Goal: Task Accomplishment & Management: Complete application form

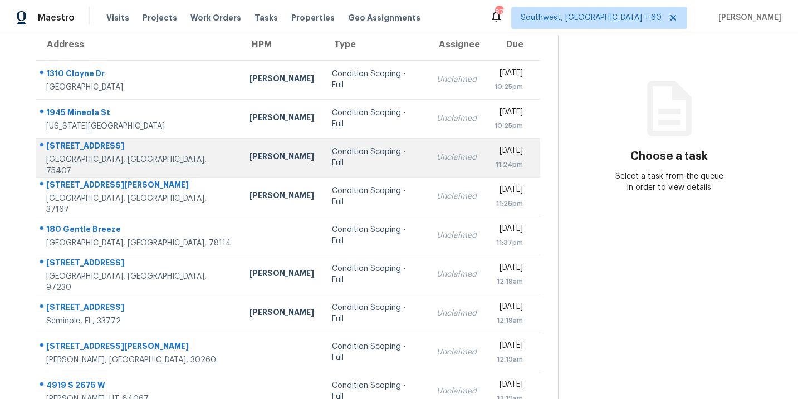
scroll to position [180, 0]
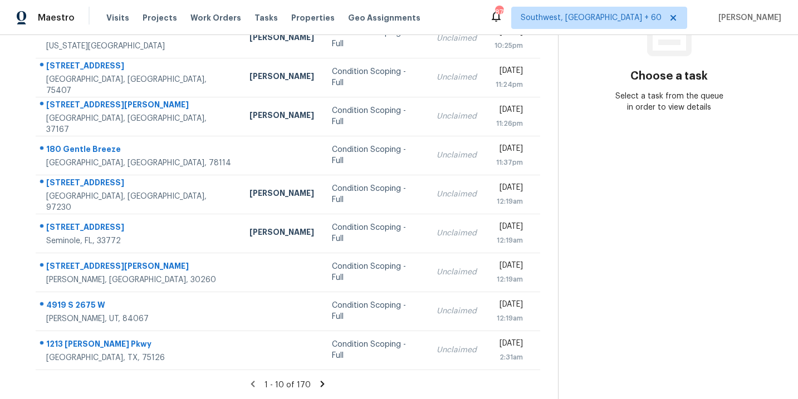
click at [321, 381] on icon at bounding box center [323, 384] width 4 height 6
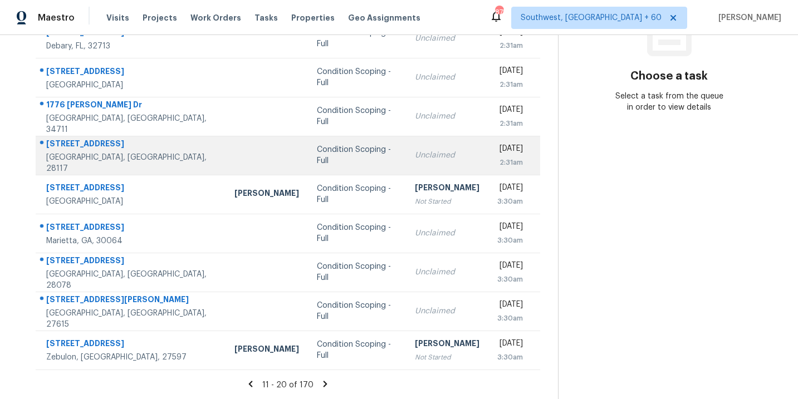
click at [317, 155] on div "Condition Scoping - Full" at bounding box center [357, 155] width 80 height 22
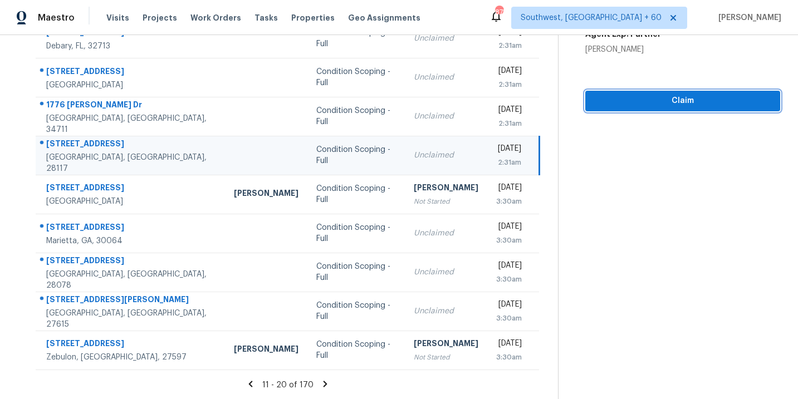
click at [674, 99] on span "Claim" at bounding box center [682, 101] width 177 height 14
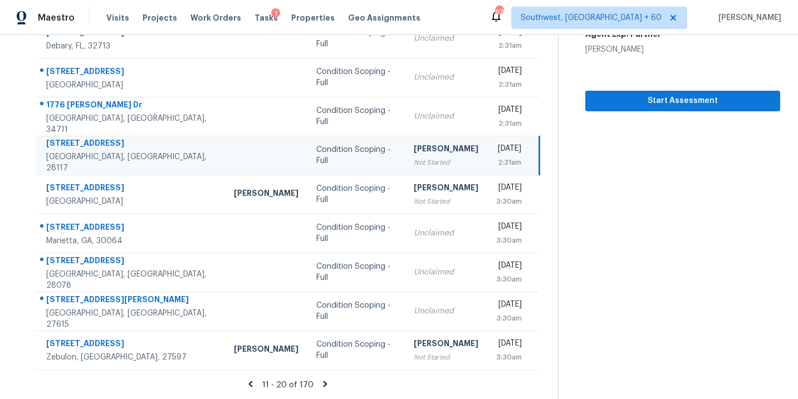
click at [325, 386] on icon at bounding box center [325, 384] width 10 height 10
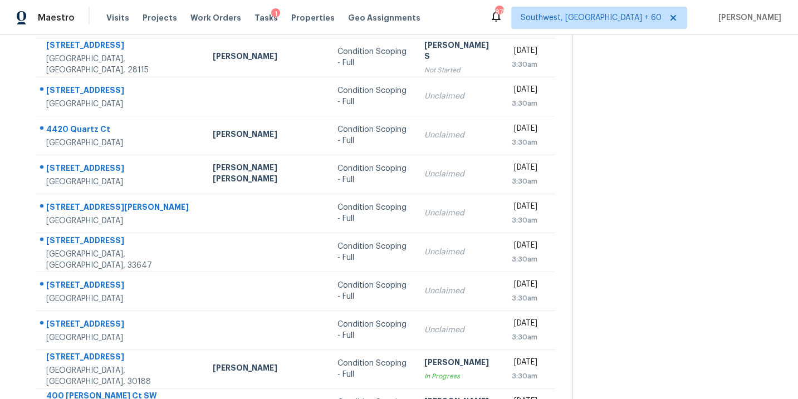
scroll to position [105, 0]
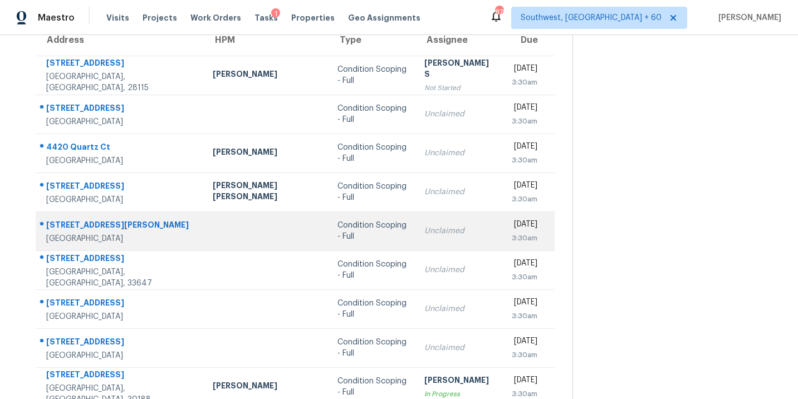
click at [337, 233] on div "Condition Scoping - Full" at bounding box center [371, 231] width 69 height 22
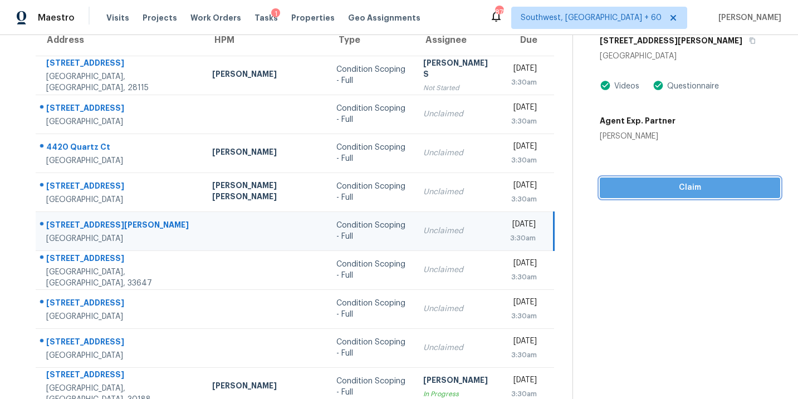
click at [668, 181] on span "Claim" at bounding box center [690, 188] width 163 height 14
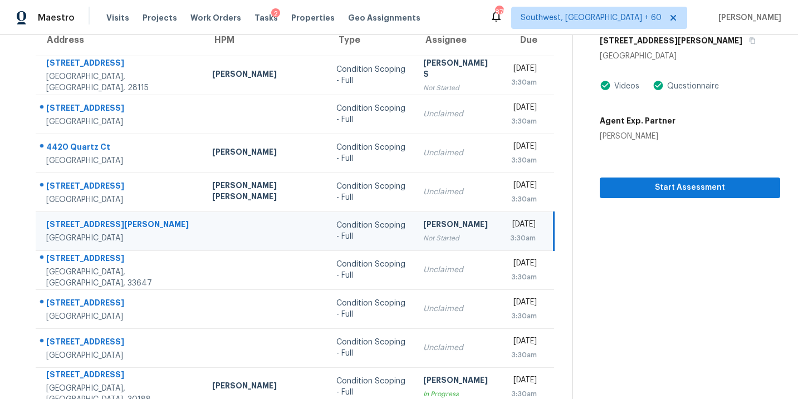
scroll to position [180, 0]
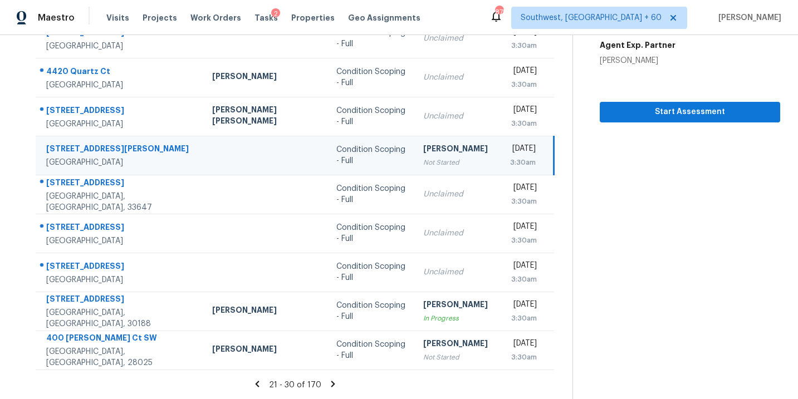
click at [328, 385] on icon at bounding box center [333, 384] width 10 height 10
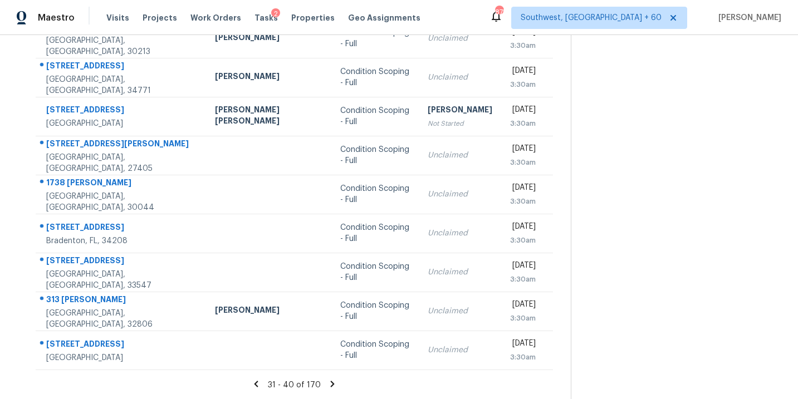
click at [327, 386] on icon at bounding box center [332, 384] width 10 height 10
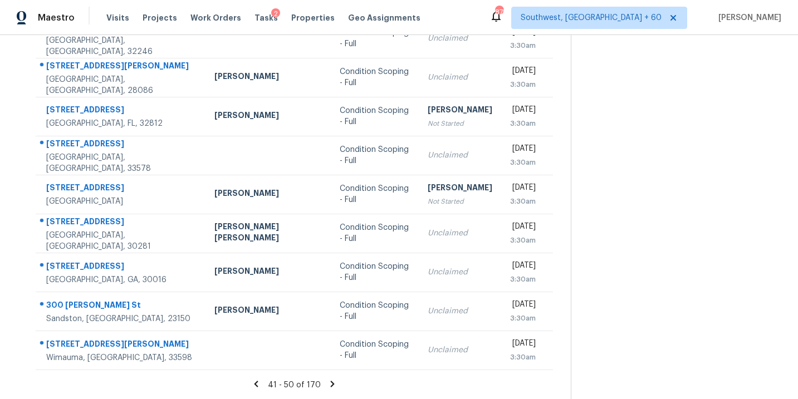
click at [327, 386] on icon at bounding box center [332, 384] width 10 height 10
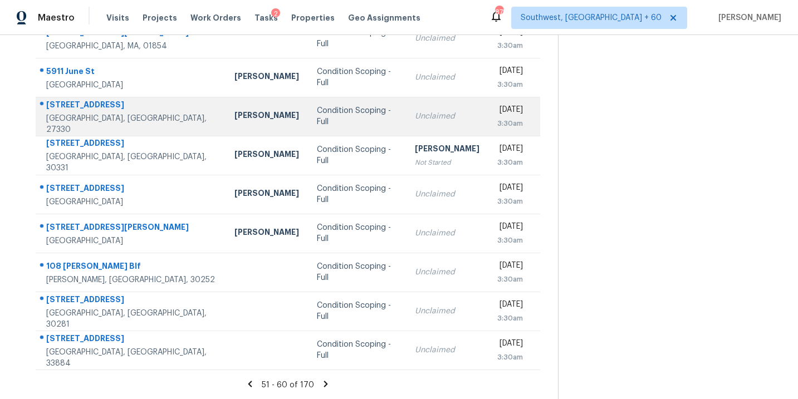
click at [308, 122] on td "Condition Scoping - Full" at bounding box center [356, 116] width 97 height 39
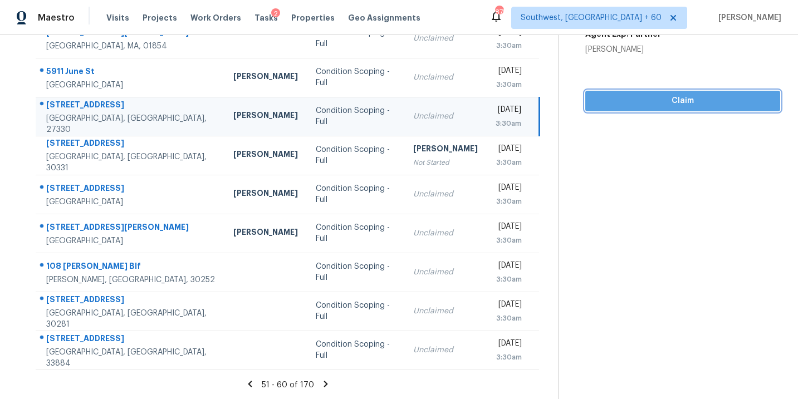
click at [687, 109] on button "Claim" at bounding box center [682, 101] width 195 height 21
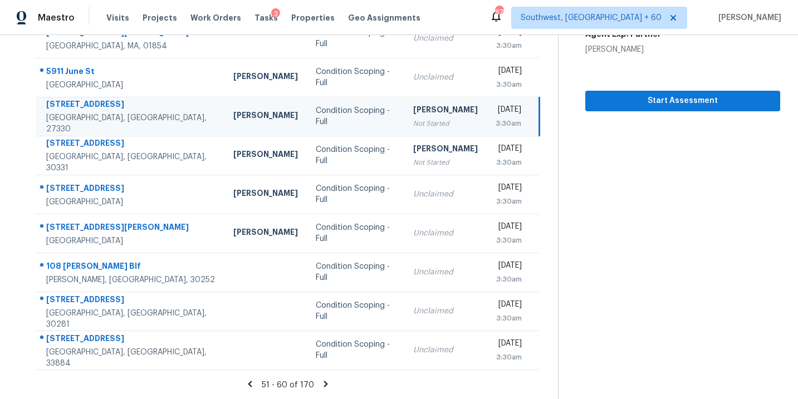
click at [326, 384] on icon at bounding box center [326, 384] width 10 height 10
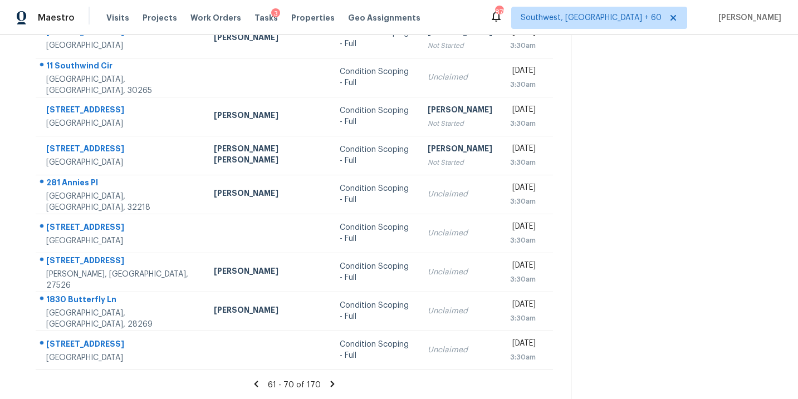
click at [330, 385] on icon at bounding box center [332, 384] width 4 height 6
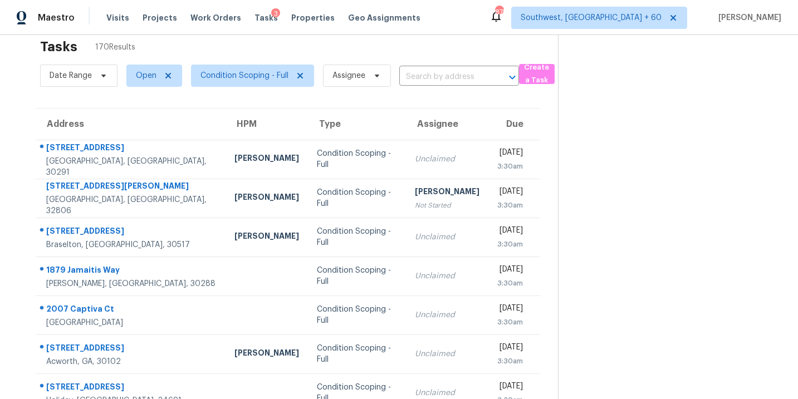
scroll to position [0, 0]
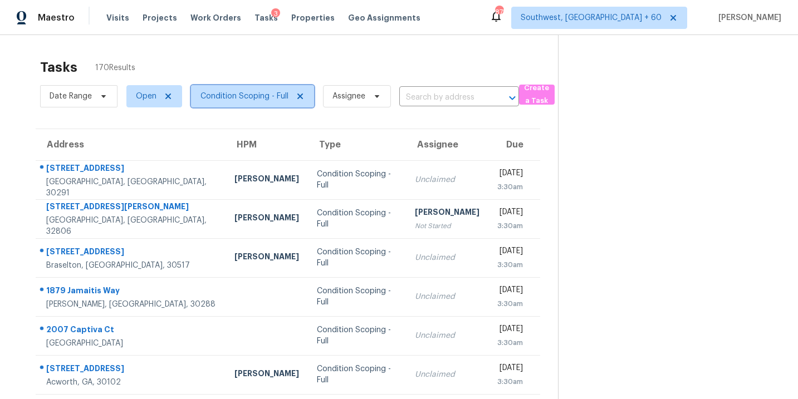
click at [259, 97] on span "Condition Scoping - Full" at bounding box center [244, 96] width 88 height 11
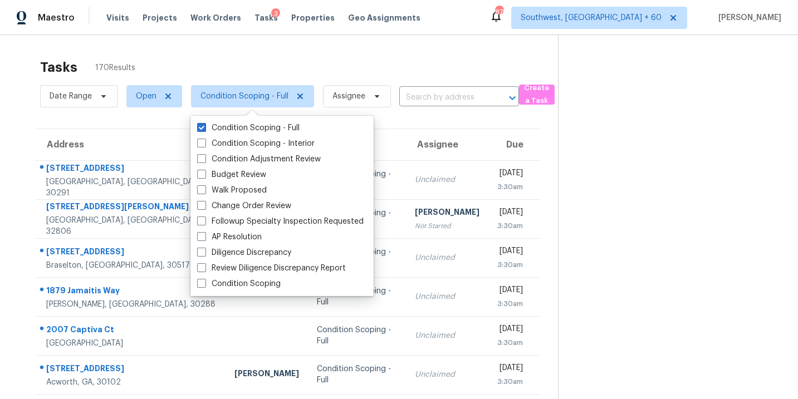
click at [259, 129] on label "Condition Scoping - Full" at bounding box center [248, 128] width 102 height 11
click at [204, 129] on input "Condition Scoping - Full" at bounding box center [200, 126] width 7 height 7
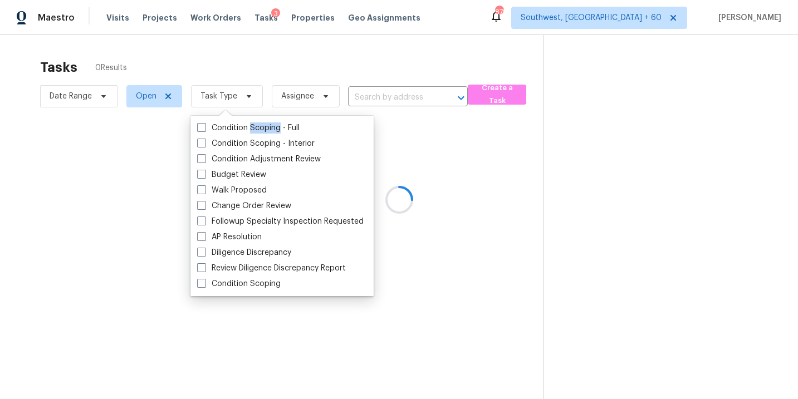
click at [259, 129] on label "Condition Scoping - Full" at bounding box center [248, 128] width 102 height 11
click at [204, 129] on input "Condition Scoping - Full" at bounding box center [200, 126] width 7 height 7
checkbox input "true"
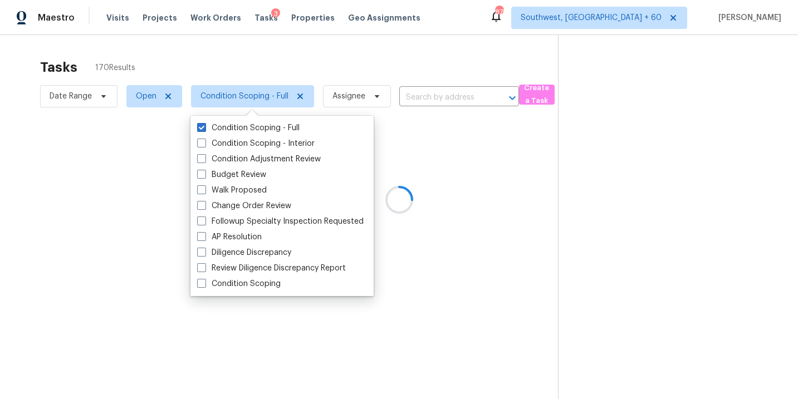
click at [562, 216] on div at bounding box center [399, 199] width 798 height 399
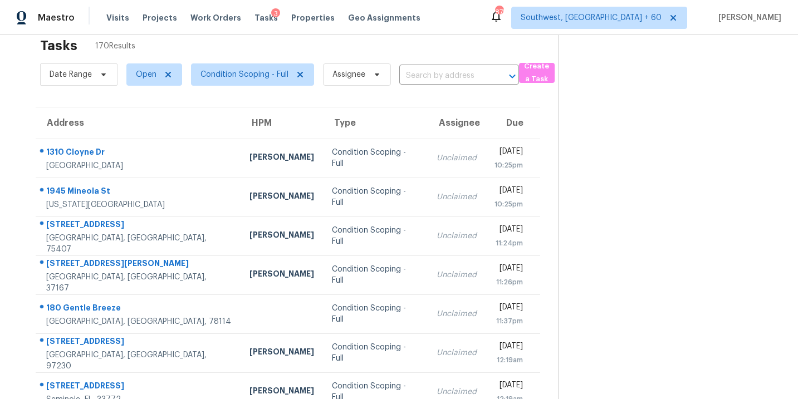
scroll to position [180, 0]
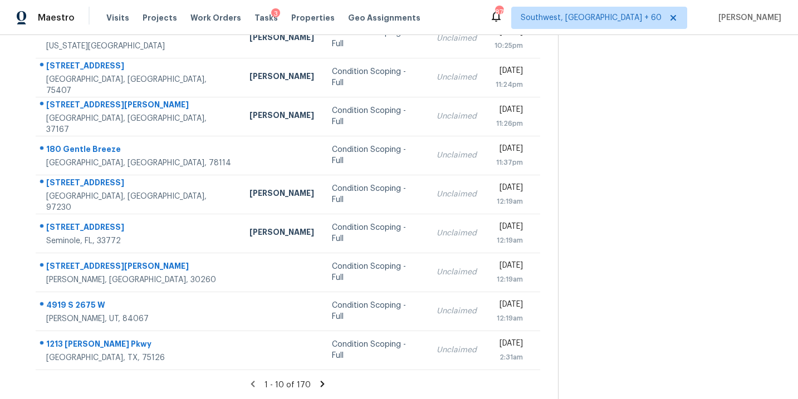
click at [325, 384] on icon at bounding box center [322, 384] width 10 height 10
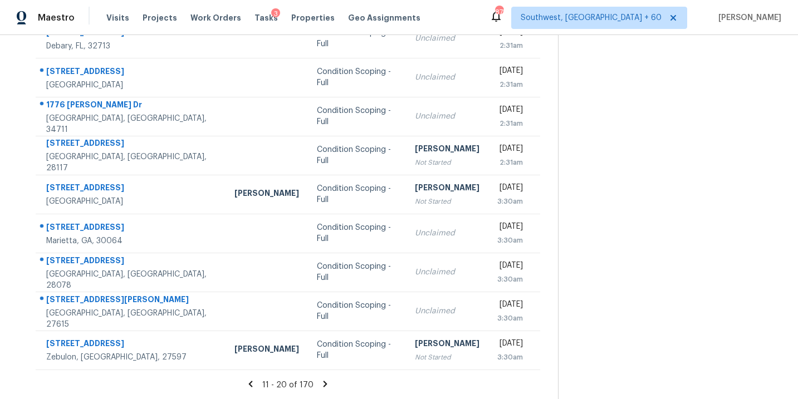
click at [324, 382] on icon at bounding box center [326, 384] width 4 height 6
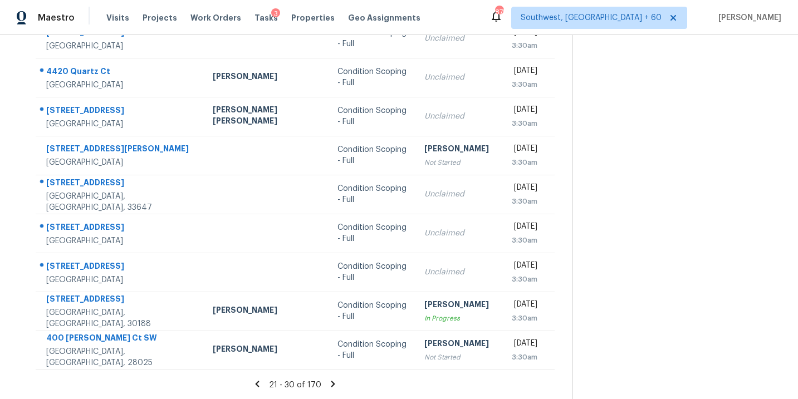
click at [328, 380] on icon at bounding box center [333, 384] width 10 height 10
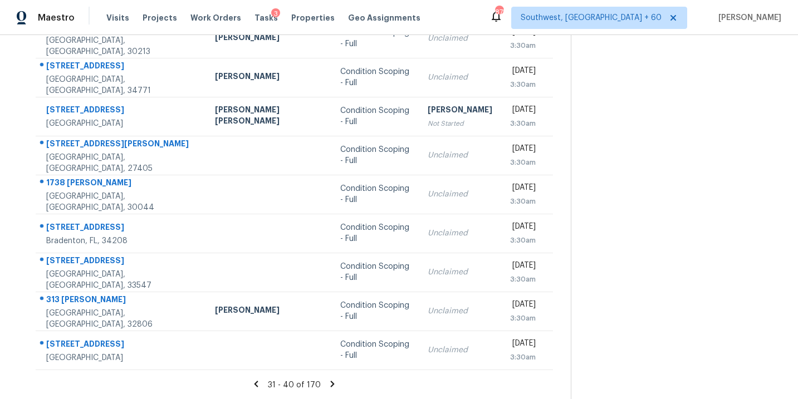
click at [331, 384] on icon at bounding box center [333, 384] width 4 height 6
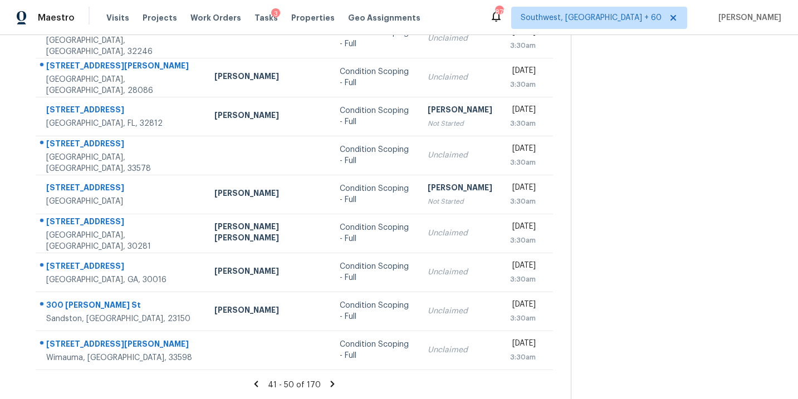
click at [326, 389] on div "41 - 50 of 170" at bounding box center [294, 385] width 553 height 12
click at [327, 386] on icon at bounding box center [332, 384] width 10 height 10
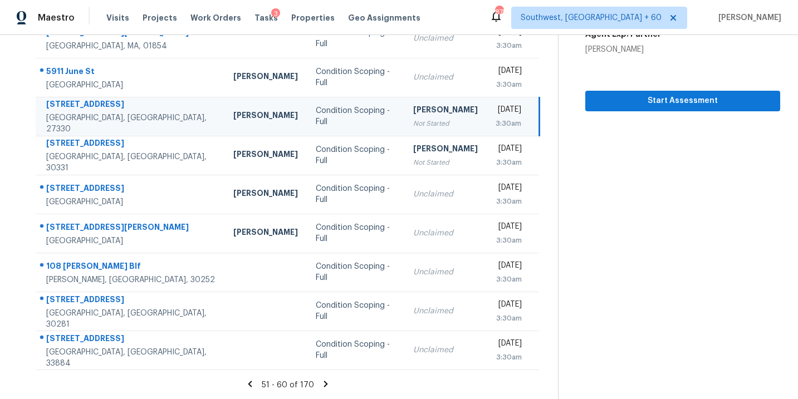
click at [324, 385] on icon at bounding box center [326, 384] width 4 height 6
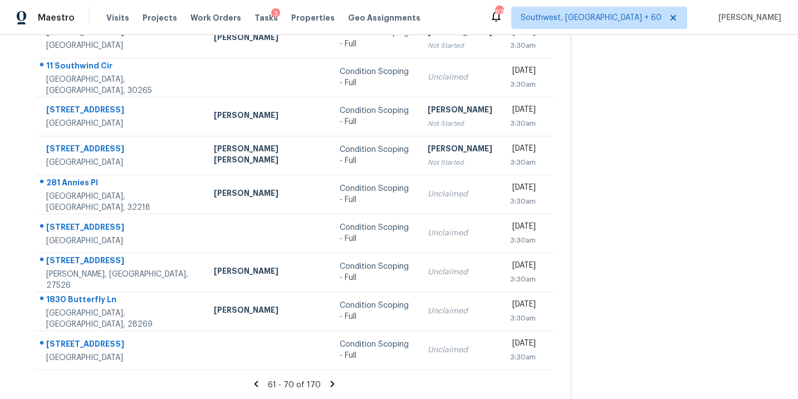
click at [330, 385] on icon at bounding box center [332, 384] width 4 height 6
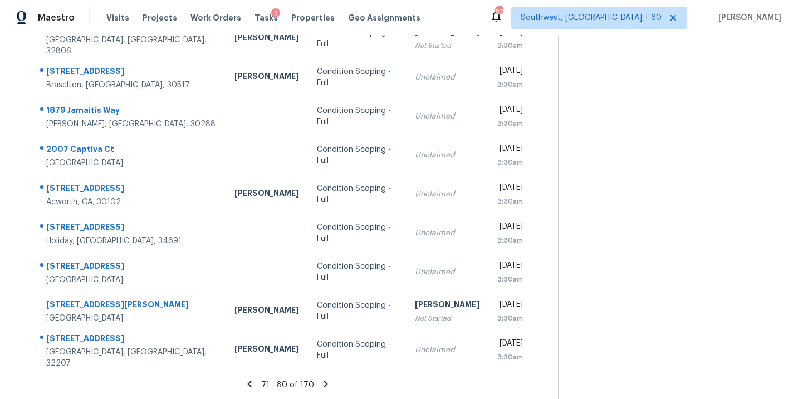
click at [324, 382] on icon at bounding box center [326, 384] width 4 height 6
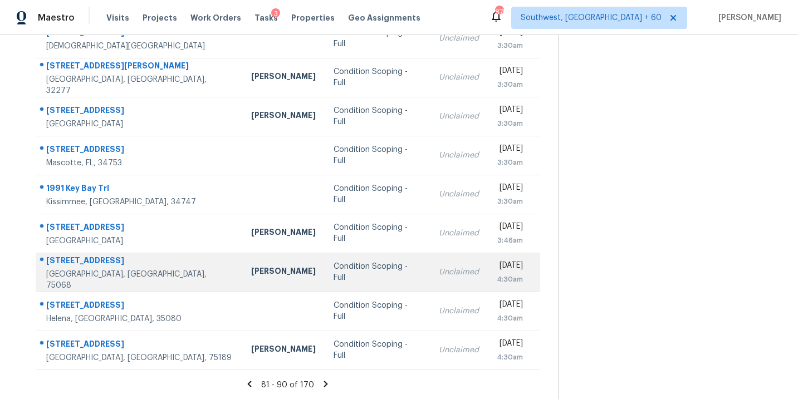
click at [334, 277] on div "Condition Scoping - Full" at bounding box center [377, 272] width 87 height 22
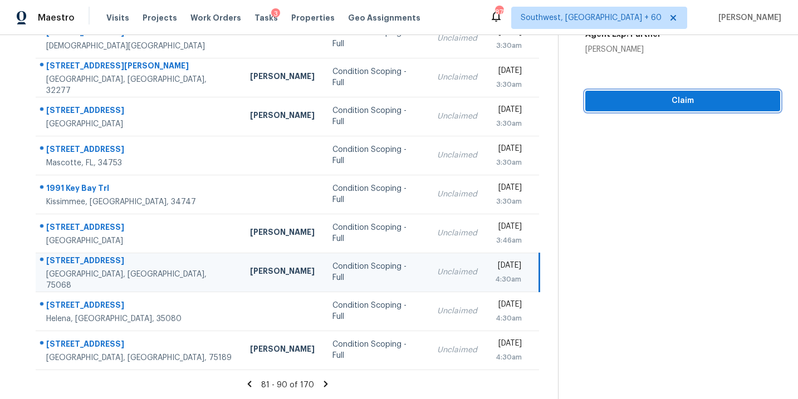
click at [658, 105] on span "Claim" at bounding box center [682, 101] width 177 height 14
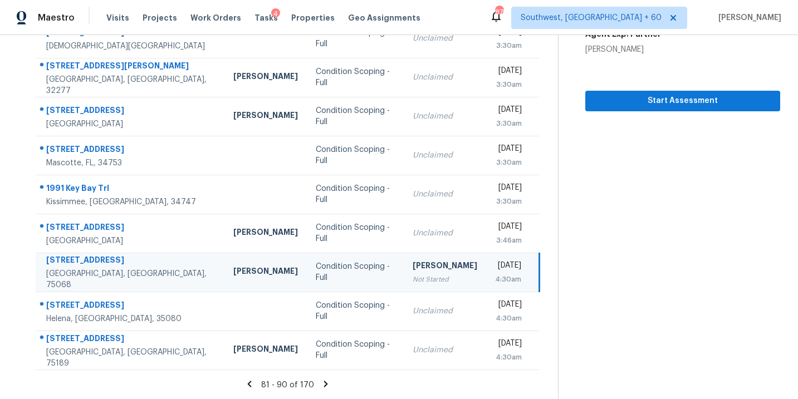
click at [326, 383] on icon at bounding box center [326, 384] width 10 height 10
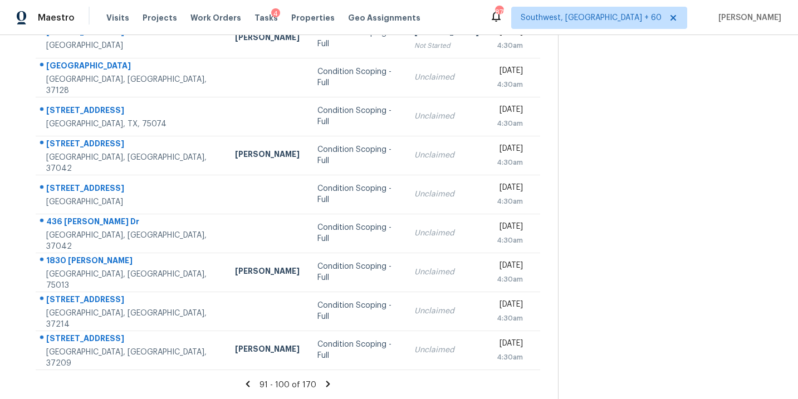
click at [328, 386] on icon at bounding box center [328, 384] width 10 height 10
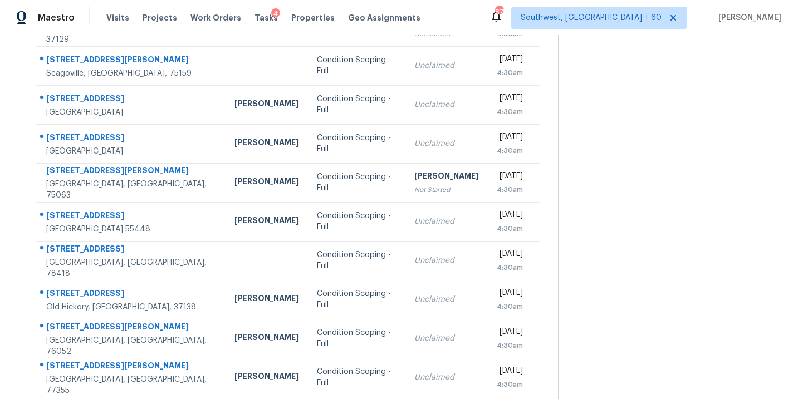
scroll to position [148, 0]
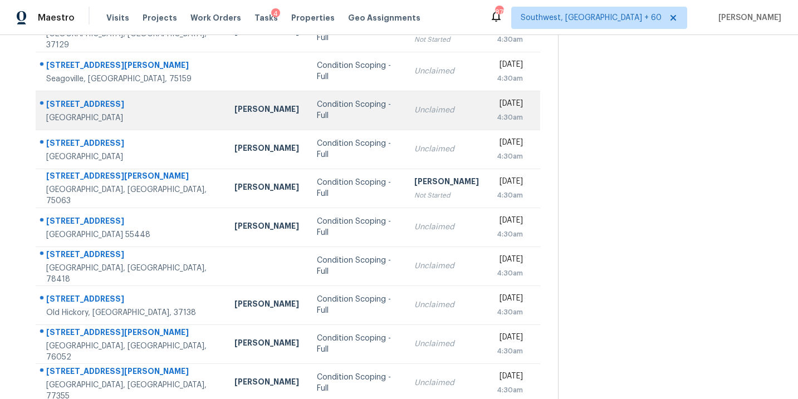
click at [317, 113] on div "Condition Scoping - Full" at bounding box center [357, 110] width 80 height 22
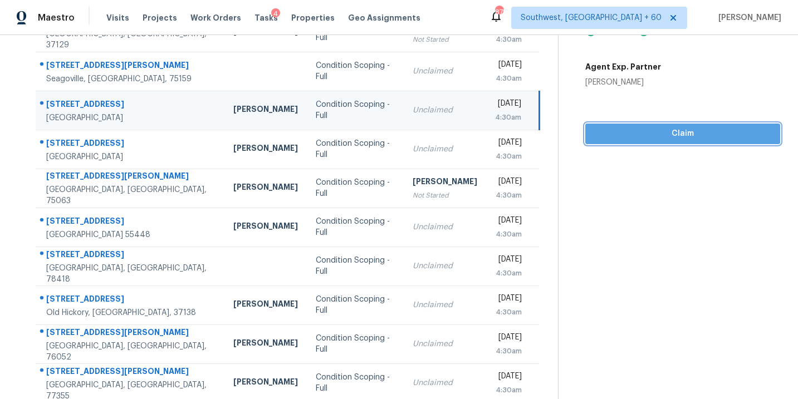
click at [648, 143] on button "Claim" at bounding box center [682, 134] width 195 height 21
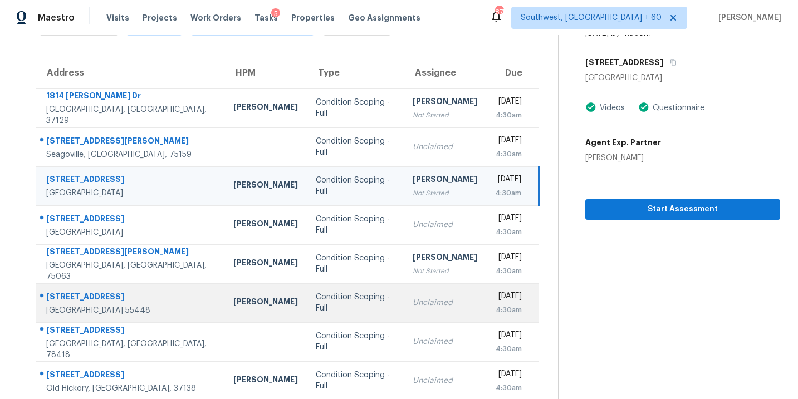
scroll to position [180, 0]
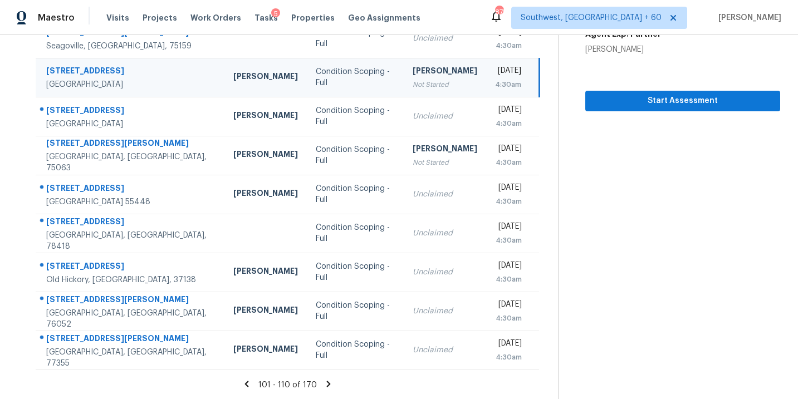
click at [327, 381] on icon at bounding box center [329, 384] width 4 height 6
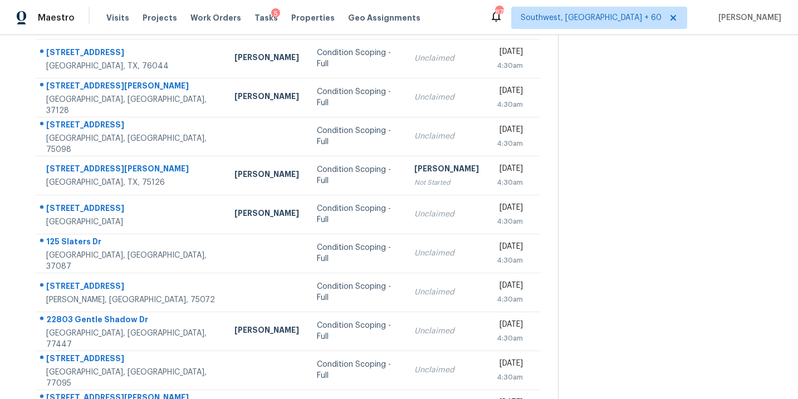
scroll to position [84, 0]
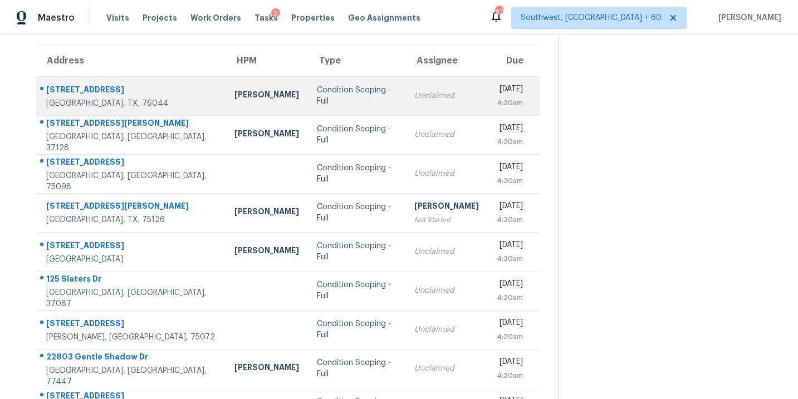
click at [317, 96] on div "Condition Scoping - Full" at bounding box center [357, 96] width 80 height 22
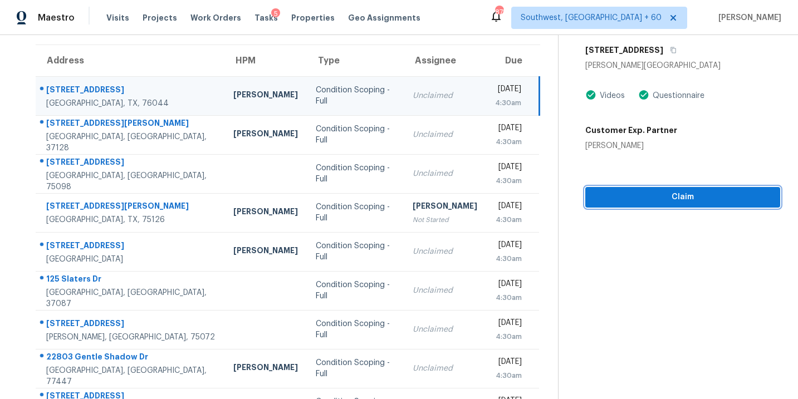
click at [667, 206] on button "Claim" at bounding box center [682, 197] width 195 height 21
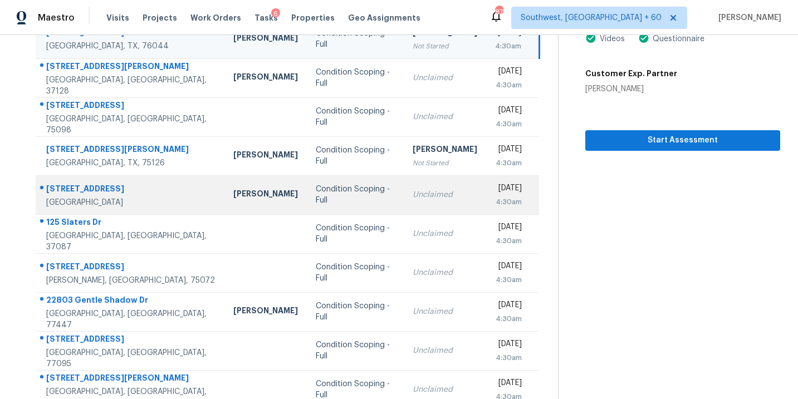
scroll to position [180, 0]
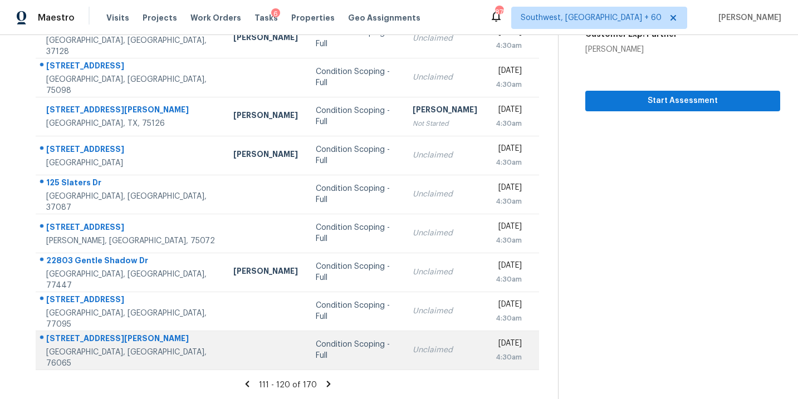
click at [404, 356] on td "Unclaimed" at bounding box center [445, 350] width 82 height 39
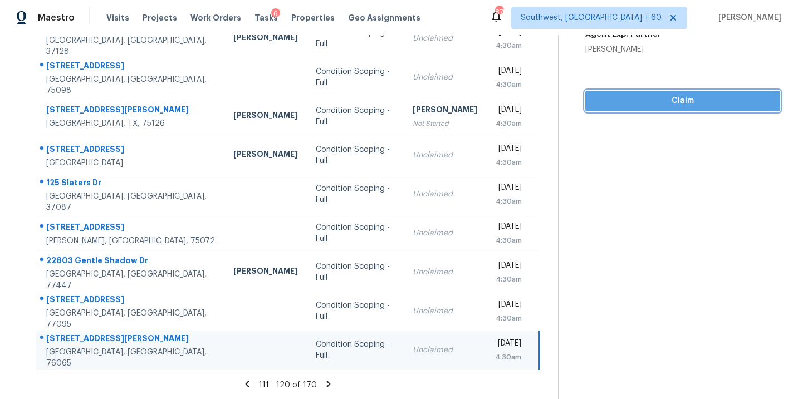
click at [670, 102] on span "Claim" at bounding box center [682, 101] width 177 height 14
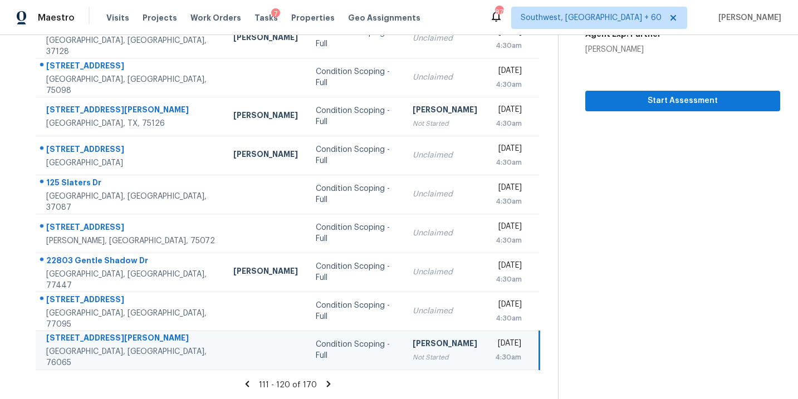
click at [325, 387] on icon at bounding box center [329, 384] width 10 height 10
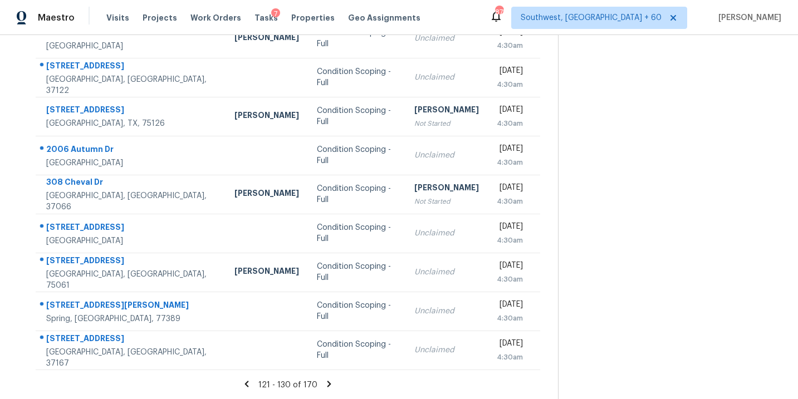
click at [329, 383] on icon at bounding box center [329, 384] width 10 height 10
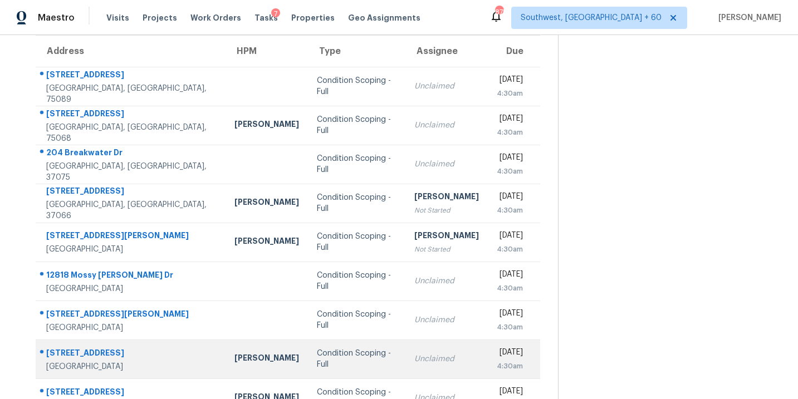
scroll to position [85, 0]
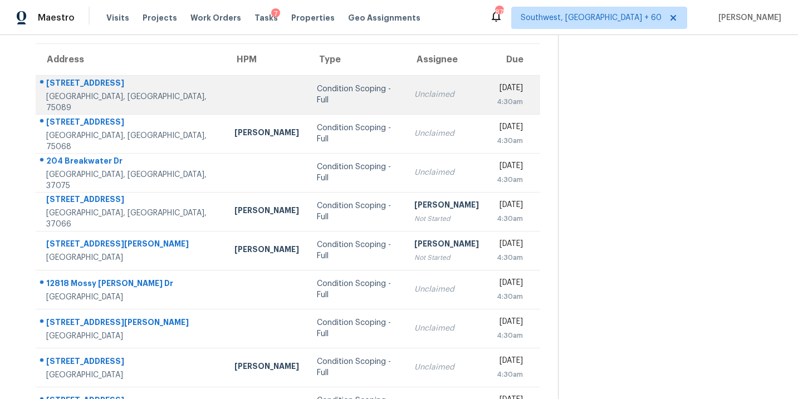
click at [317, 92] on div "Condition Scoping - Full" at bounding box center [357, 95] width 80 height 22
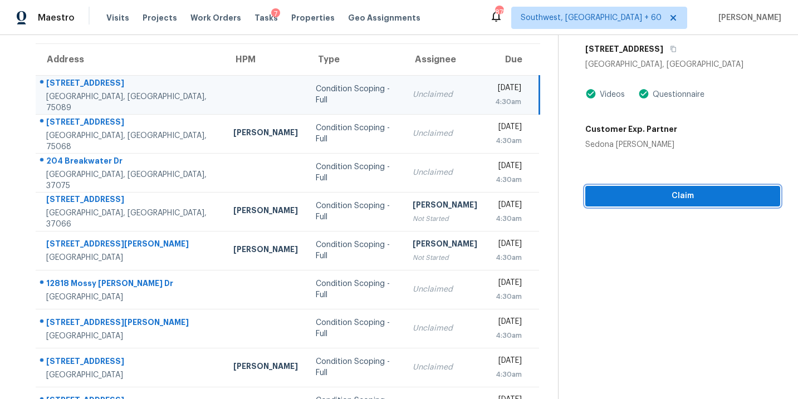
click at [639, 202] on span "Claim" at bounding box center [682, 196] width 177 height 14
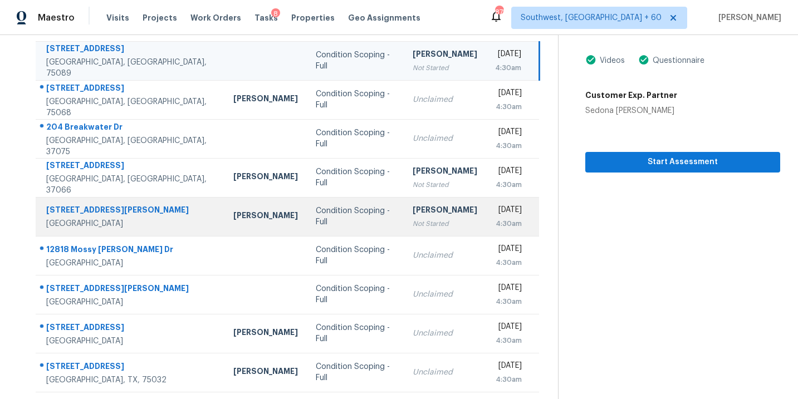
scroll to position [180, 0]
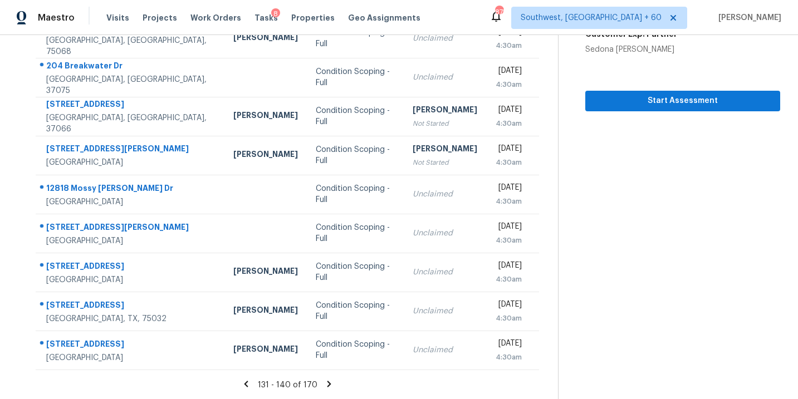
click at [327, 381] on icon at bounding box center [329, 384] width 4 height 6
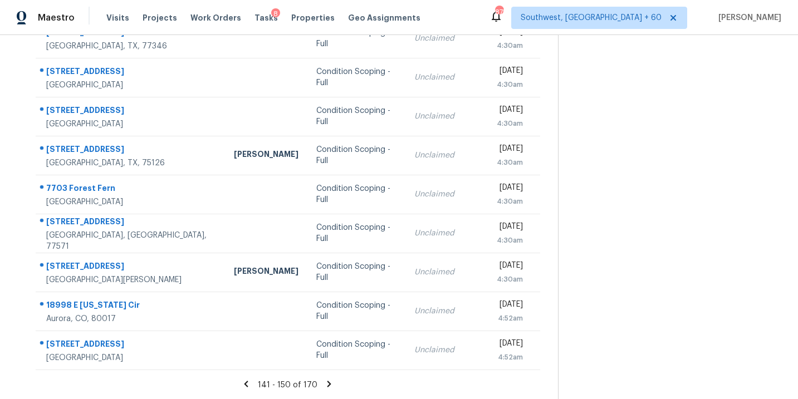
click at [327, 385] on icon at bounding box center [329, 384] width 10 height 10
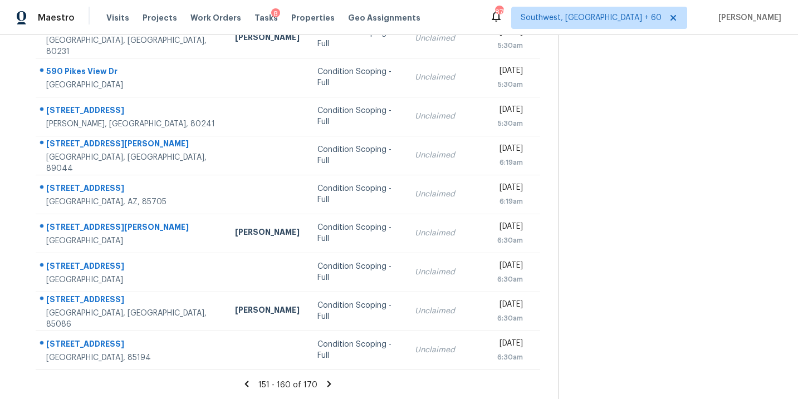
click at [327, 383] on icon at bounding box center [329, 384] width 4 height 6
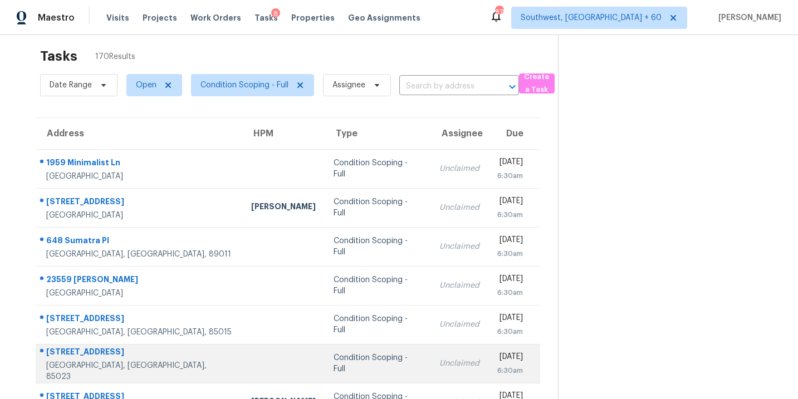
scroll to position [0, 0]
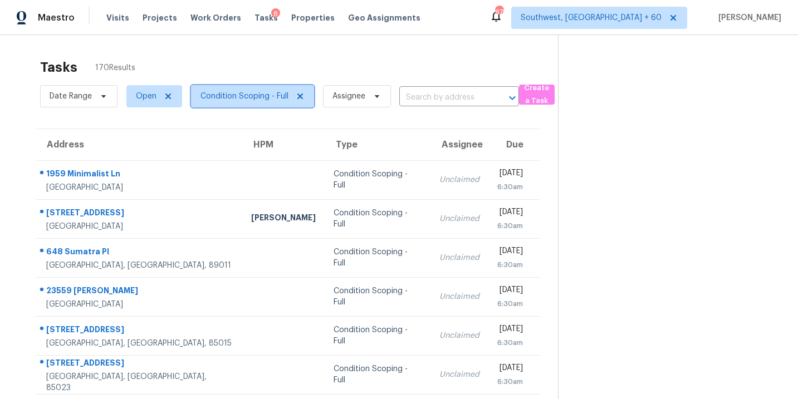
click at [248, 106] on span "Condition Scoping - Full" at bounding box center [252, 96] width 123 height 22
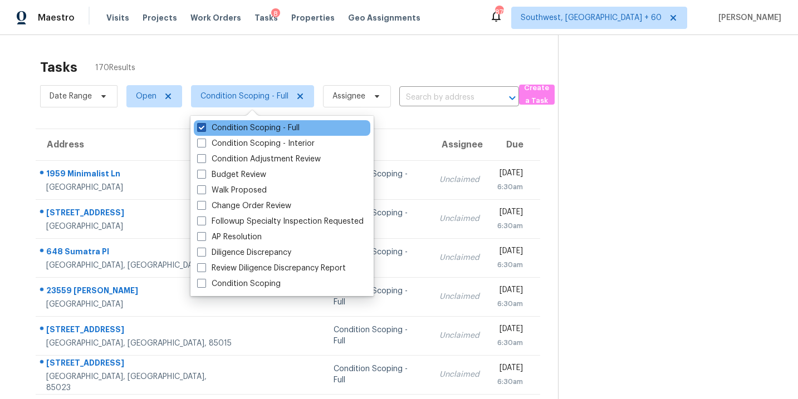
click at [254, 130] on label "Condition Scoping - Full" at bounding box center [248, 128] width 102 height 11
click at [204, 130] on input "Condition Scoping - Full" at bounding box center [200, 126] width 7 height 7
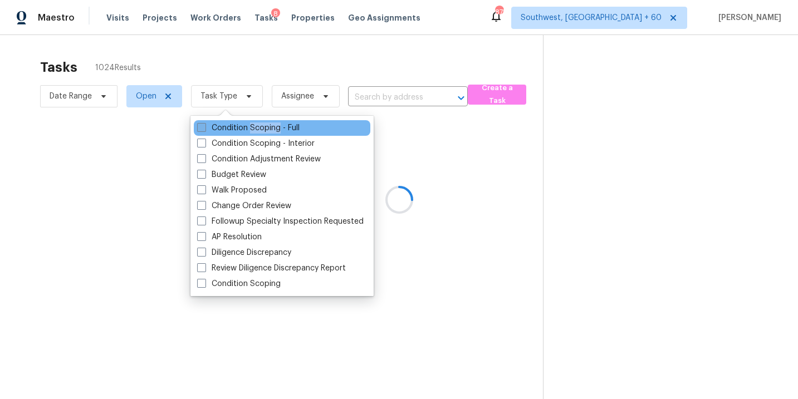
click at [254, 130] on label "Condition Scoping - Full" at bounding box center [248, 128] width 102 height 11
click at [204, 130] on input "Condition Scoping - Full" at bounding box center [200, 126] width 7 height 7
checkbox input "true"
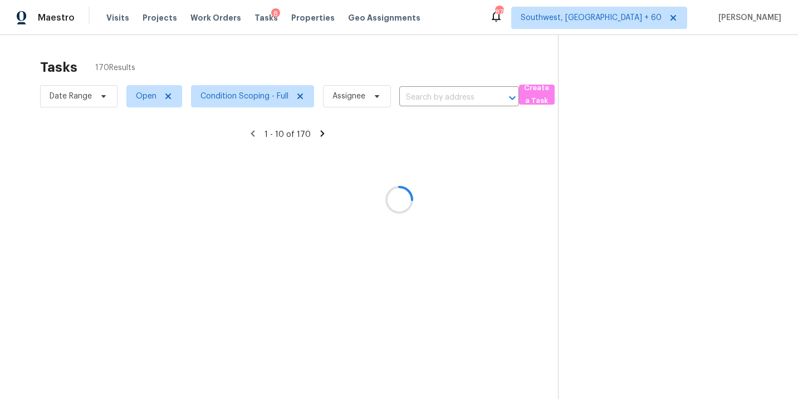
click at [466, 188] on div at bounding box center [399, 199] width 798 height 399
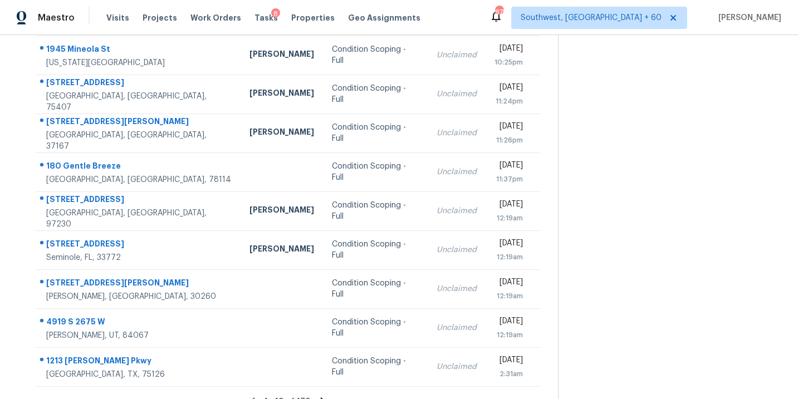
scroll to position [180, 0]
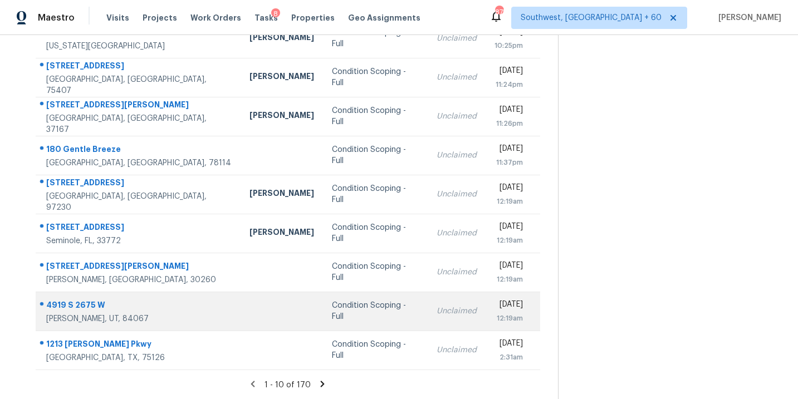
click at [345, 301] on td "Condition Scoping - Full" at bounding box center [375, 311] width 105 height 39
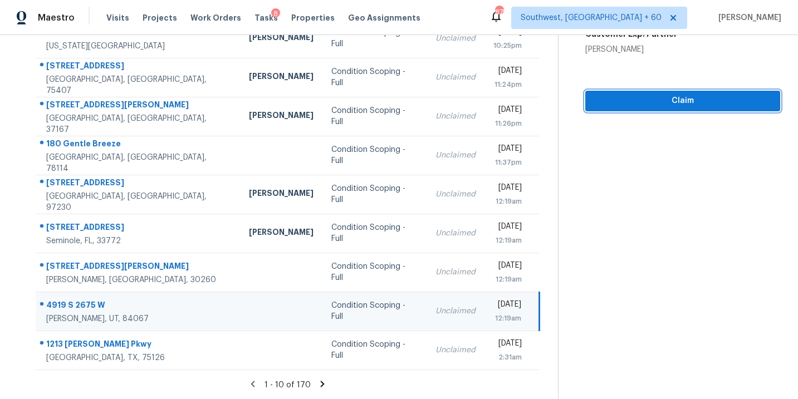
click at [659, 102] on span "Claim" at bounding box center [682, 101] width 177 height 14
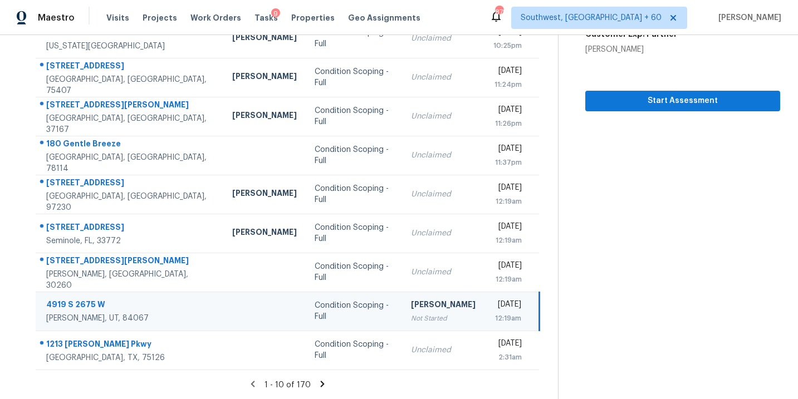
click at [317, 381] on icon at bounding box center [322, 384] width 10 height 10
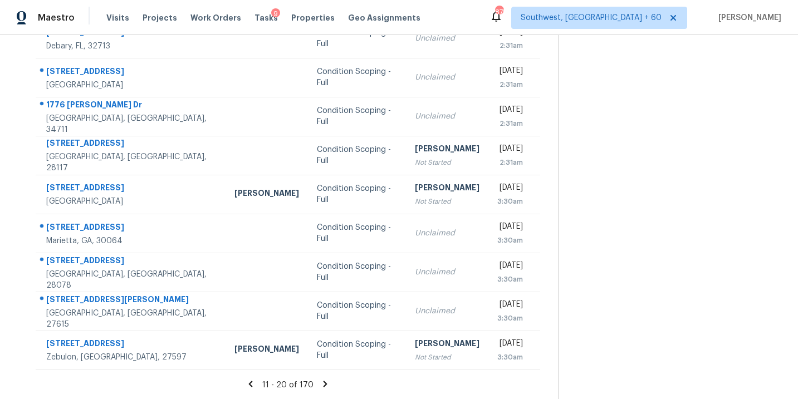
click at [324, 383] on icon at bounding box center [326, 384] width 4 height 6
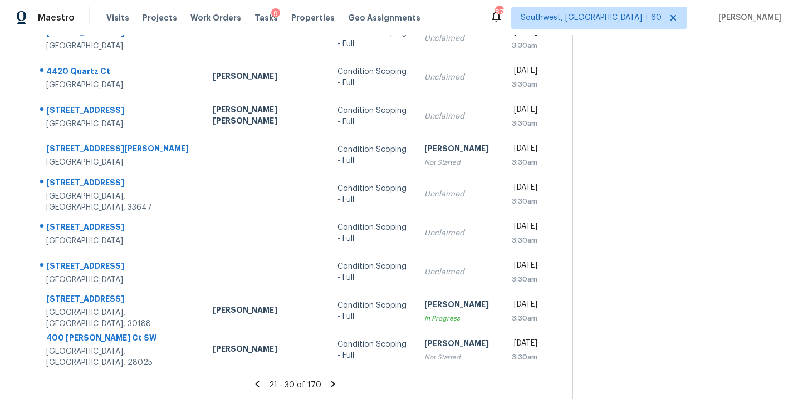
click at [324, 389] on div "21 - 30 of 170" at bounding box center [295, 385] width 555 height 12
click at [328, 386] on icon at bounding box center [333, 384] width 10 height 10
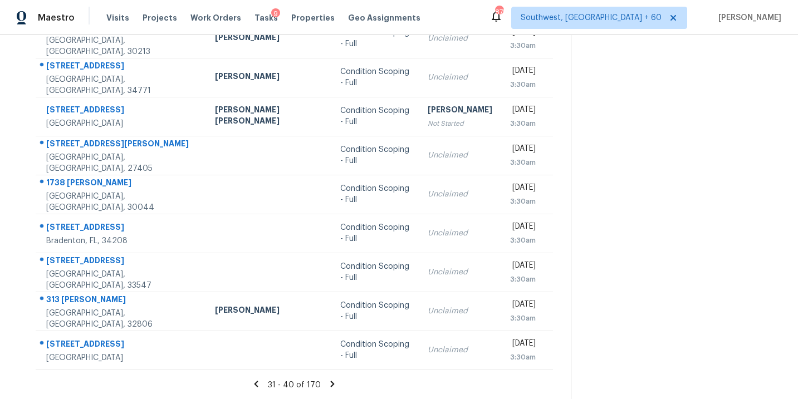
click at [331, 382] on icon at bounding box center [333, 384] width 4 height 6
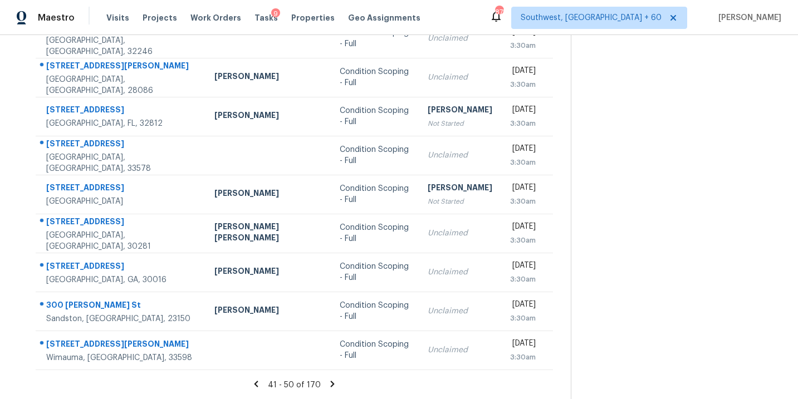
click at [331, 383] on icon at bounding box center [333, 384] width 4 height 6
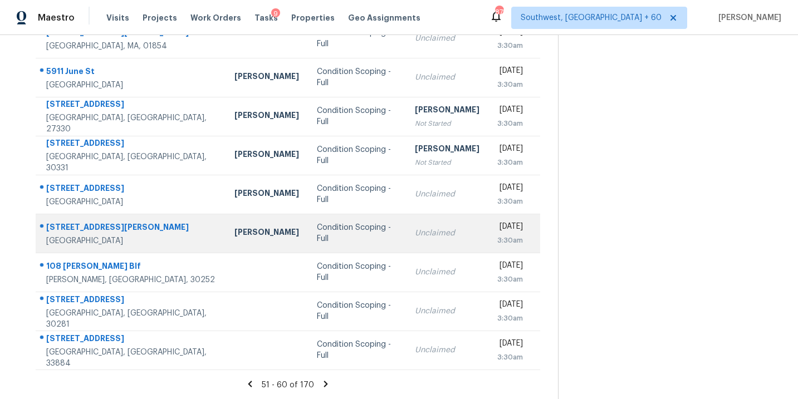
click at [317, 237] on div "Condition Scoping - Full" at bounding box center [357, 233] width 80 height 22
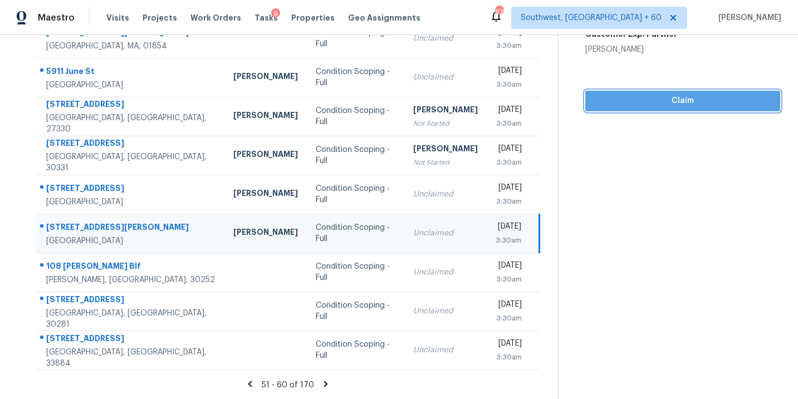
click at [661, 102] on span "Claim" at bounding box center [682, 101] width 177 height 14
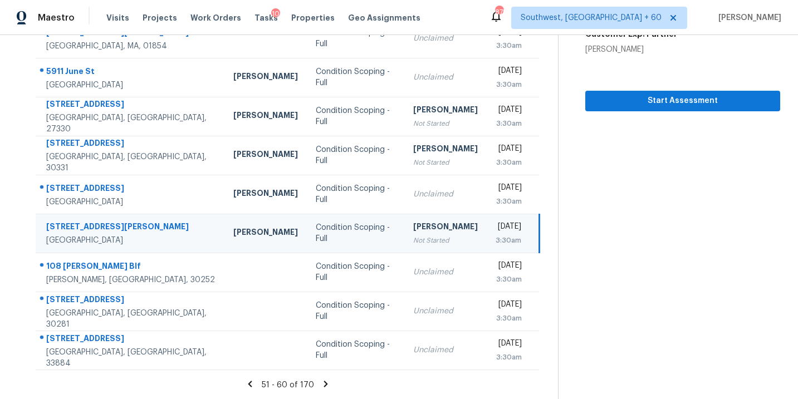
click at [324, 381] on icon at bounding box center [326, 384] width 4 height 6
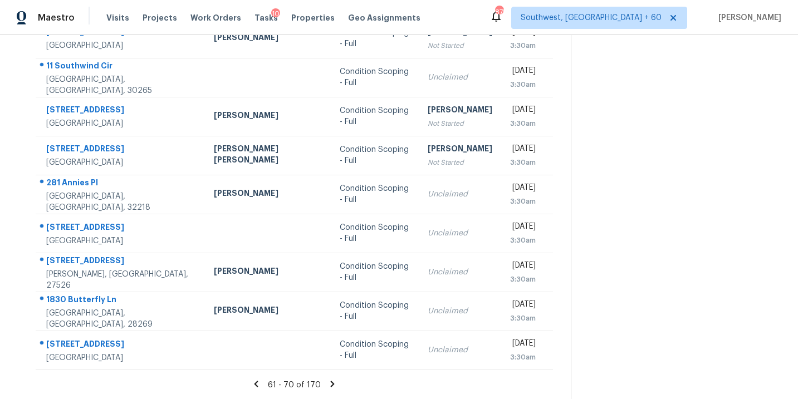
click at [327, 384] on icon at bounding box center [332, 384] width 10 height 10
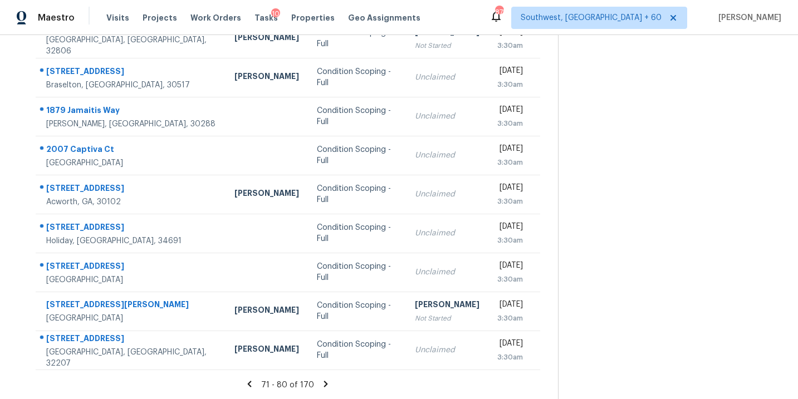
click at [321, 383] on icon at bounding box center [326, 384] width 10 height 10
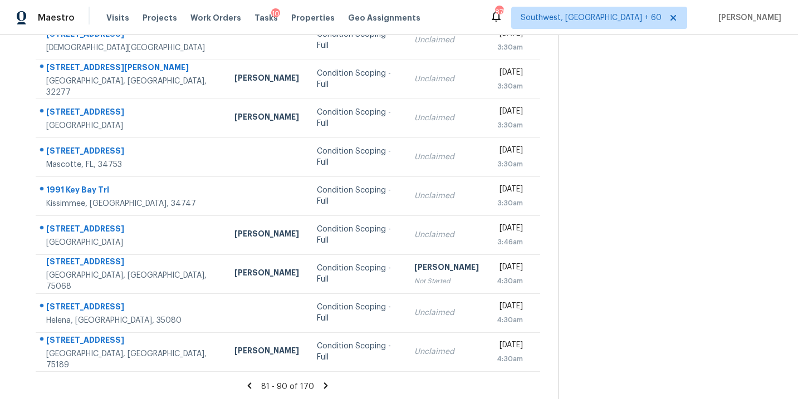
scroll to position [178, 0]
click at [324, 386] on icon at bounding box center [326, 386] width 4 height 6
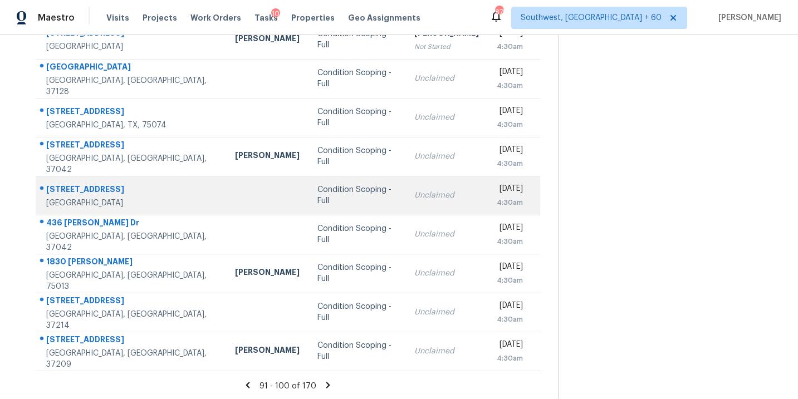
scroll to position [180, 0]
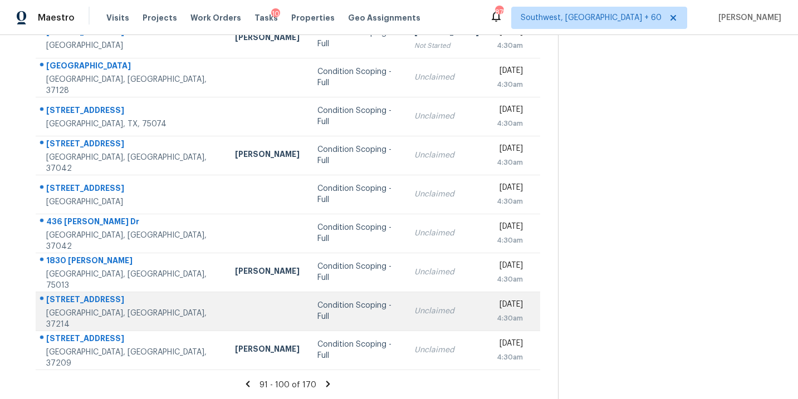
click at [317, 309] on div "Condition Scoping - Full" at bounding box center [356, 311] width 79 height 22
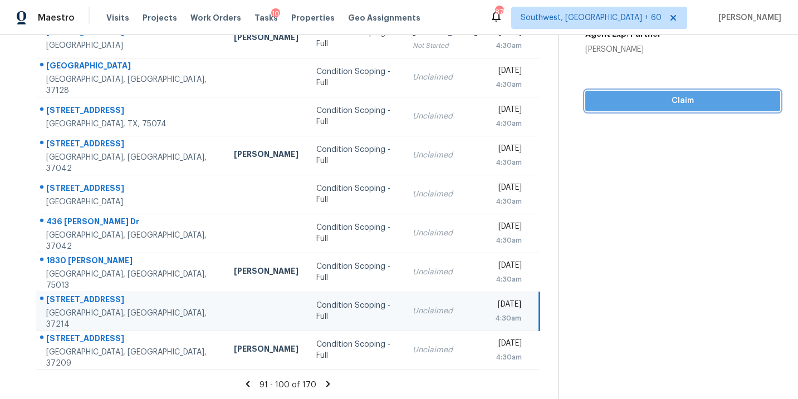
click at [645, 96] on span "Claim" at bounding box center [682, 101] width 177 height 14
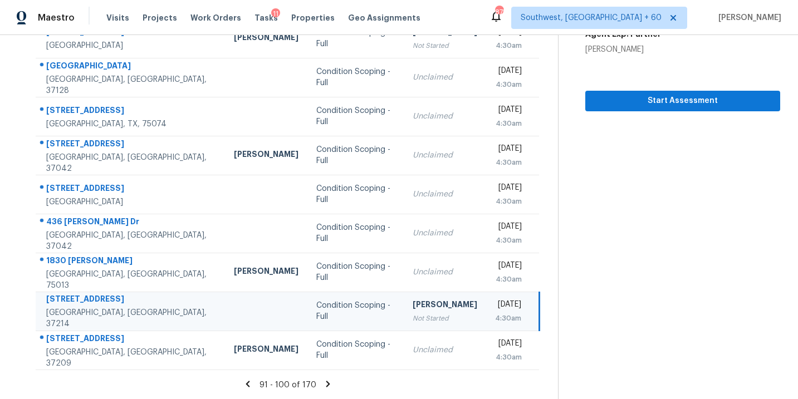
click at [326, 381] on icon at bounding box center [328, 384] width 4 height 6
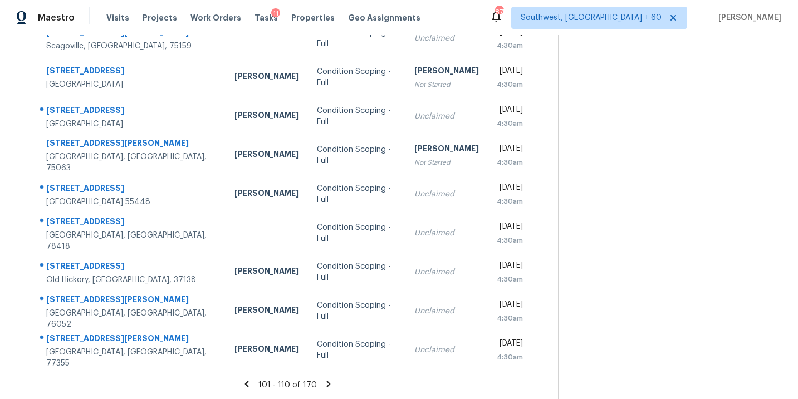
click at [327, 385] on icon at bounding box center [329, 384] width 4 height 6
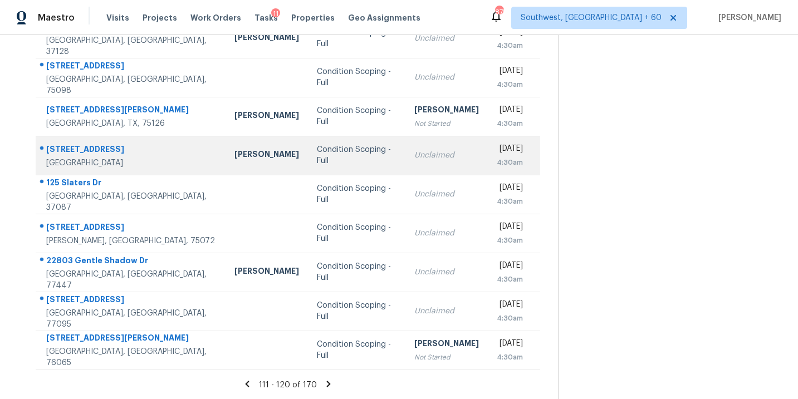
click at [308, 164] on td "Condition Scoping - Full" at bounding box center [356, 155] width 97 height 39
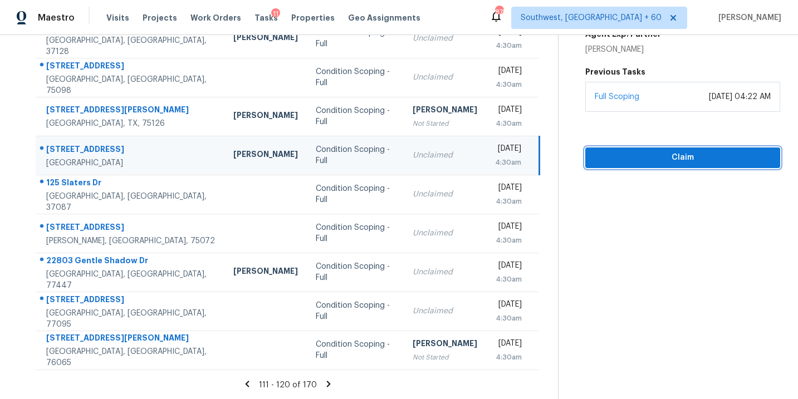
click at [651, 161] on span "Claim" at bounding box center [682, 158] width 177 height 14
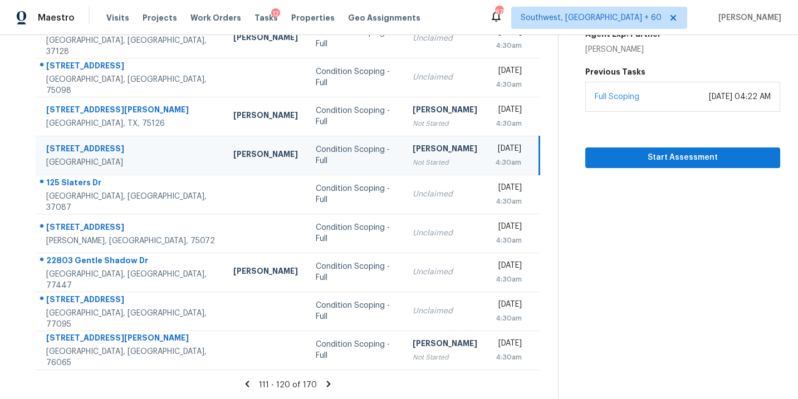
click at [327, 383] on icon at bounding box center [329, 384] width 4 height 6
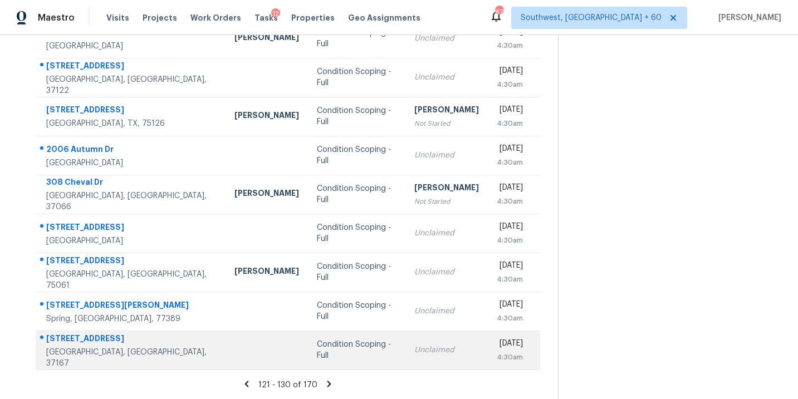
click at [317, 353] on div "Condition Scoping - Full" at bounding box center [357, 350] width 80 height 22
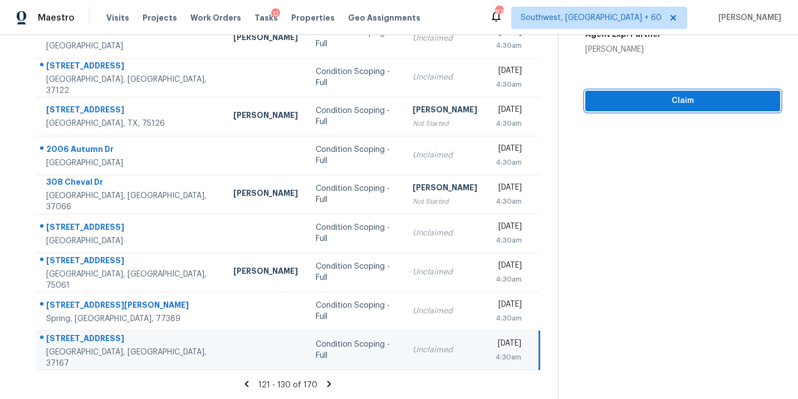
click at [663, 101] on span "Claim" at bounding box center [682, 101] width 177 height 14
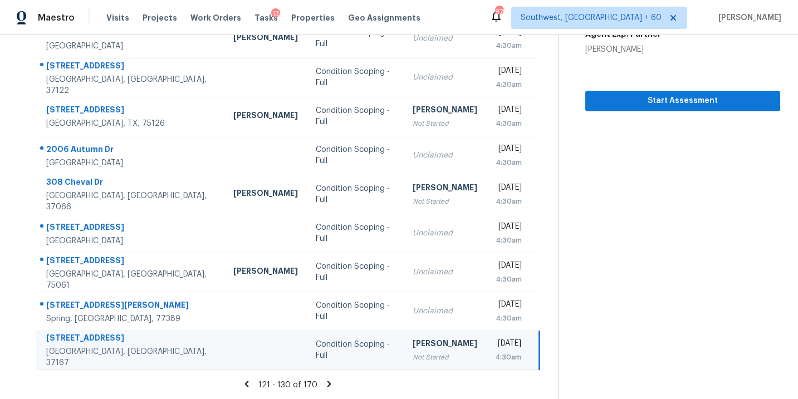
click at [327, 383] on icon at bounding box center [329, 384] width 4 height 6
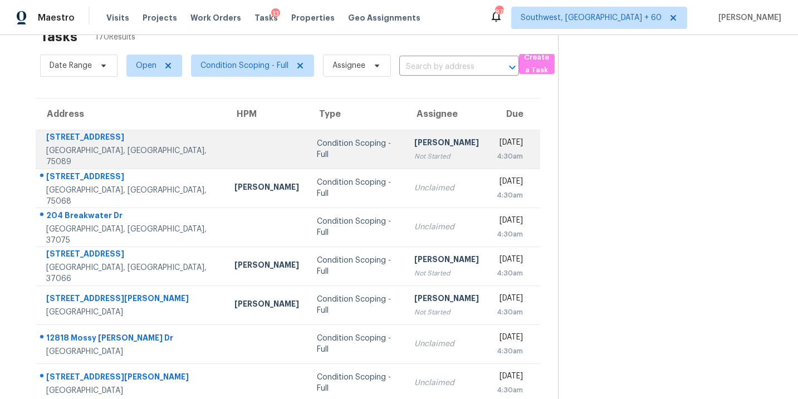
scroll to position [0, 0]
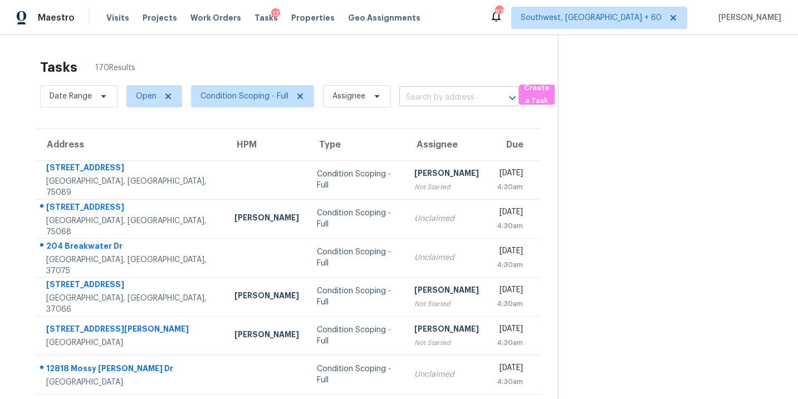
click at [437, 96] on input "text" at bounding box center [443, 97] width 89 height 17
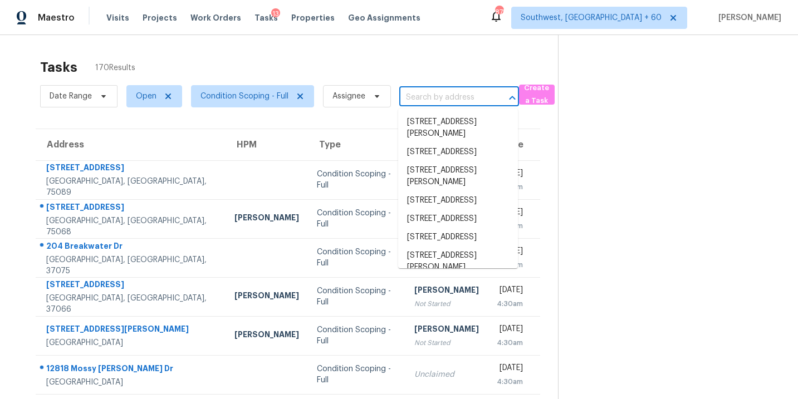
paste input "18998 E Utah Cir Aurora, CO, 80017"
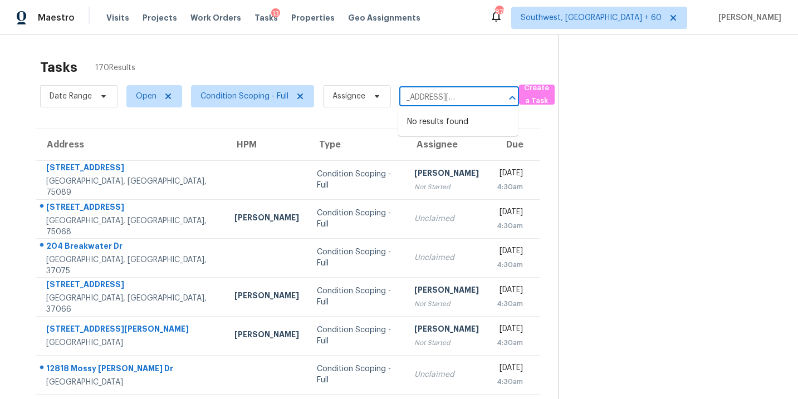
type input "18998 E Utah Cir Aurora, CO, 80017"
click at [605, 150] on section at bounding box center [669, 307] width 222 height 545
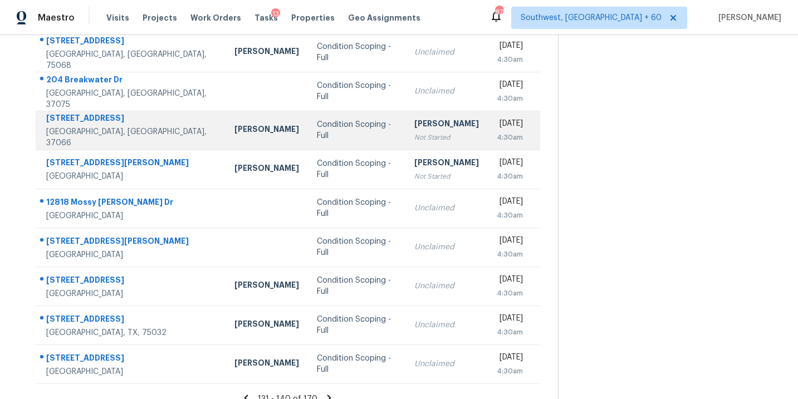
scroll to position [180, 0]
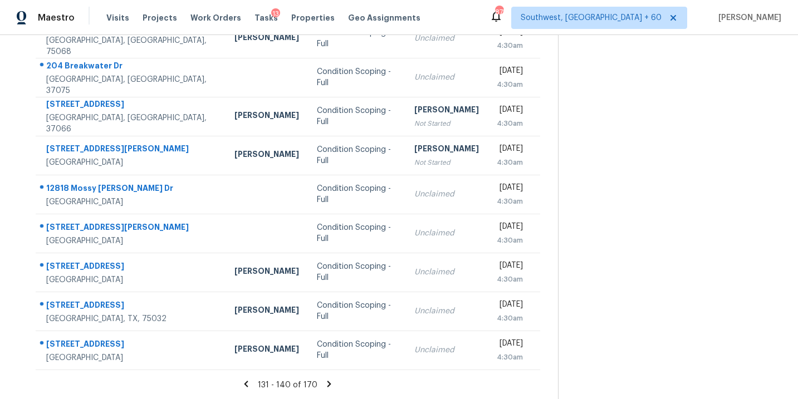
click at [327, 384] on icon at bounding box center [329, 384] width 4 height 6
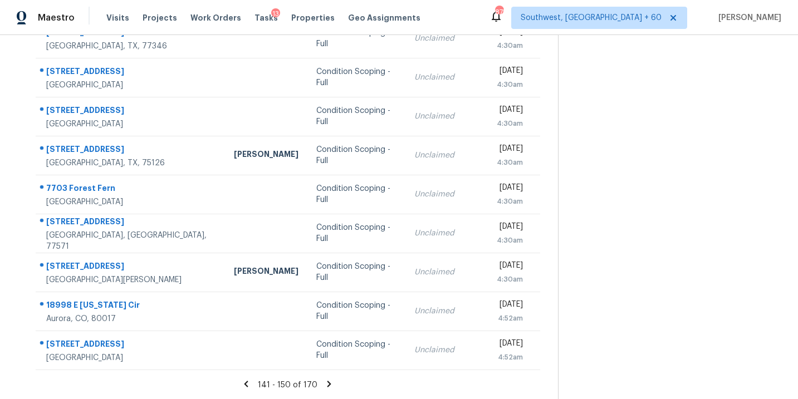
scroll to position [170, 0]
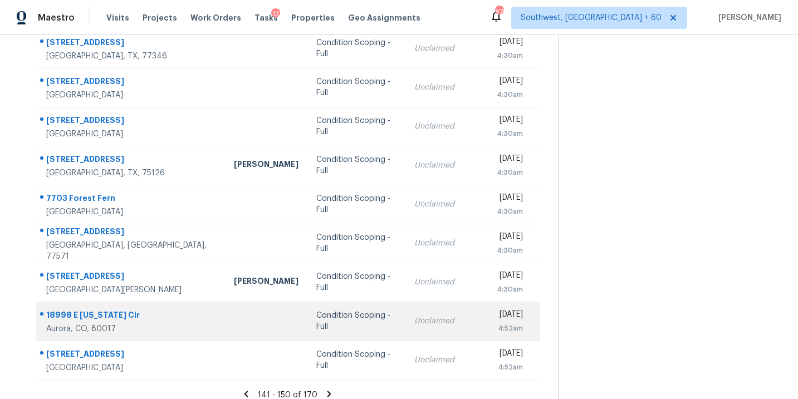
click at [327, 320] on div "Condition Scoping - Full" at bounding box center [356, 321] width 80 height 22
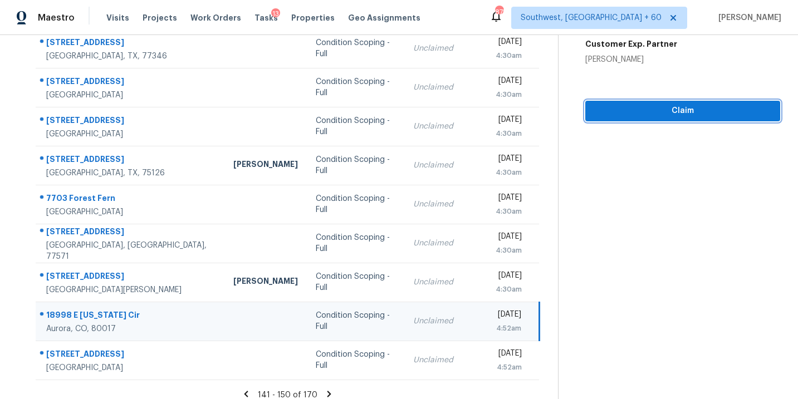
click at [696, 116] on span "Claim" at bounding box center [682, 111] width 177 height 14
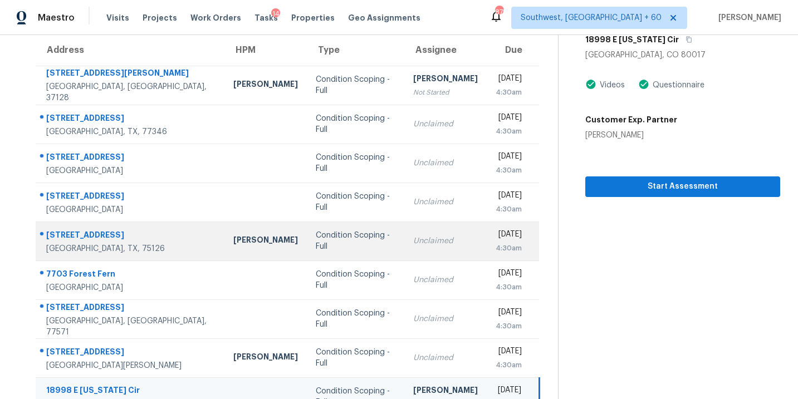
scroll to position [0, 0]
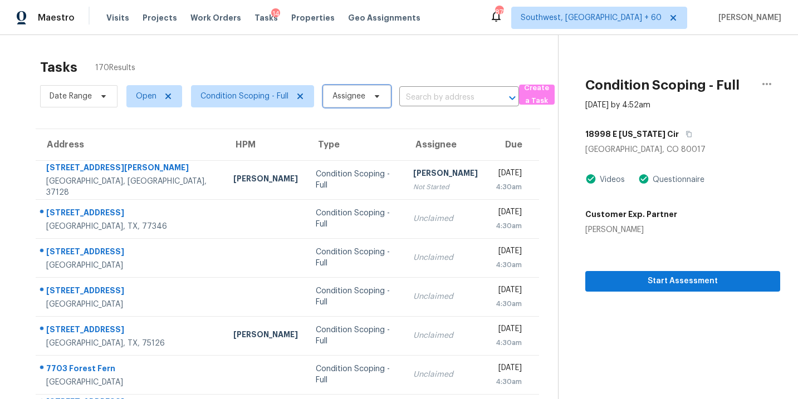
click at [351, 96] on span "Assignee" at bounding box center [348, 96] width 33 height 11
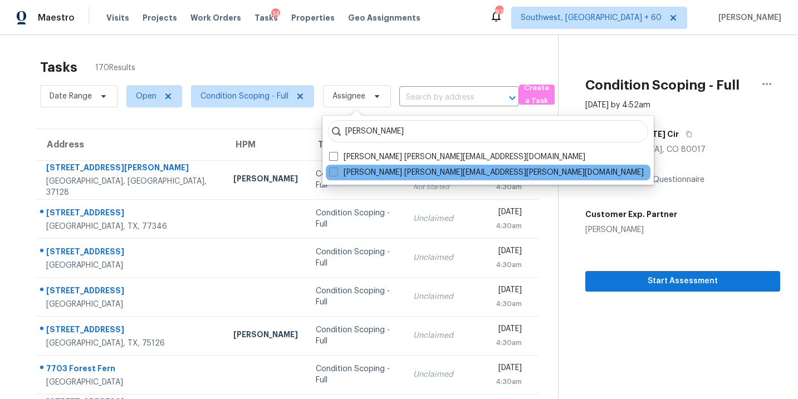
type input "sakthivel"
click at [372, 173] on label "Sakthivel Chandran sakthivel.chandran@opendoor.com" at bounding box center [486, 172] width 315 height 11
click at [336, 173] on input "Sakthivel Chandran sakthivel.chandran@opendoor.com" at bounding box center [332, 170] width 7 height 7
checkbox input "true"
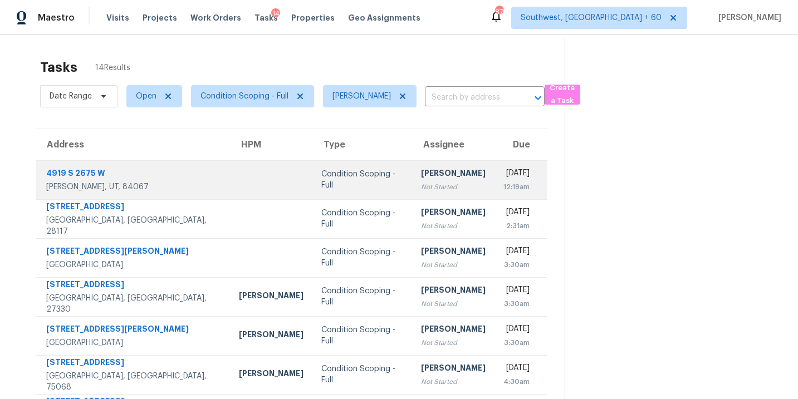
click at [421, 176] on div "[PERSON_NAME]" at bounding box center [453, 175] width 65 height 14
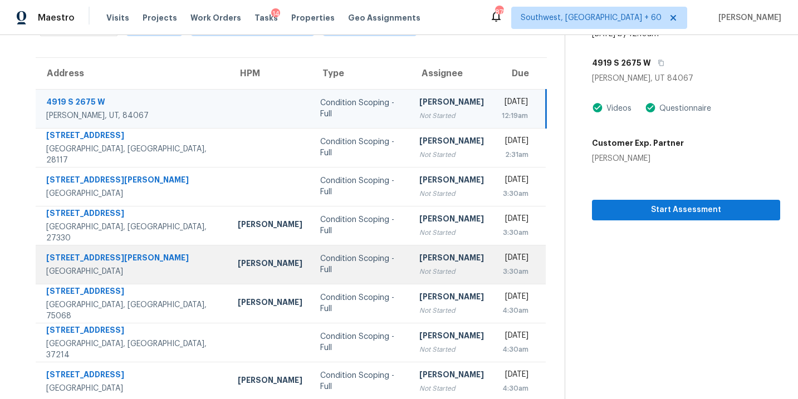
scroll to position [39, 0]
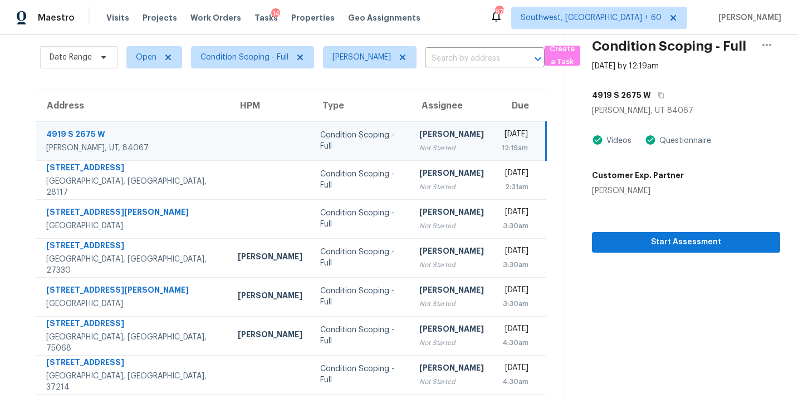
click at [646, 254] on section "Condition Scoping - Full Aug 26th 2025 by 12:19am 4919 S 2675 W Roy, UT 84067 V…" at bounding box center [673, 268] width 216 height 545
click at [643, 247] on span "Start Assessment" at bounding box center [686, 243] width 170 height 14
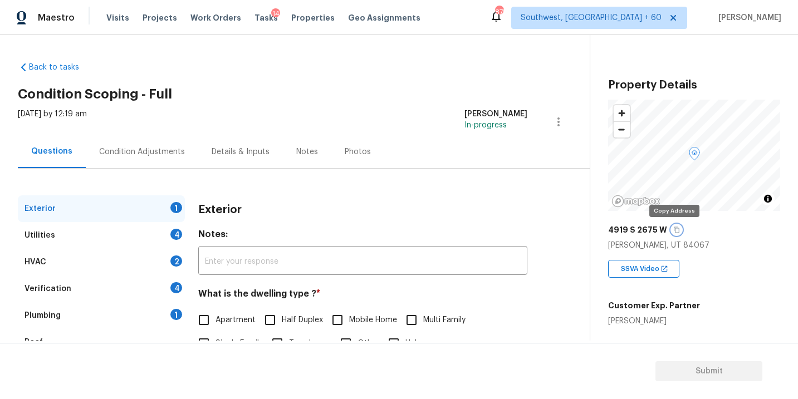
click at [675, 232] on icon "button" at bounding box center [676, 230] width 7 height 7
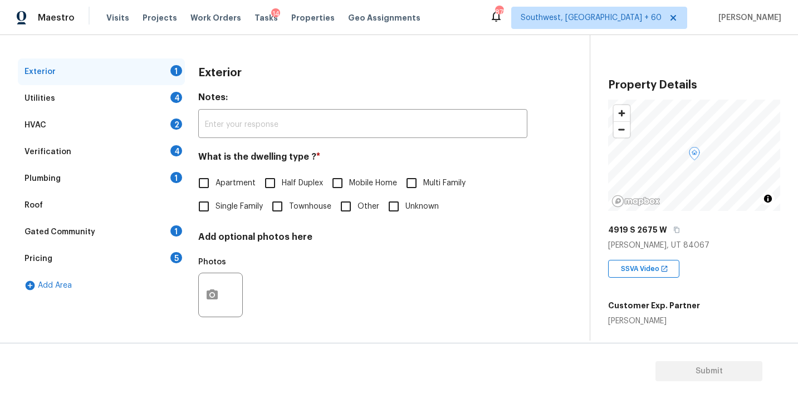
click at [249, 199] on label "Single Family" at bounding box center [227, 206] width 71 height 23
click at [216, 199] on input "Single Family" at bounding box center [203, 206] width 23 height 23
checkbox input "true"
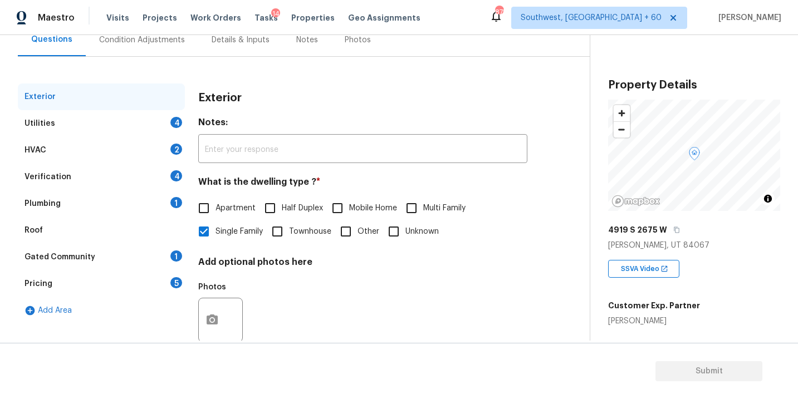
scroll to position [97, 0]
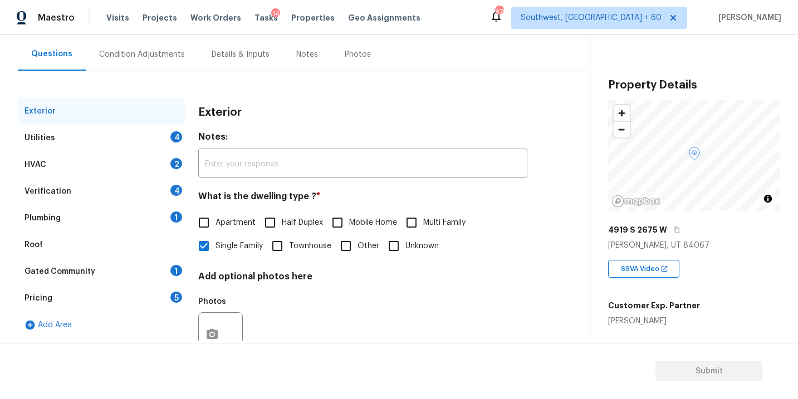
click at [157, 151] on div "HVAC 2" at bounding box center [101, 164] width 167 height 27
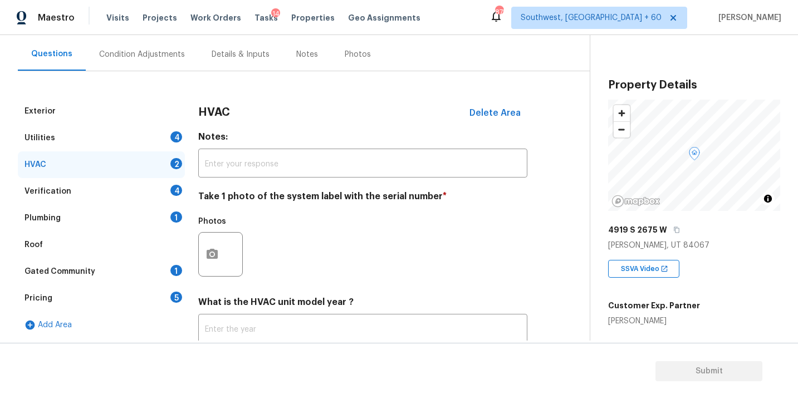
click at [150, 140] on div "Utilities 4" at bounding box center [101, 138] width 167 height 27
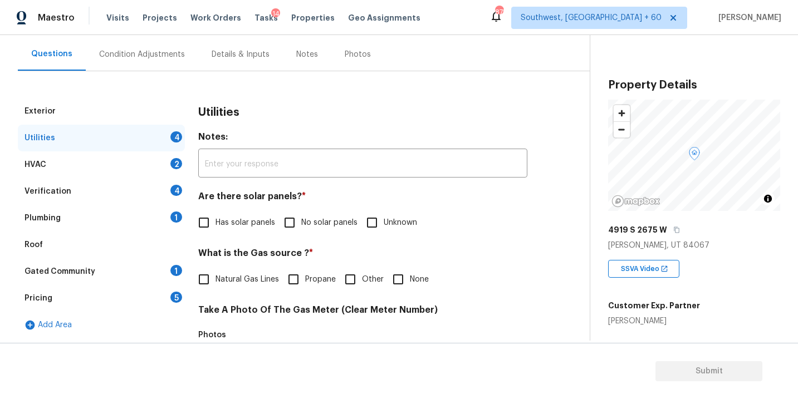
click at [312, 232] on label "No solar panels" at bounding box center [318, 222] width 80 height 23
click at [301, 232] on input "No solar panels" at bounding box center [289, 222] width 23 height 23
checkbox input "true"
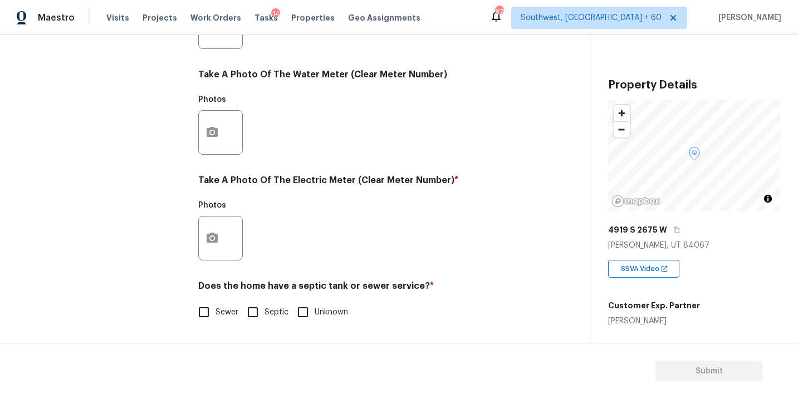
click at [217, 316] on span "Sewer" at bounding box center [227, 313] width 23 height 12
click at [216, 316] on input "Sewer" at bounding box center [203, 312] width 23 height 23
checkbox input "true"
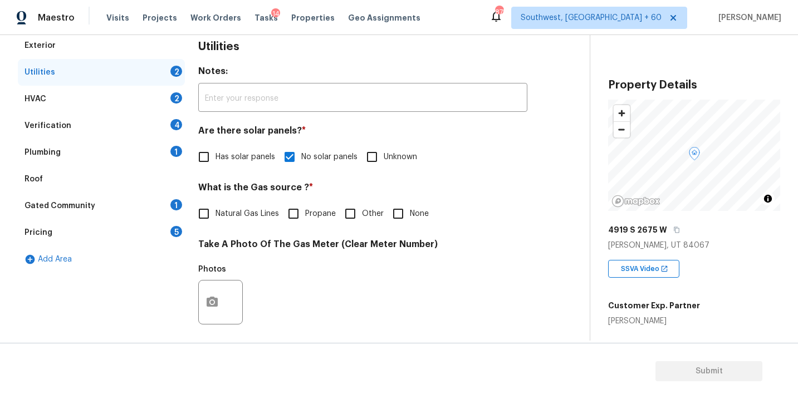
scroll to position [90, 0]
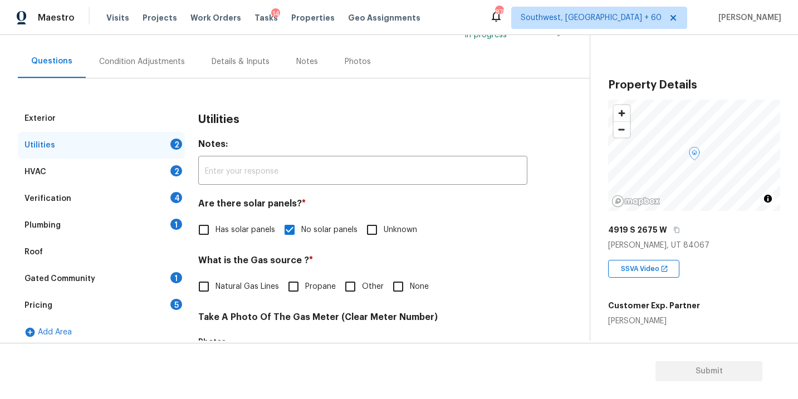
click at [107, 230] on div "Plumbing 1" at bounding box center [101, 225] width 167 height 27
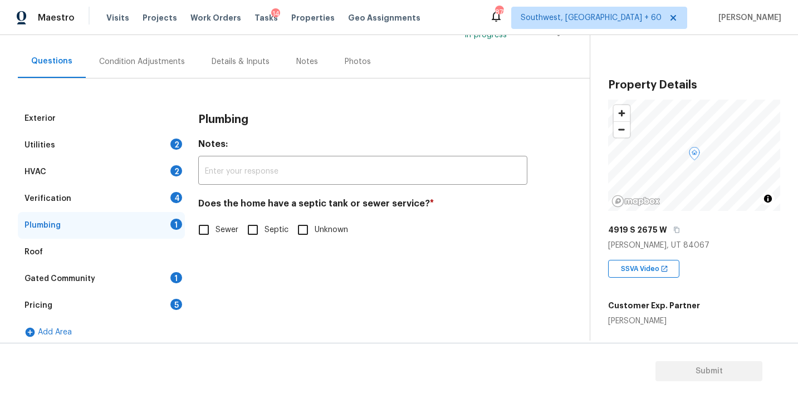
click at [211, 228] on input "Sewer" at bounding box center [203, 229] width 23 height 23
checkbox input "true"
click at [129, 286] on div "Gated Community 1" at bounding box center [101, 279] width 167 height 27
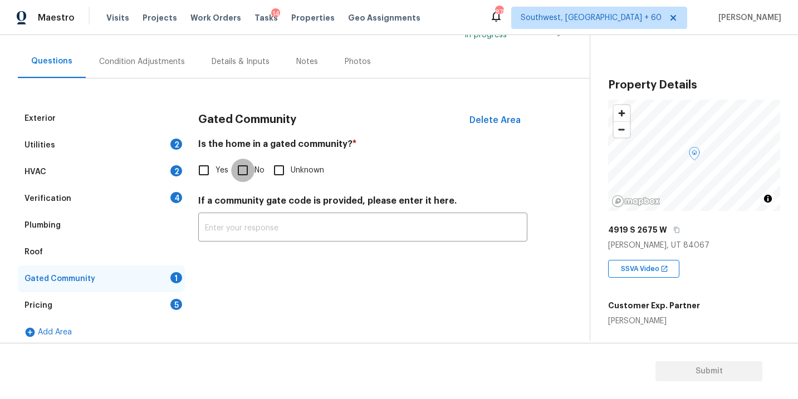
click at [245, 162] on input "No" at bounding box center [242, 170] width 23 height 23
checkbox input "true"
click at [149, 66] on div "Condition Adjustments" at bounding box center [142, 61] width 86 height 11
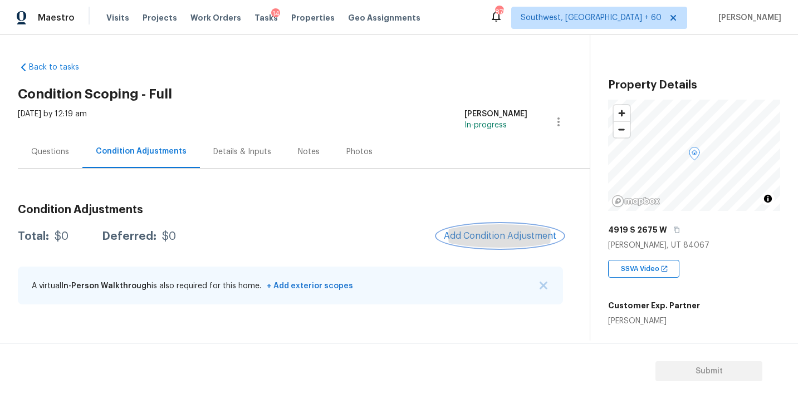
click at [467, 243] on button "Add Condition Adjustment" at bounding box center [500, 235] width 126 height 23
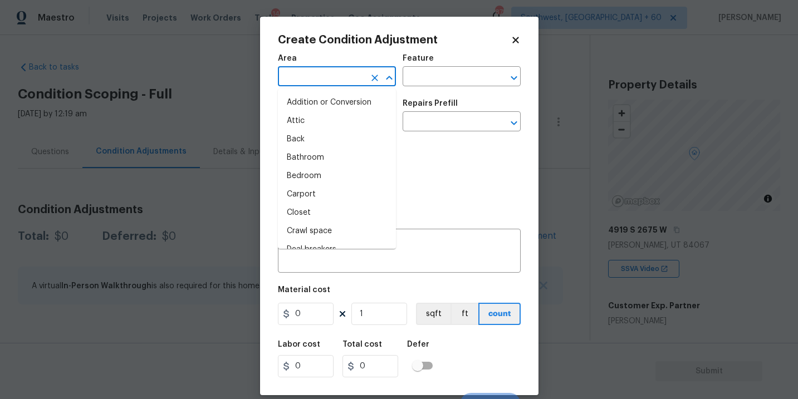
click at [327, 77] on input "text" at bounding box center [321, 77] width 87 height 17
type input "ex"
type input "t"
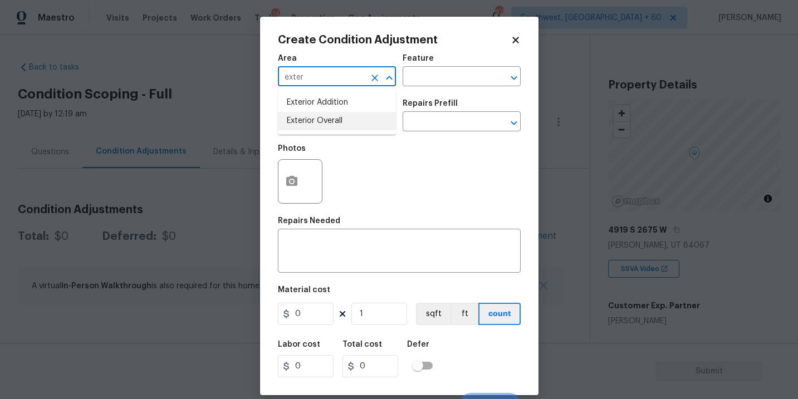
click at [332, 121] on li "Exterior Overall" at bounding box center [337, 121] width 118 height 18
type input "Exterior Overall"
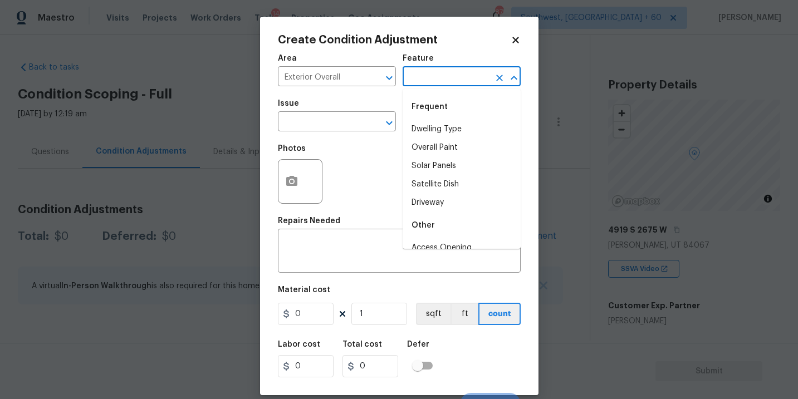
click at [414, 82] on input "text" at bounding box center [446, 77] width 87 height 17
click at [430, 135] on li "Foundation" at bounding box center [462, 129] width 118 height 18
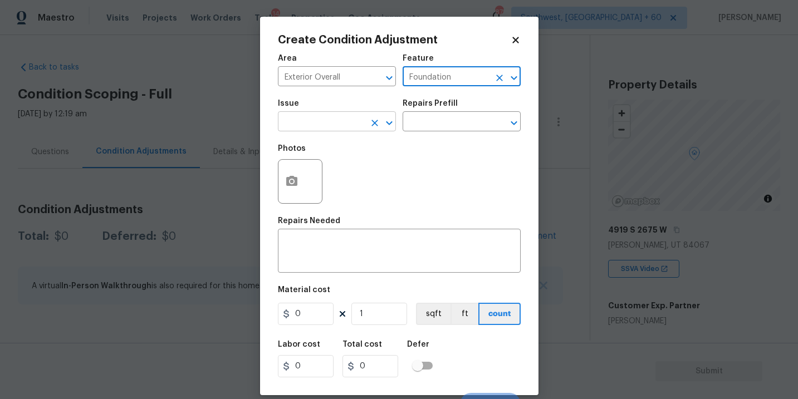
type input "Foundation"
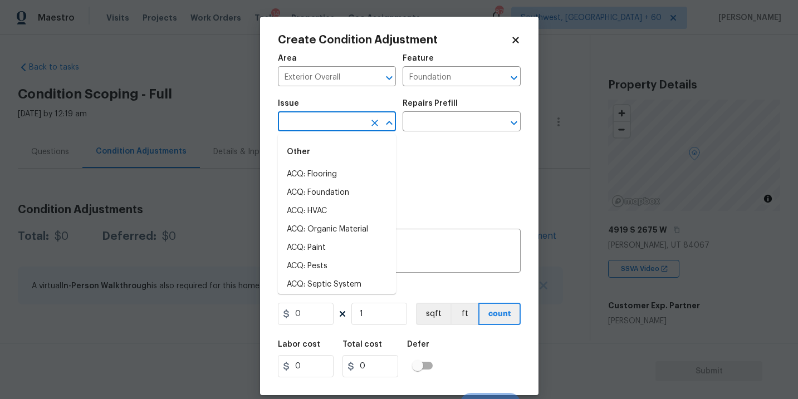
click at [339, 130] on input "text" at bounding box center [321, 122] width 87 height 17
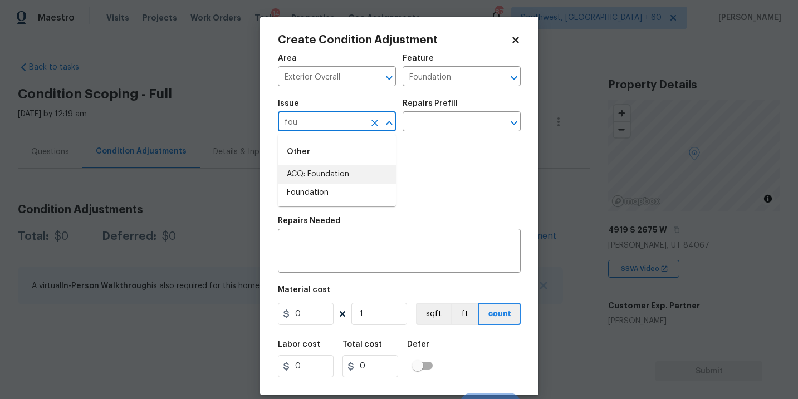
click at [335, 177] on li "ACQ: Foundation" at bounding box center [337, 174] width 118 height 18
type input "ACQ: Foundation"
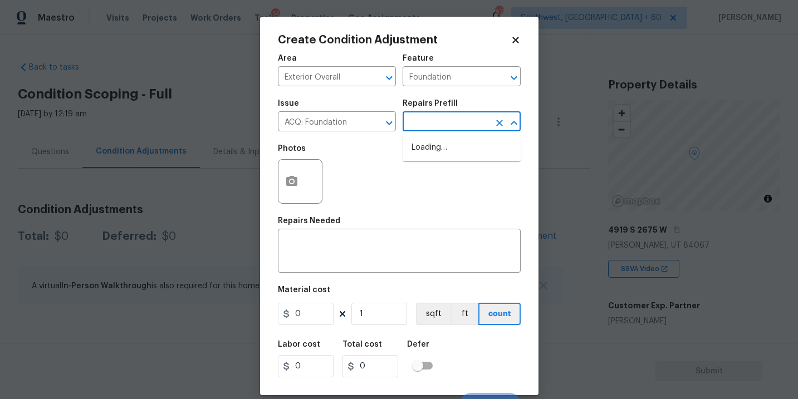
click at [425, 121] on input "text" at bounding box center [446, 122] width 87 height 17
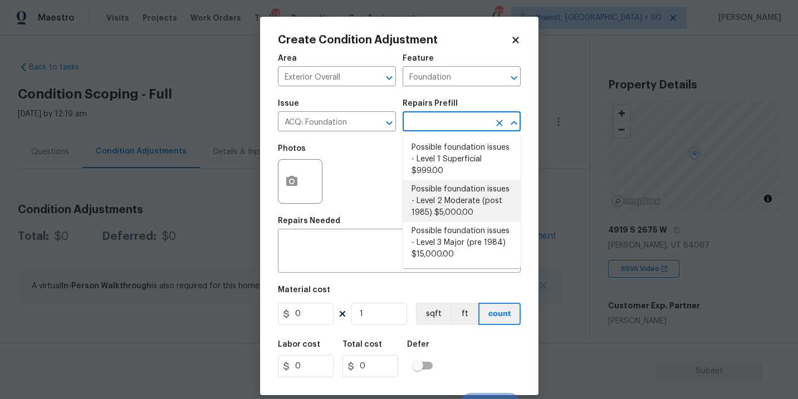
click at [452, 210] on li "Possible foundation issues - Level 2 Moderate (post 1985) $5,000.00" at bounding box center [462, 201] width 118 height 42
type input "Acquisition"
type textarea "Possible foundation issues - Level 2 Moderate: Disclaimer: This is NOT a techni…"
type input "5000"
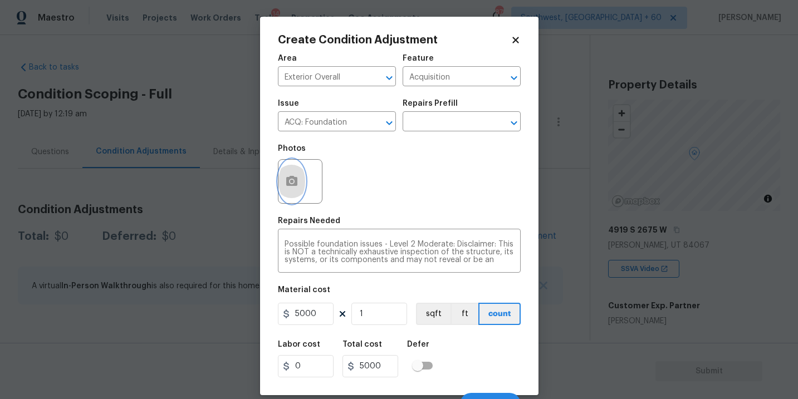
click at [298, 187] on button "button" at bounding box center [291, 181] width 27 height 43
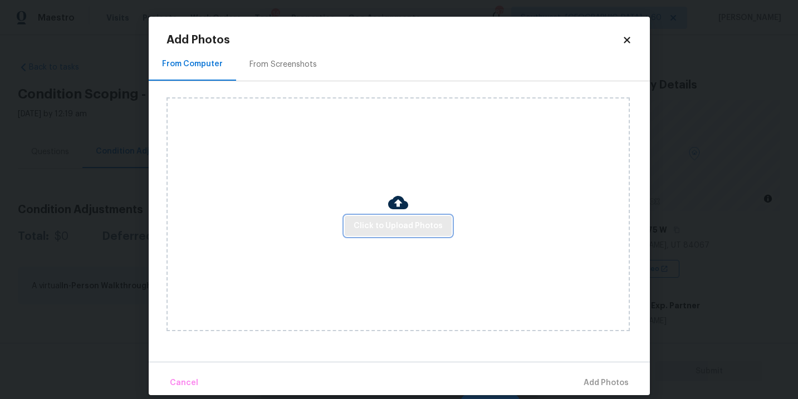
click at [387, 232] on span "Click to Upload Photos" at bounding box center [398, 226] width 89 height 14
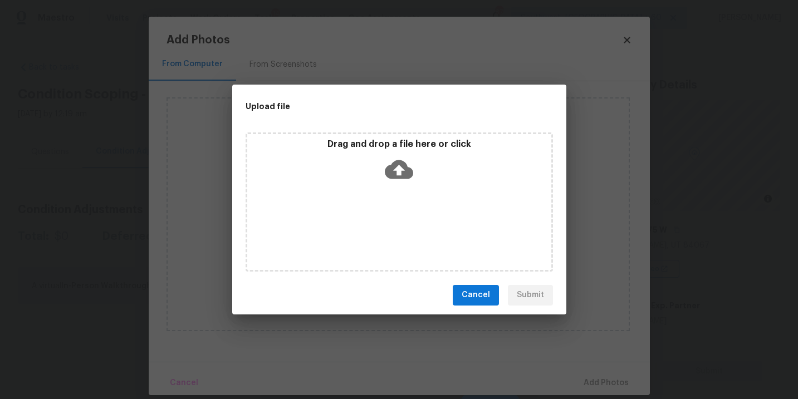
click at [394, 198] on div "Drag and drop a file here or click" at bounding box center [399, 202] width 307 height 139
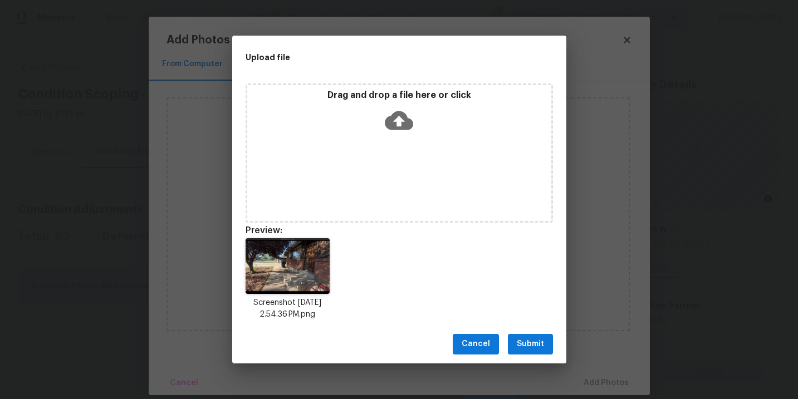
click at [526, 344] on span "Submit" at bounding box center [530, 344] width 27 height 14
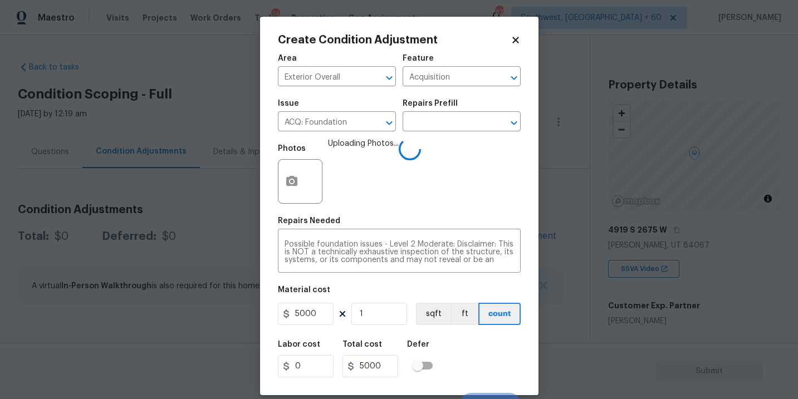
scroll to position [17, 0]
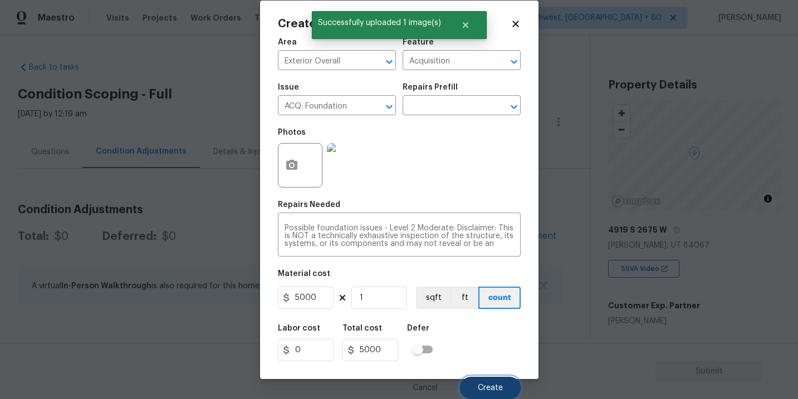
click at [489, 386] on span "Create" at bounding box center [490, 388] width 25 height 8
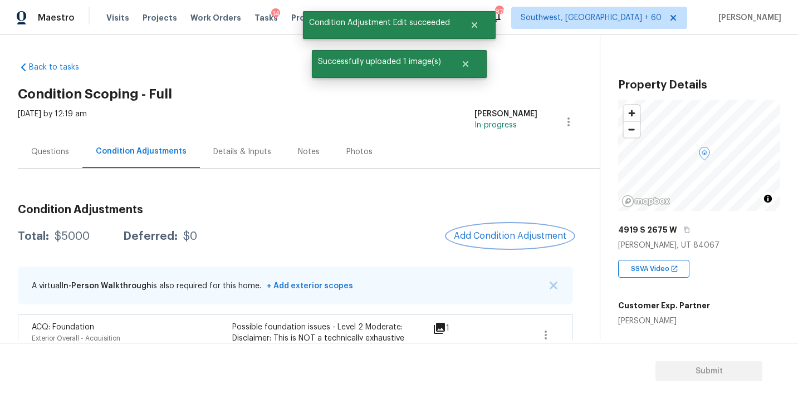
scroll to position [85, 0]
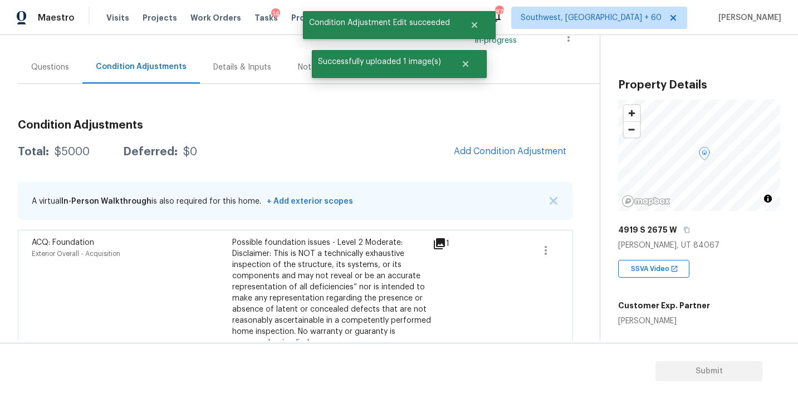
click at [62, 55] on div "Questions" at bounding box center [50, 67] width 65 height 33
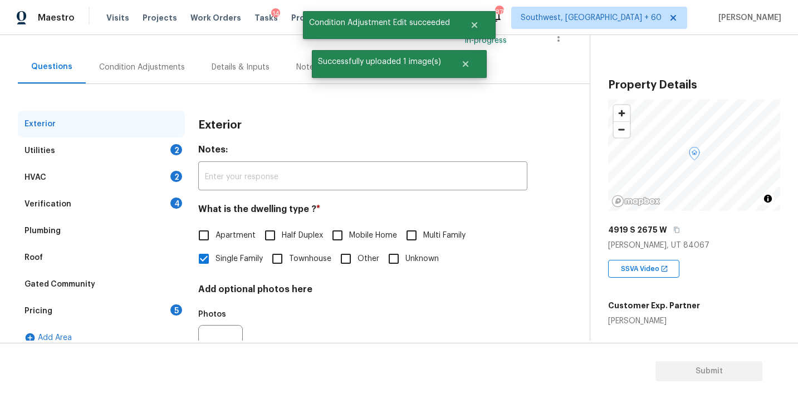
click at [82, 203] on div "Verification 4" at bounding box center [101, 204] width 167 height 27
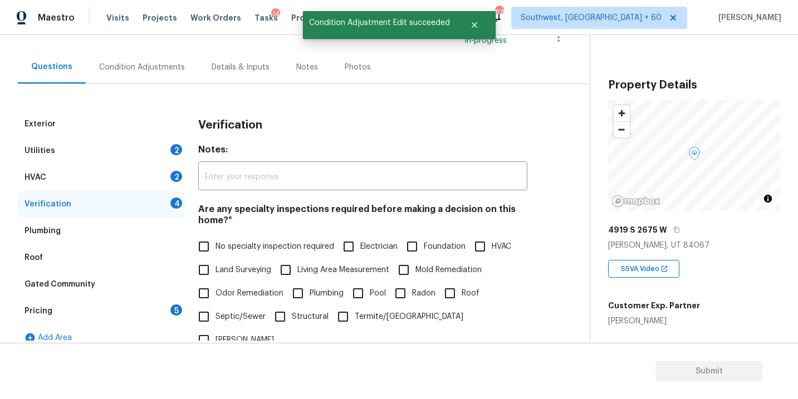
click at [421, 258] on input "Foundation" at bounding box center [411, 246] width 23 height 23
checkbox input "true"
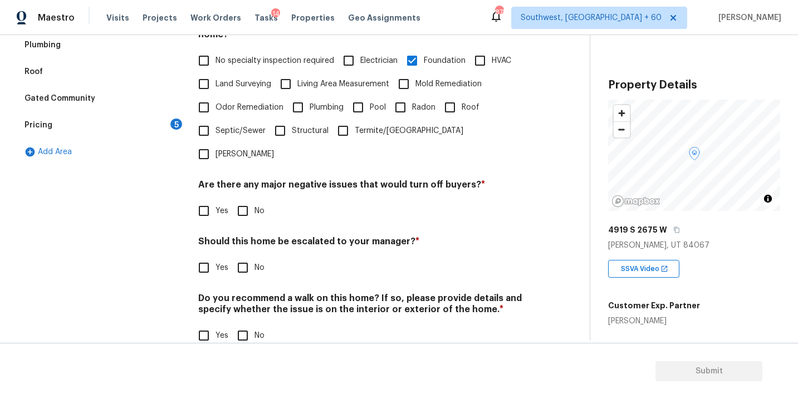
click at [253, 199] on input "No" at bounding box center [242, 210] width 23 height 23
checkbox input "true"
click at [254, 324] on label "No" at bounding box center [247, 335] width 33 height 23
click at [254, 324] on input "No" at bounding box center [242, 335] width 23 height 23
checkbox input "true"
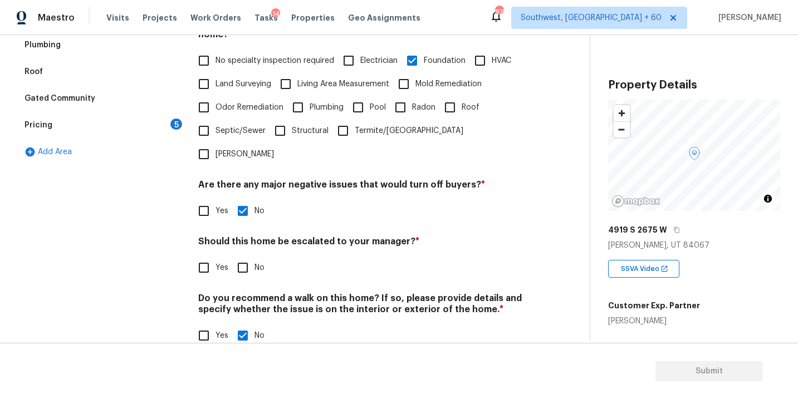
click at [226, 293] on h4 "Do you recommend a walk on this home? If so, please provide details and specify…" at bounding box center [362, 306] width 329 height 27
click at [210, 256] on input "Yes" at bounding box center [203, 267] width 23 height 23
checkbox input "true"
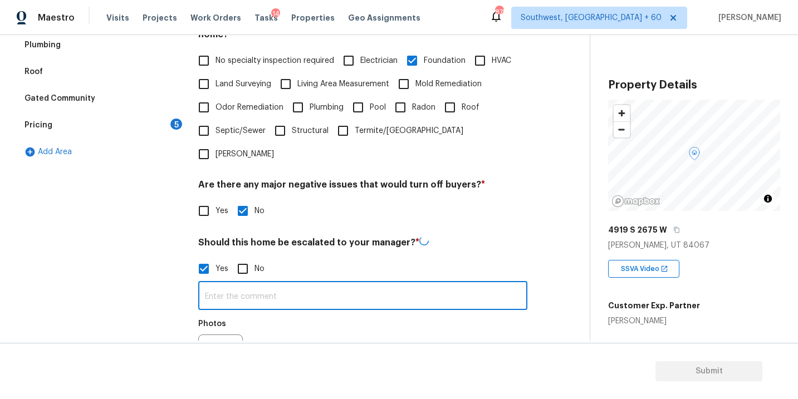
click at [226, 284] on input "text" at bounding box center [362, 297] width 329 height 26
click at [208, 334] on button "button" at bounding box center [212, 355] width 27 height 43
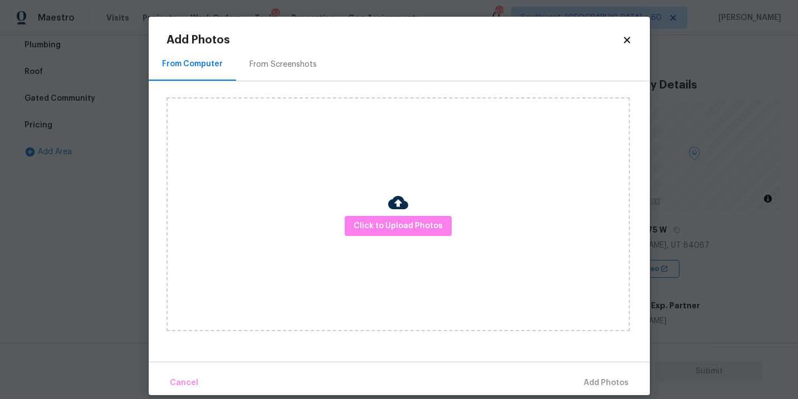
click at [328, 278] on div "Click to Upload Photos" at bounding box center [397, 214] width 463 height 234
click at [377, 234] on button "Click to Upload Photos" at bounding box center [398, 226] width 107 height 21
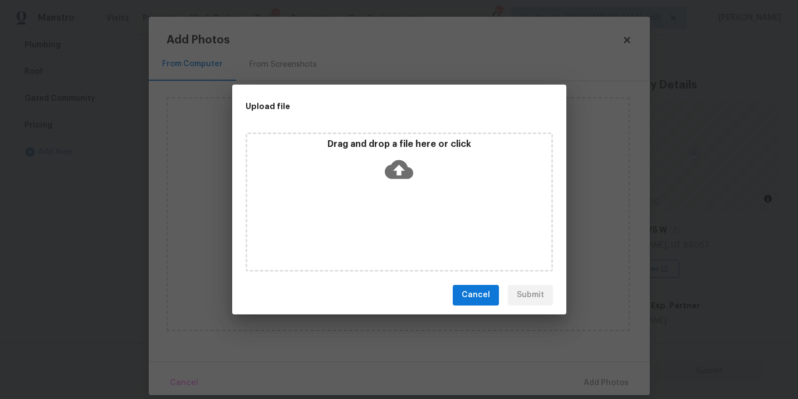
click at [394, 195] on div "Drag and drop a file here or click" at bounding box center [399, 202] width 307 height 139
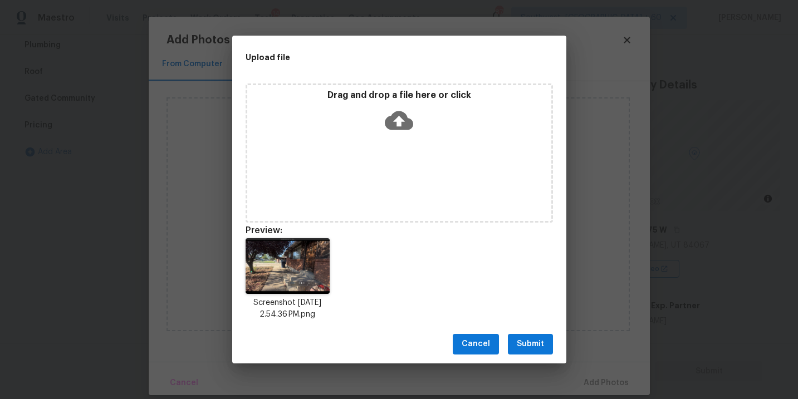
click at [533, 347] on span "Submit" at bounding box center [530, 344] width 27 height 14
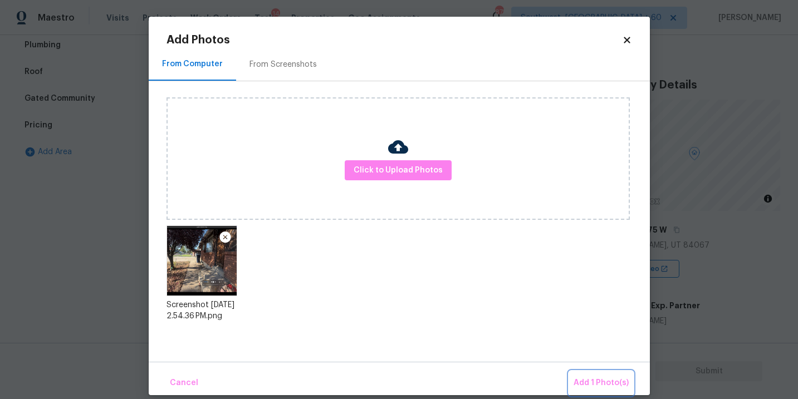
click at [581, 378] on span "Add 1 Photo(s)" at bounding box center [601, 383] width 55 height 14
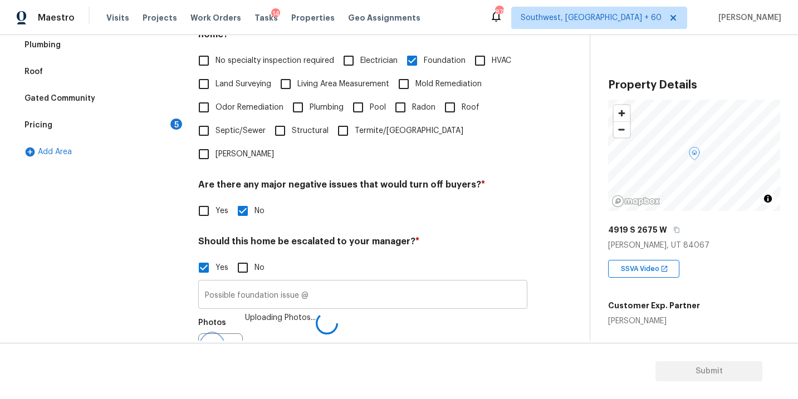
scroll to position [285, 0]
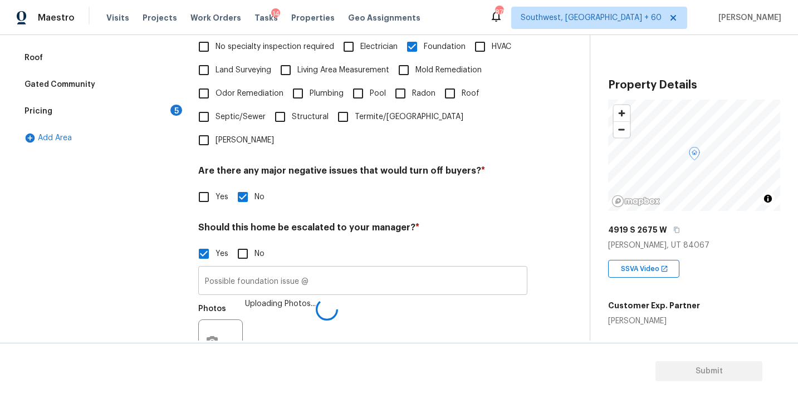
click at [404, 270] on input "Possible foundation issue @" at bounding box center [362, 282] width 329 height 26
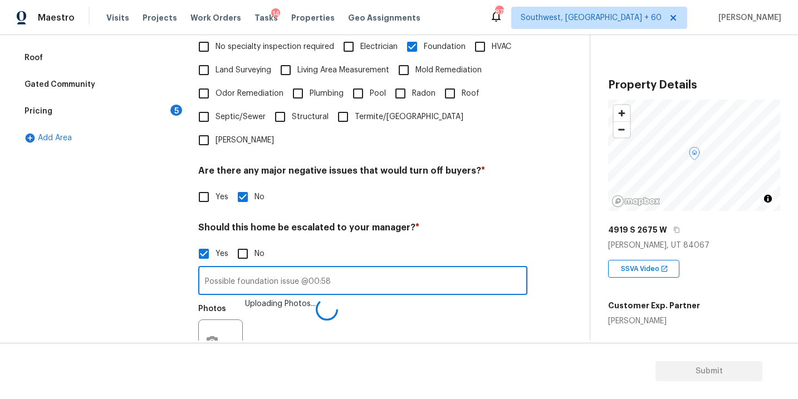
type input "Possible foundation issue @00:58"
click at [404, 311] on div "Photos Uploading Photos..." at bounding box center [362, 334] width 329 height 72
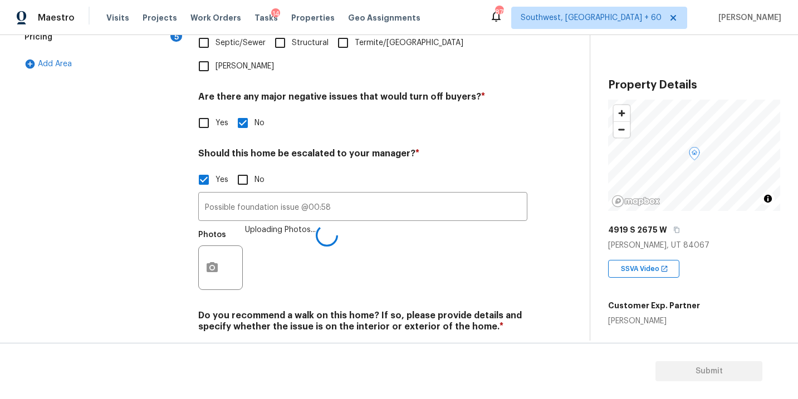
scroll to position [349, 0]
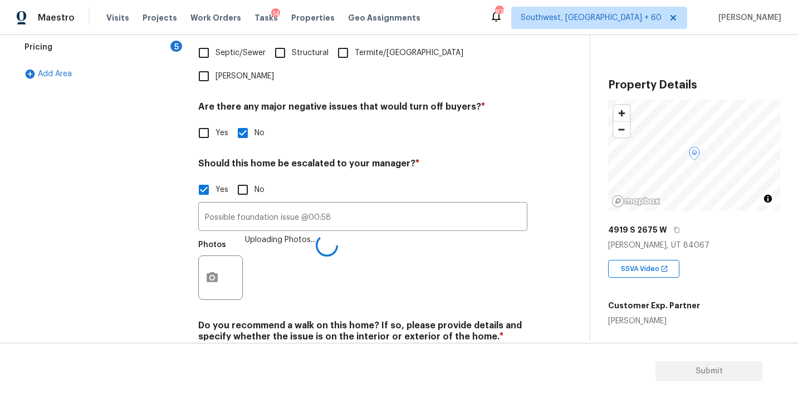
click at [427, 251] on div "Photos Uploading Photos..." at bounding box center [362, 270] width 329 height 72
click at [427, 251] on div "Photos" at bounding box center [362, 270] width 329 height 72
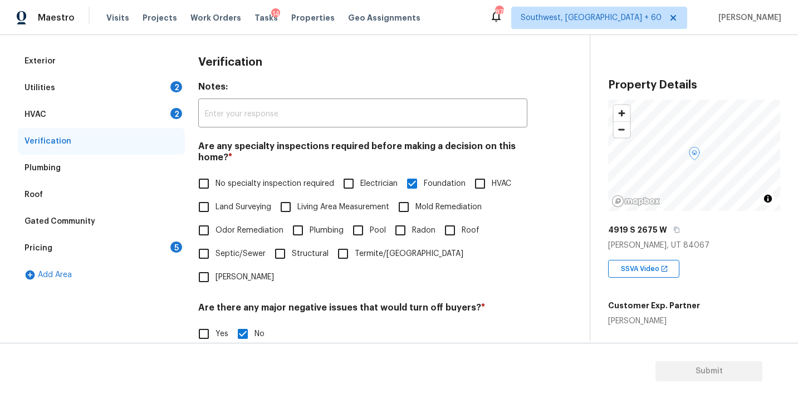
scroll to position [48, 0]
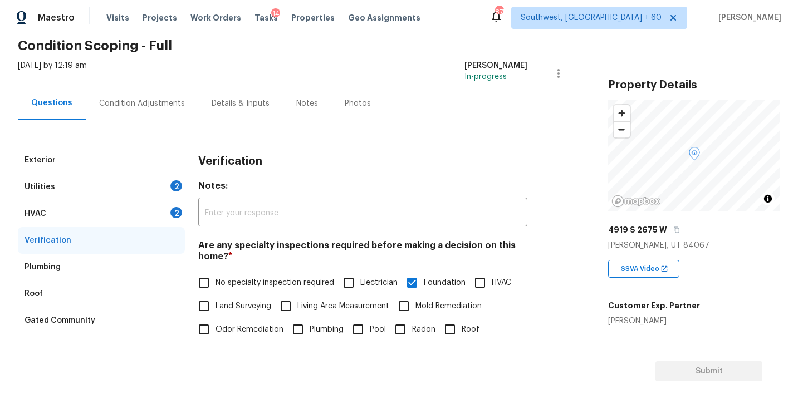
click at [161, 110] on div "Condition Adjustments" at bounding box center [142, 103] width 112 height 33
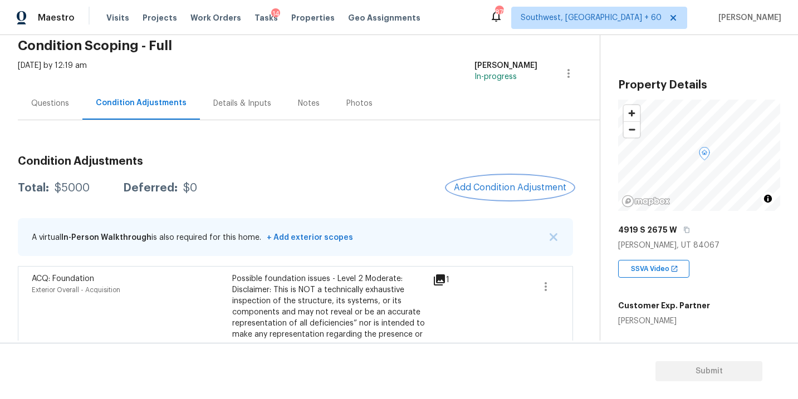
click at [492, 192] on span "Add Condition Adjustment" at bounding box center [510, 188] width 112 height 10
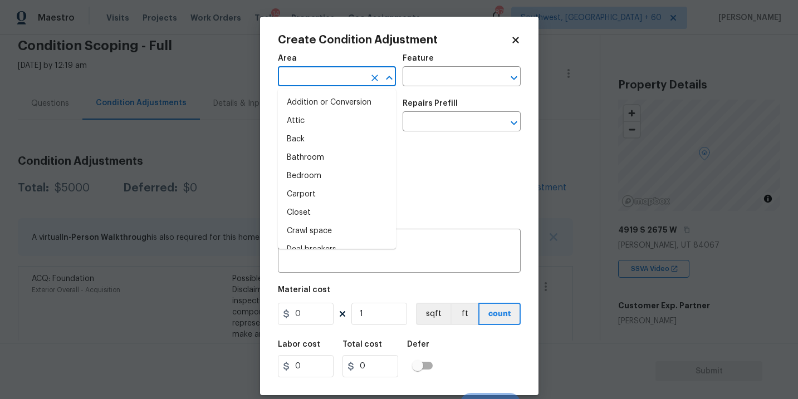
click at [310, 77] on input "text" at bounding box center [321, 77] width 87 height 17
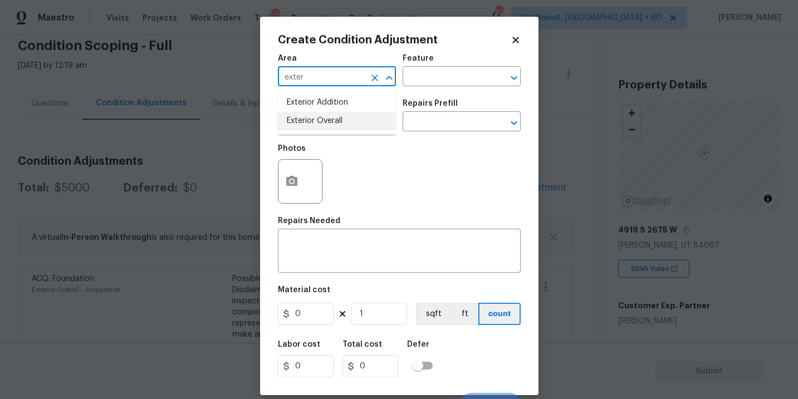
click at [327, 121] on li "Exterior Overall" at bounding box center [337, 121] width 118 height 18
type input "Exterior Overall"
click at [418, 82] on input "text" at bounding box center [446, 77] width 87 height 17
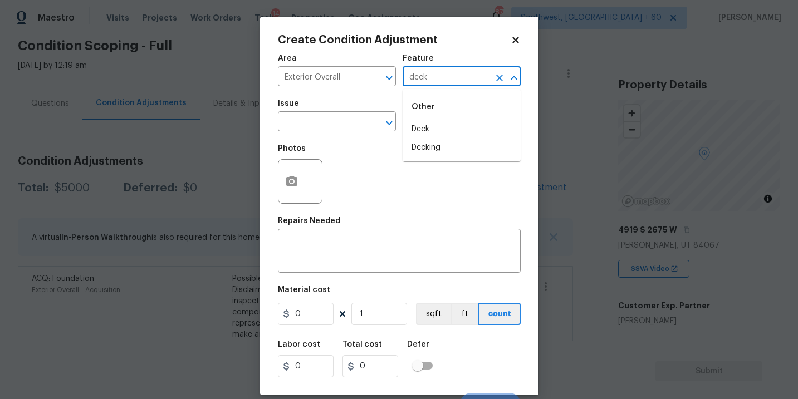
click at [425, 134] on li "Deck" at bounding box center [462, 129] width 118 height 18
type input "Deck"
click at [327, 135] on span "Issue ​" at bounding box center [337, 115] width 118 height 45
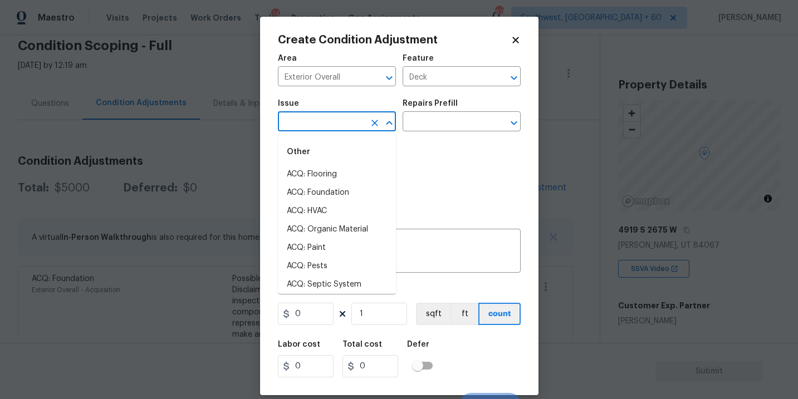
click at [327, 130] on input "text" at bounding box center [321, 122] width 87 height 17
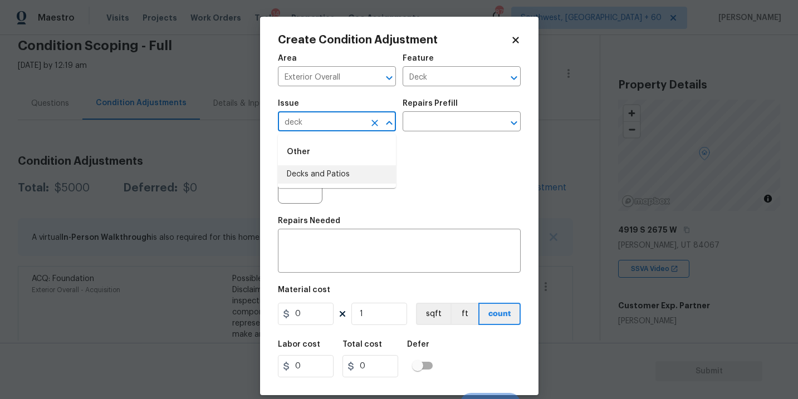
click at [328, 171] on li "Decks and Patios" at bounding box center [337, 174] width 118 height 18
type input "Decks and Patios"
click at [328, 254] on textarea at bounding box center [399, 252] width 229 height 23
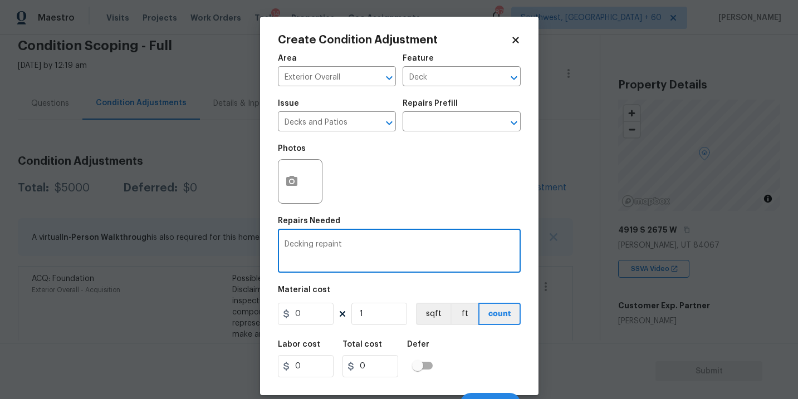
type textarea "Decking repaint"
drag, startPoint x: 314, startPoint y: 317, endPoint x: 236, endPoint y: 315, distance: 78.0
click at [236, 315] on div "Create Condition Adjustment Area Exterior Overall ​ Feature Deck ​ Issue Decks …" at bounding box center [399, 199] width 798 height 399
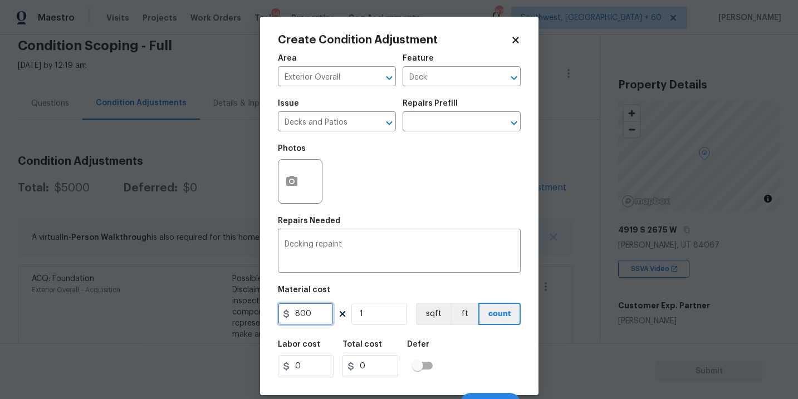
type input "800"
click at [297, 191] on button "button" at bounding box center [291, 181] width 27 height 43
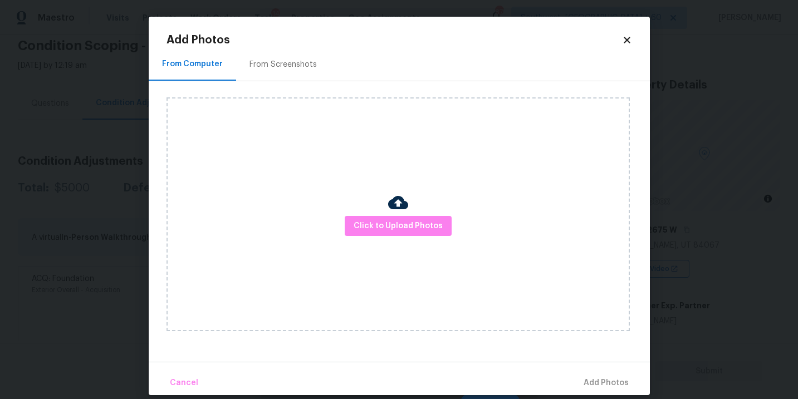
drag, startPoint x: 297, startPoint y: 191, endPoint x: 347, endPoint y: 214, distance: 55.3
click at [347, 214] on div "Click to Upload Photos" at bounding box center [397, 214] width 463 height 234
click at [375, 222] on span "Click to Upload Photos" at bounding box center [398, 226] width 89 height 14
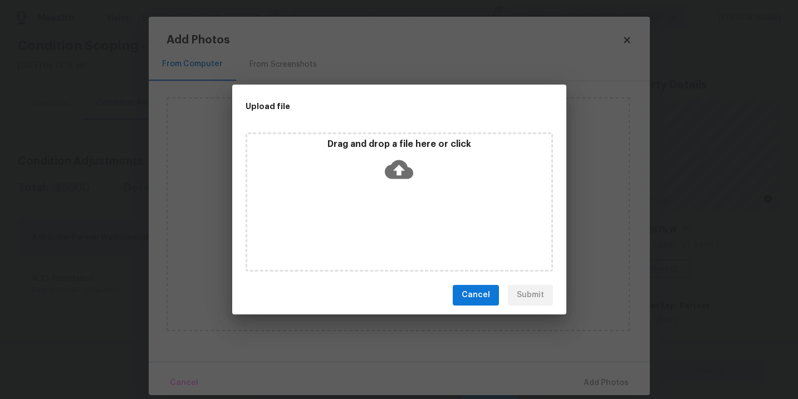
click at [394, 185] on div "Drag and drop a file here or click" at bounding box center [399, 163] width 304 height 48
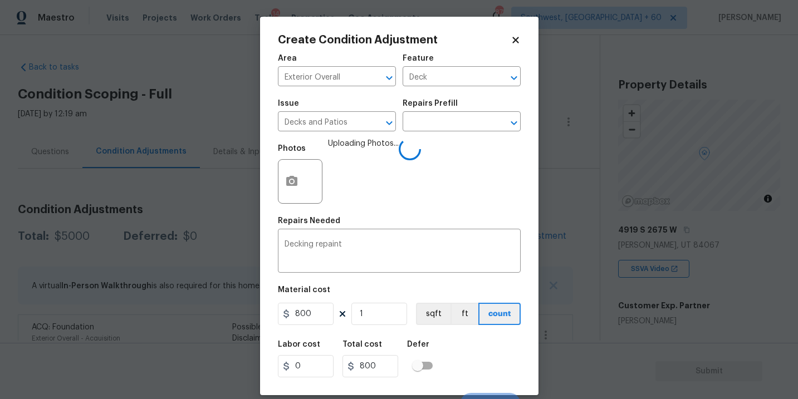
scroll to position [17, 0]
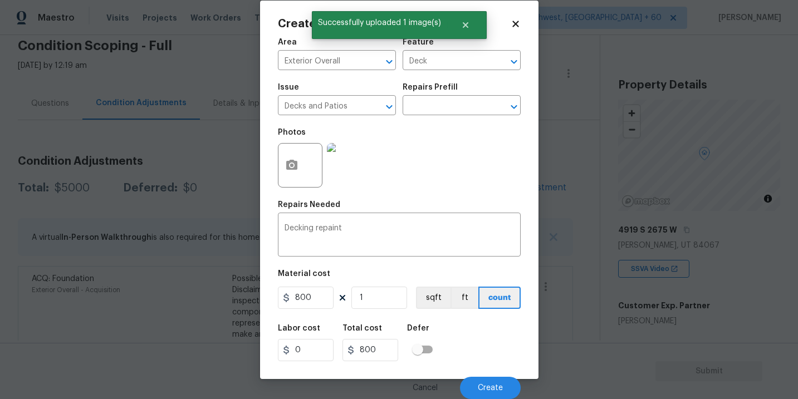
click at [482, 342] on div "Labor cost 0 Total cost 800 Defer" at bounding box center [399, 343] width 243 height 50
click at [488, 380] on button "Create" at bounding box center [490, 388] width 61 height 22
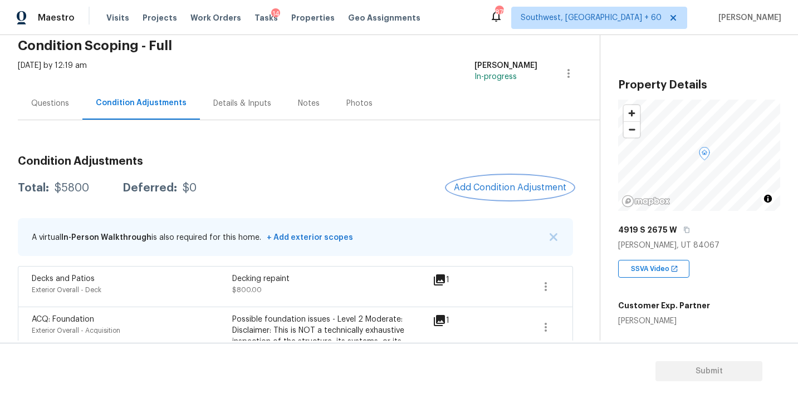
scroll to position [93, 0]
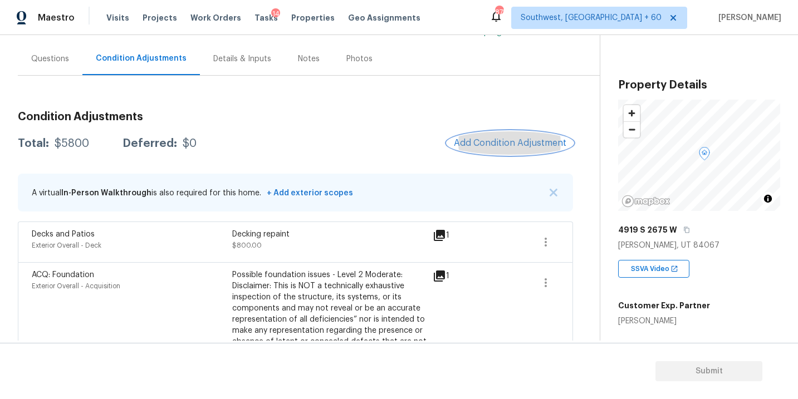
click at [510, 133] on button "Add Condition Adjustment" at bounding box center [510, 142] width 126 height 23
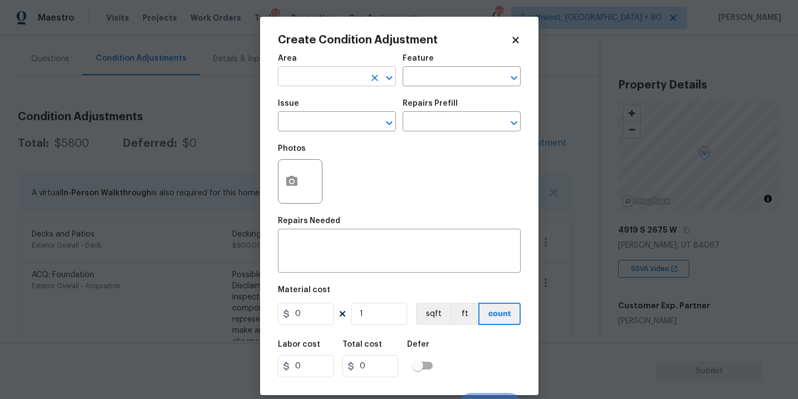
click at [352, 82] on input "text" at bounding box center [321, 77] width 87 height 17
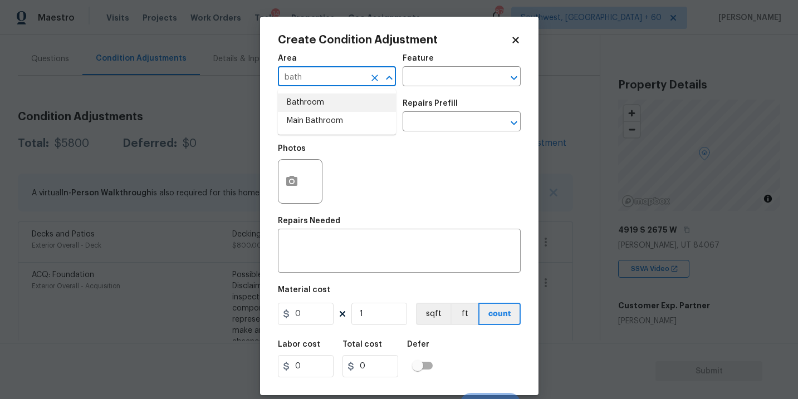
click at [351, 103] on li "Bathroom" at bounding box center [337, 103] width 118 height 18
type input "Bathroom"
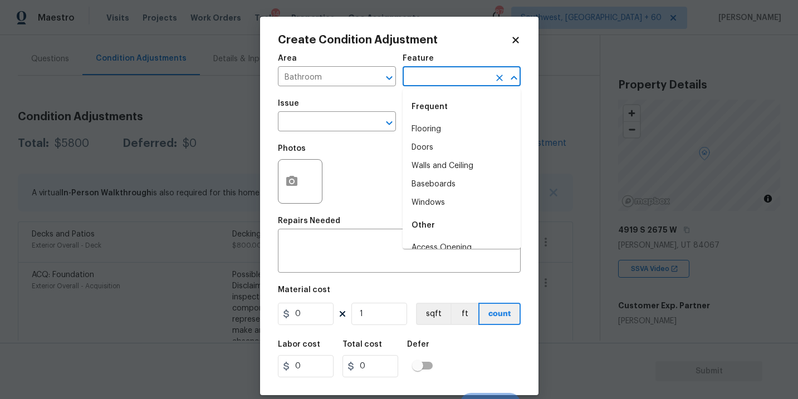
click at [418, 76] on input "text" at bounding box center [446, 77] width 87 height 17
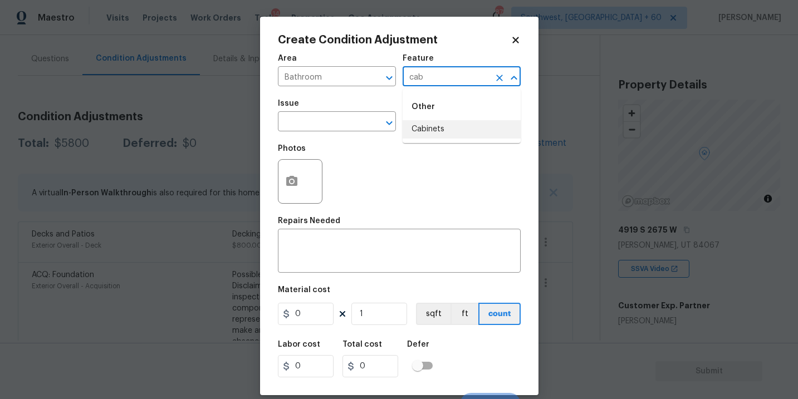
click at [419, 124] on li "Cabinets" at bounding box center [462, 129] width 118 height 18
type input "Cabinets"
click at [356, 121] on input "text" at bounding box center [321, 122] width 87 height 17
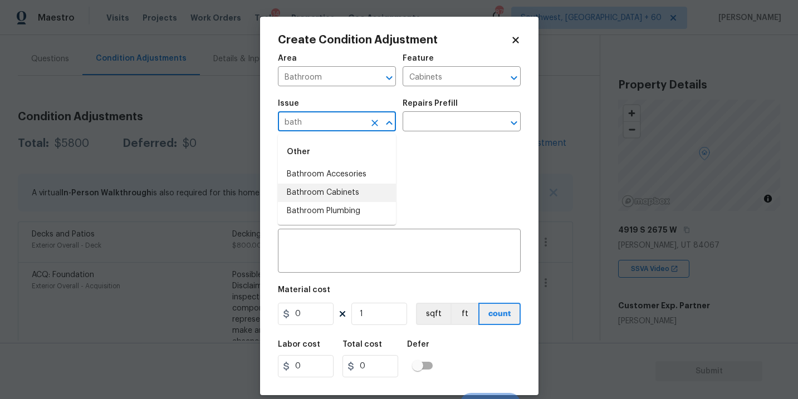
click at [366, 199] on li "Bathroom Cabinets" at bounding box center [337, 193] width 118 height 18
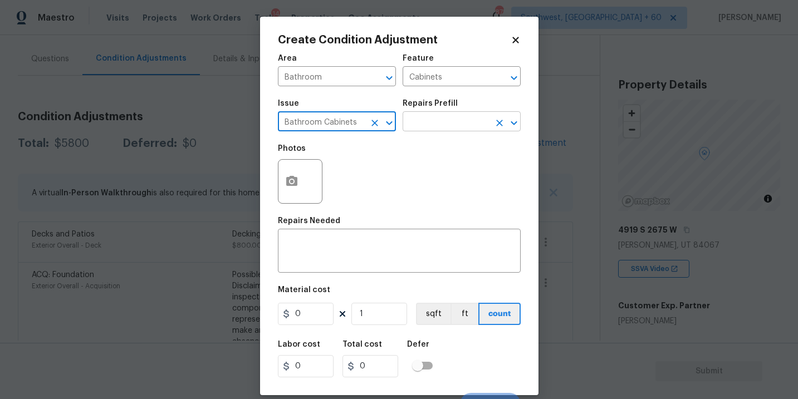
type input "Bathroom Cabinets"
click at [438, 125] on input "text" at bounding box center [446, 122] width 87 height 17
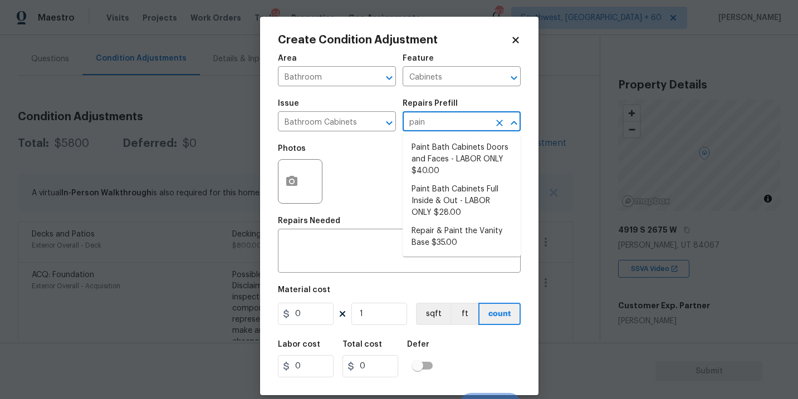
type input "paint"
click at [433, 202] on li "Paint Bath Cabinets Full Inside & Out - LABOR ONLY $28.00" at bounding box center [462, 201] width 118 height 42
type textarea "Prep, sand, mask and apply 2 coats of paint to the bathroom cabinet doors, inte…"
type input "28"
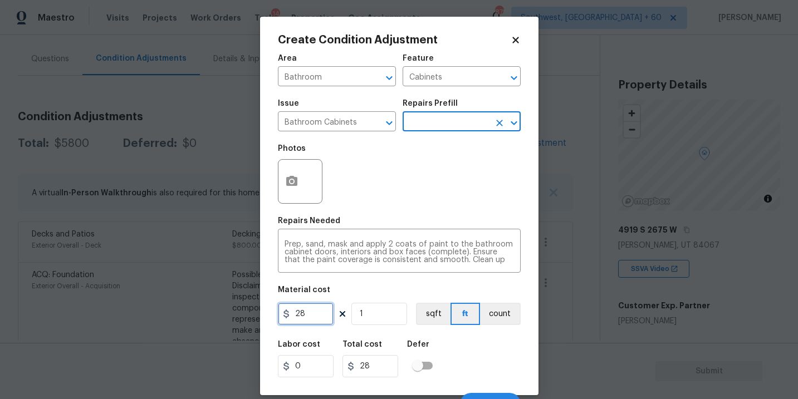
drag, startPoint x: 312, startPoint y: 318, endPoint x: 218, endPoint y: 316, distance: 94.1
click at [218, 316] on div "Create Condition Adjustment Area Bathroom ​ Feature Cabinets ​ Issue Bathroom C…" at bounding box center [399, 199] width 798 height 399
type input "1000"
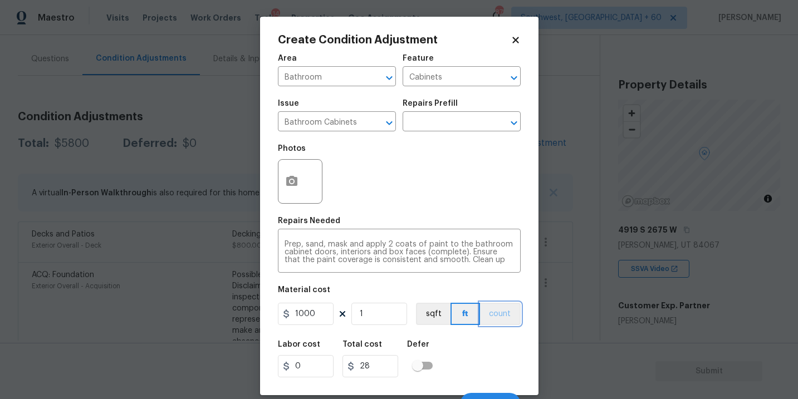
type input "1000"
click at [513, 319] on button "count" at bounding box center [500, 314] width 41 height 22
click at [289, 179] on icon "button" at bounding box center [291, 181] width 11 height 10
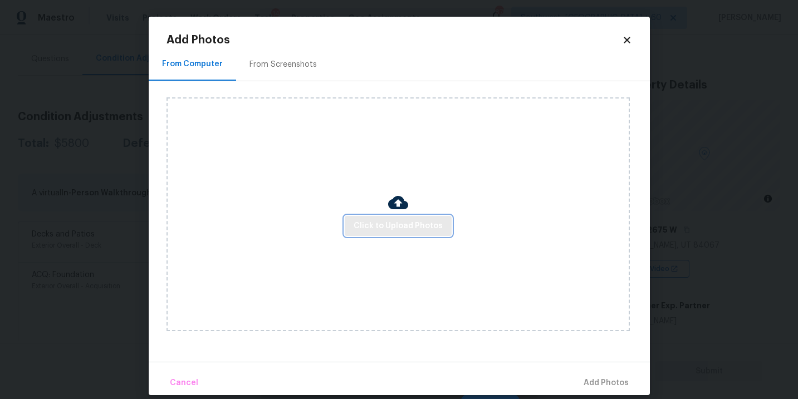
click at [378, 228] on span "Click to Upload Photos" at bounding box center [398, 226] width 89 height 14
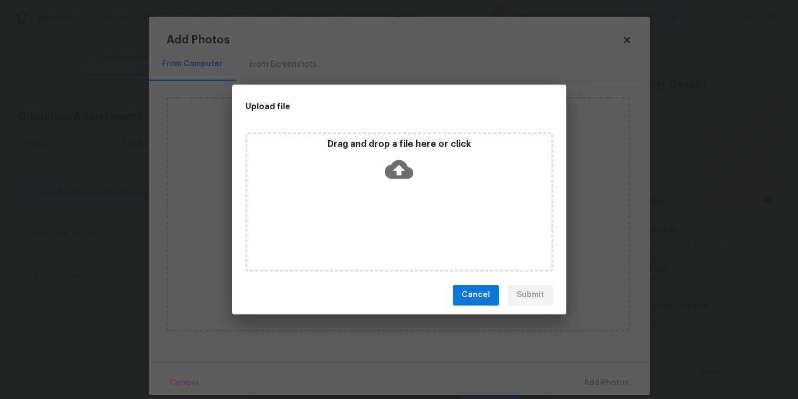
click at [486, 293] on span "Cancel" at bounding box center [476, 295] width 28 height 14
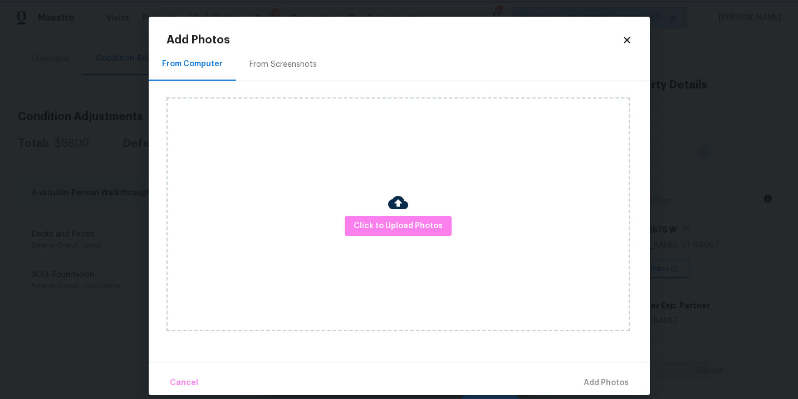
click at [674, 197] on body "Maestro Visits Projects Work Orders Tasks 14 Properties Geo Assignments 875 Sou…" at bounding box center [399, 199] width 798 height 399
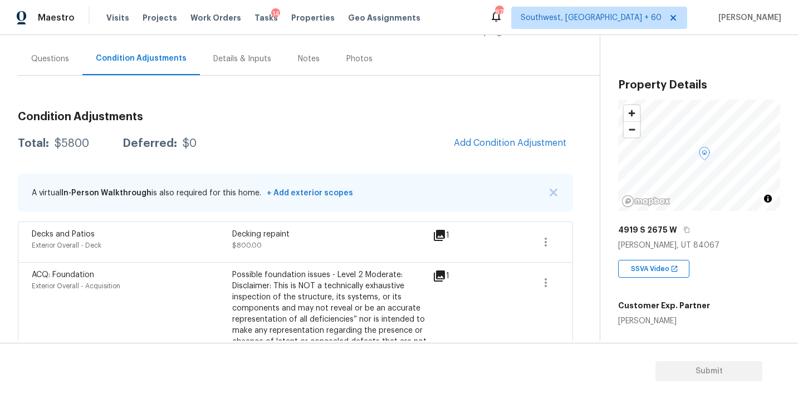
click at [674, 197] on body "Maestro Visits Projects Work Orders Tasks 14 Properties Geo Assignments 875 Sou…" at bounding box center [399, 199] width 798 height 399
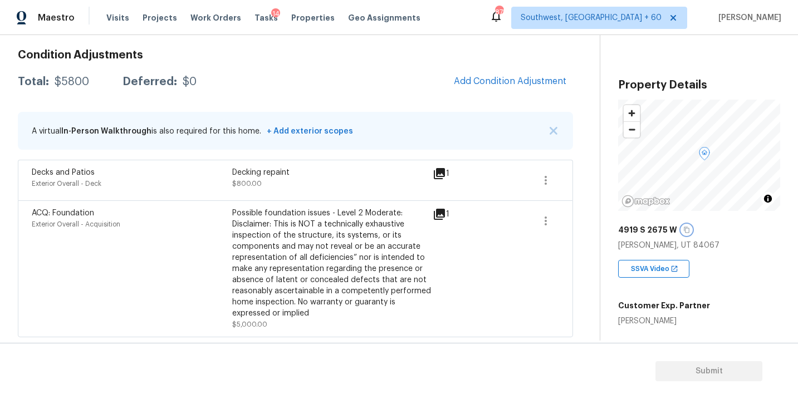
click at [684, 230] on icon "button" at bounding box center [687, 230] width 6 height 6
click at [374, 225] on div "Possible foundation issues - Level 2 Moderate: Disclaimer: This is NOT a techni…" at bounding box center [332, 263] width 200 height 111
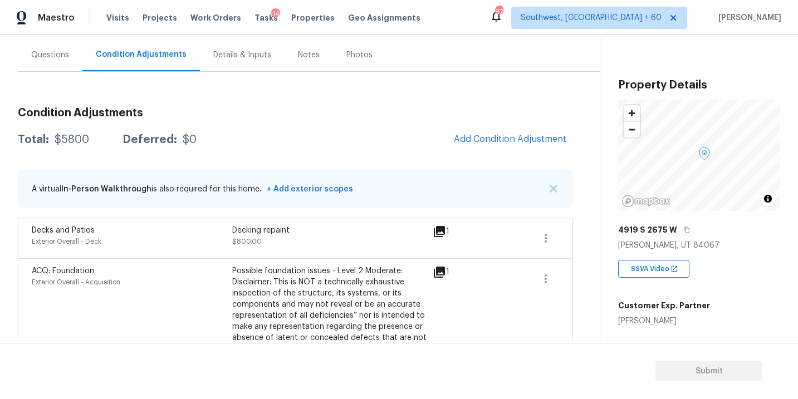
scroll to position [85, 0]
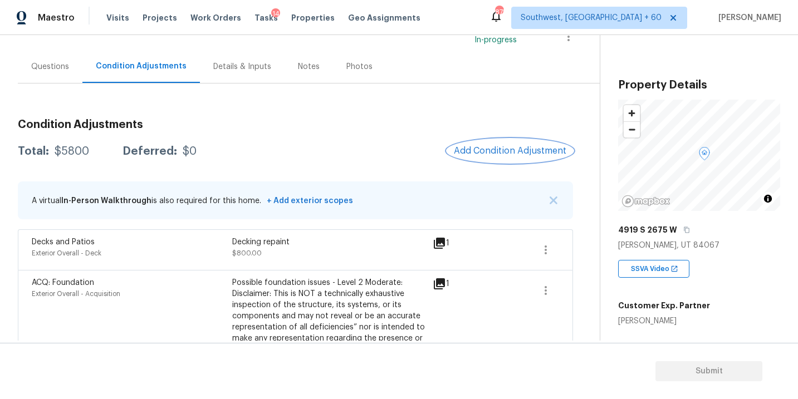
click at [474, 151] on span "Add Condition Adjustment" at bounding box center [510, 151] width 112 height 10
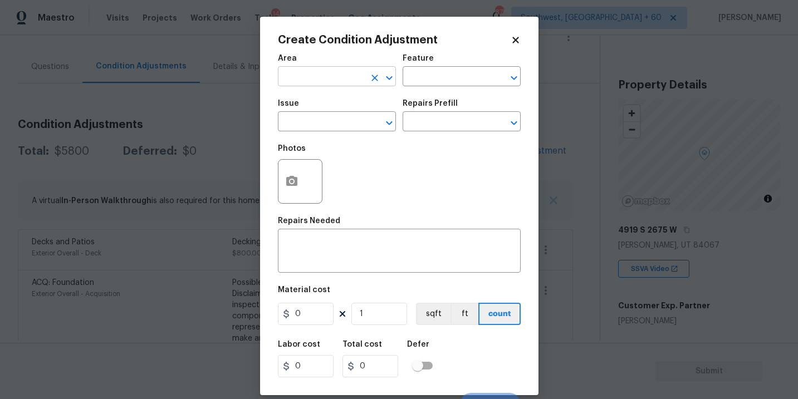
click at [322, 79] on input "text" at bounding box center [321, 77] width 87 height 17
click at [320, 97] on li "Bathroom" at bounding box center [337, 103] width 118 height 18
type input "Bathroom"
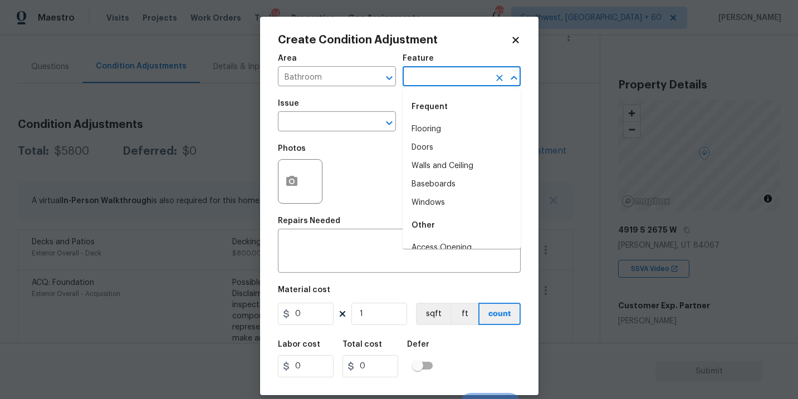
click at [404, 82] on input "text" at bounding box center [446, 77] width 87 height 17
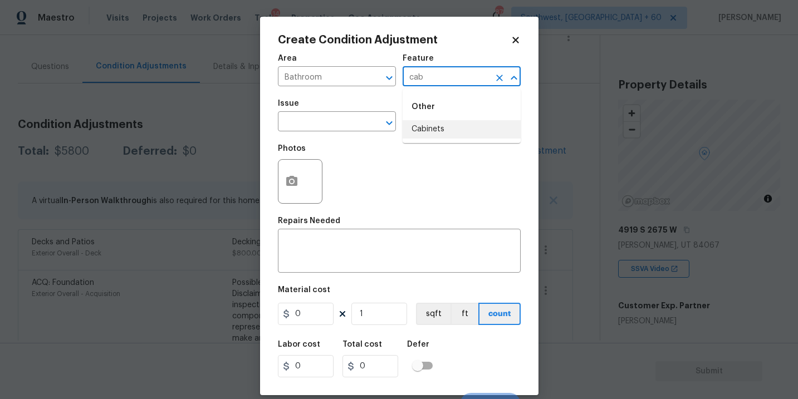
click at [432, 131] on li "Cabinets" at bounding box center [462, 129] width 118 height 18
click at [366, 129] on div "​" at bounding box center [337, 122] width 118 height 17
type input "Cabinets"
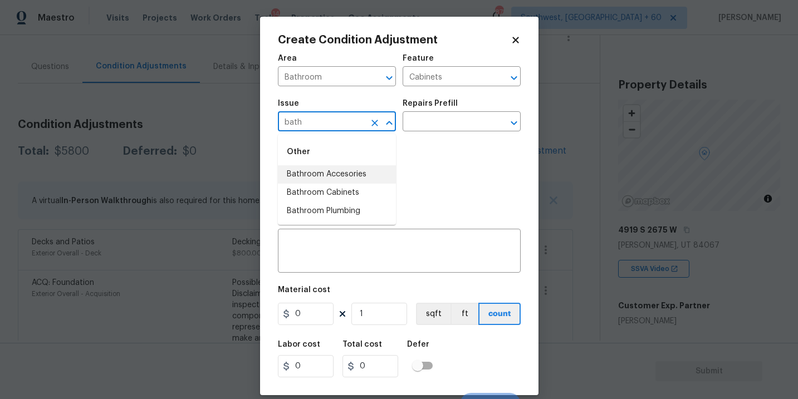
click at [360, 191] on li "Bathroom Cabinets" at bounding box center [337, 193] width 118 height 18
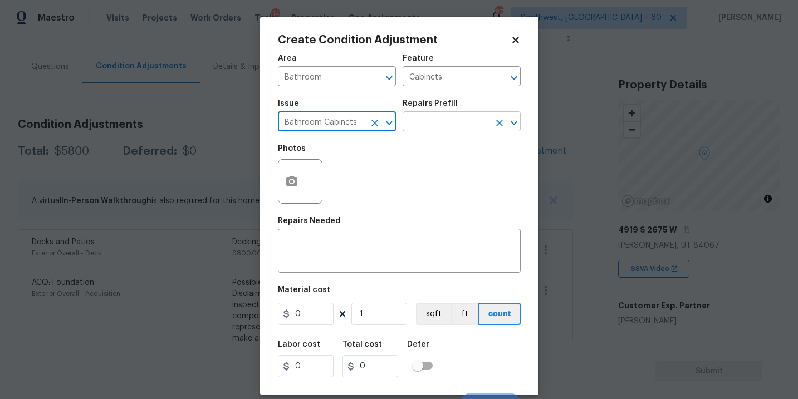
type input "Bathroom Cabinets"
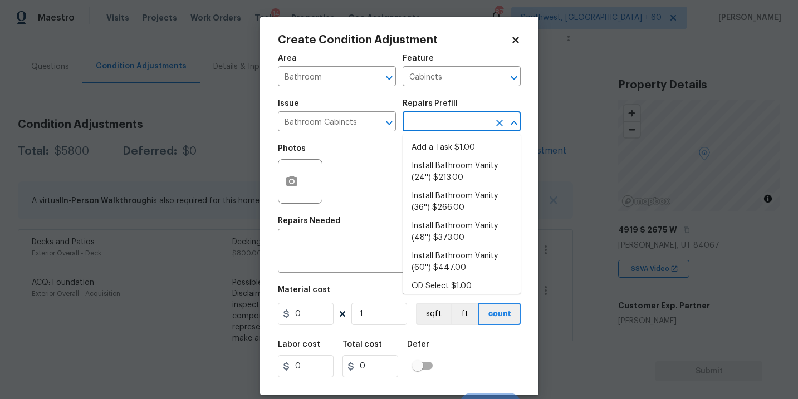
click at [458, 122] on input "text" at bounding box center [446, 122] width 87 height 17
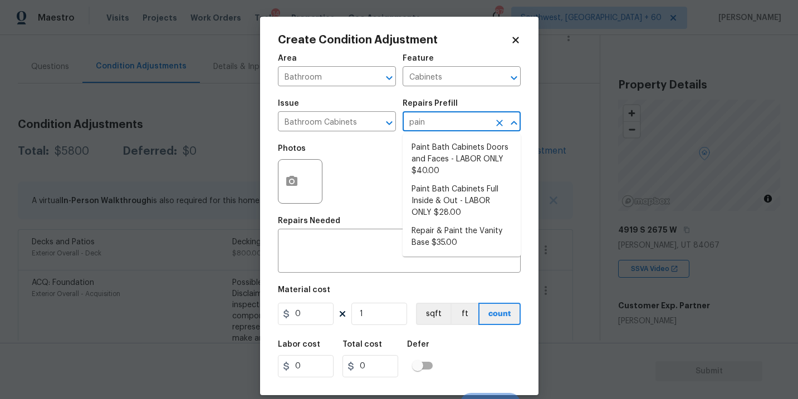
type input "paint"
click at [449, 189] on li "Paint Bath Cabinets Full Inside & Out - LABOR ONLY $28.00" at bounding box center [462, 201] width 118 height 42
type textarea "Prep, sand, mask and apply 2 coats of paint to the bathroom cabinet doors, inte…"
type input "28"
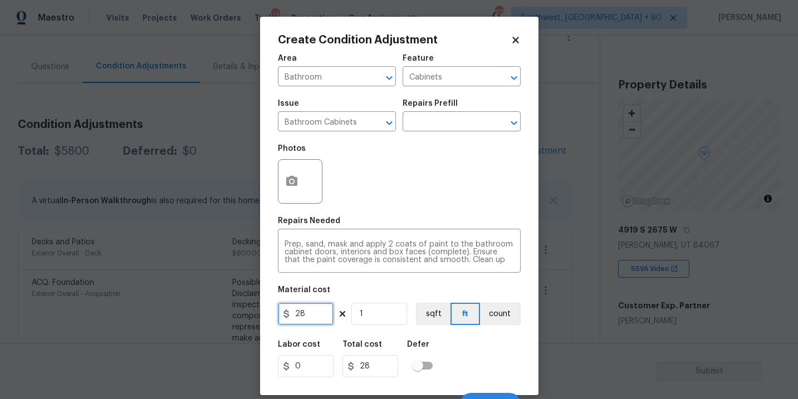
drag, startPoint x: 306, startPoint y: 317, endPoint x: 188, endPoint y: 312, distance: 118.7
click at [188, 312] on div "Create Condition Adjustment Area Bathroom ​ Feature Cabinets ​ Issue Bathroom C…" at bounding box center [399, 199] width 798 height 399
type input "1000"
click at [515, 318] on button "count" at bounding box center [500, 314] width 41 height 22
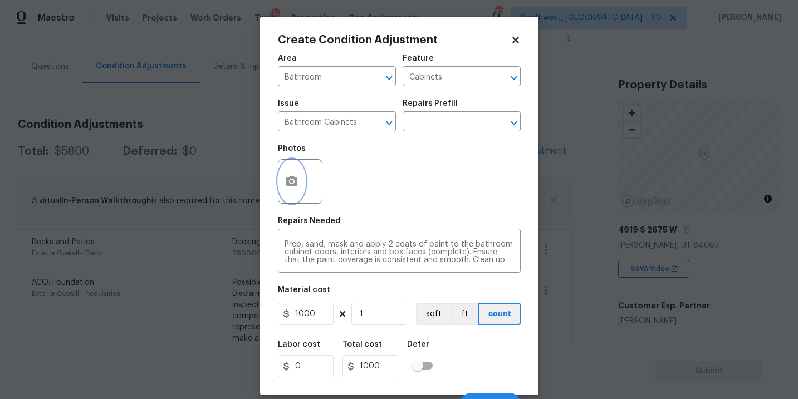
click at [291, 204] on div at bounding box center [300, 181] width 45 height 45
click at [271, 194] on div "Create Condition Adjustment Area Bathroom ​ Feature Cabinets ​ Issue Bathroom C…" at bounding box center [399, 206] width 278 height 379
click at [277, 192] on div "Create Condition Adjustment Area Bathroom ​ Feature Cabinets ​ Issue Bathroom C…" at bounding box center [399, 206] width 278 height 379
click at [292, 177] on icon "button" at bounding box center [291, 181] width 11 height 10
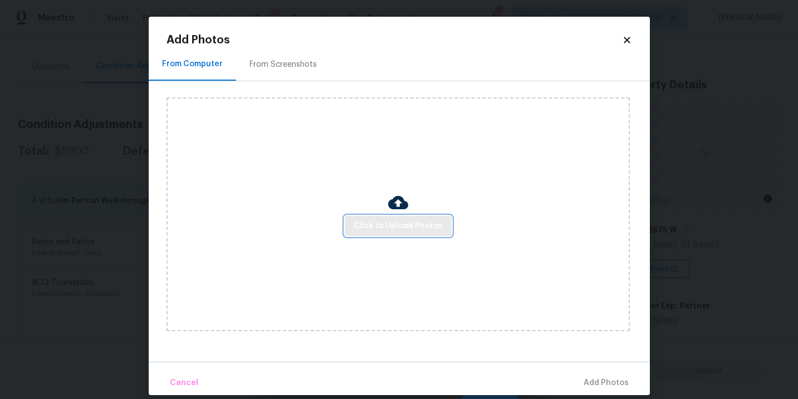
click at [374, 227] on span "Click to Upload Photos" at bounding box center [398, 226] width 89 height 14
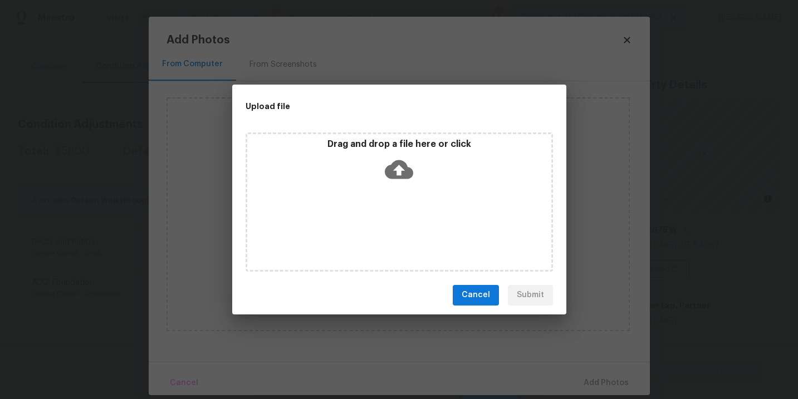
click at [401, 169] on icon at bounding box center [399, 169] width 28 height 28
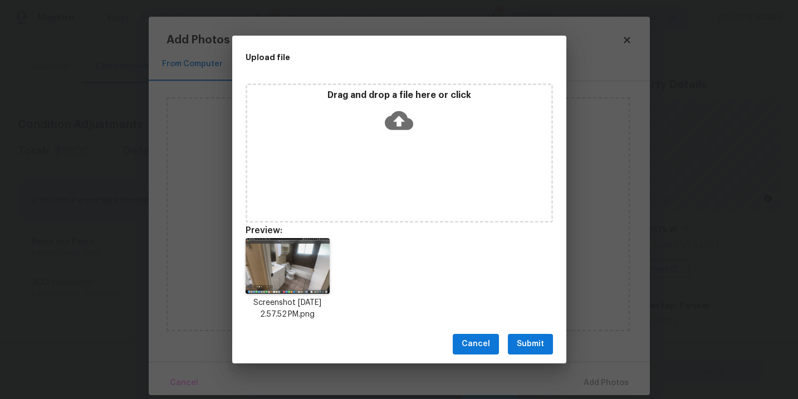
click at [535, 334] on button "Submit" at bounding box center [530, 344] width 45 height 21
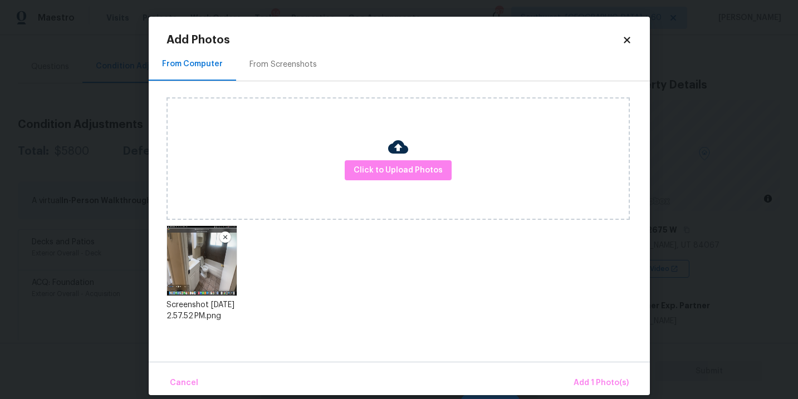
click at [535, 344] on div "Click to Upload Photos Screenshot 2025-08-25 at 2.57.52 PM.png" at bounding box center [407, 214] width 483 height 266
click at [584, 370] on div "Cancel Add 1 Photo(s)" at bounding box center [399, 378] width 501 height 33
click at [587, 383] on span "Add 1 Photo(s)" at bounding box center [601, 383] width 55 height 14
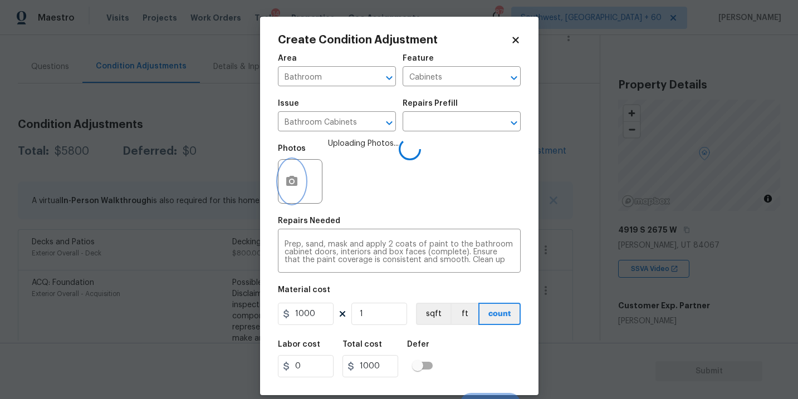
scroll to position [17, 0]
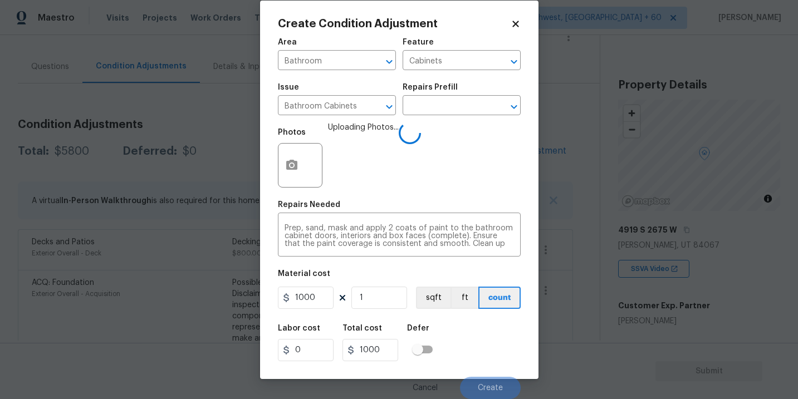
click at [497, 346] on div "Labor cost 0 Total cost 1000 Defer" at bounding box center [399, 343] width 243 height 50
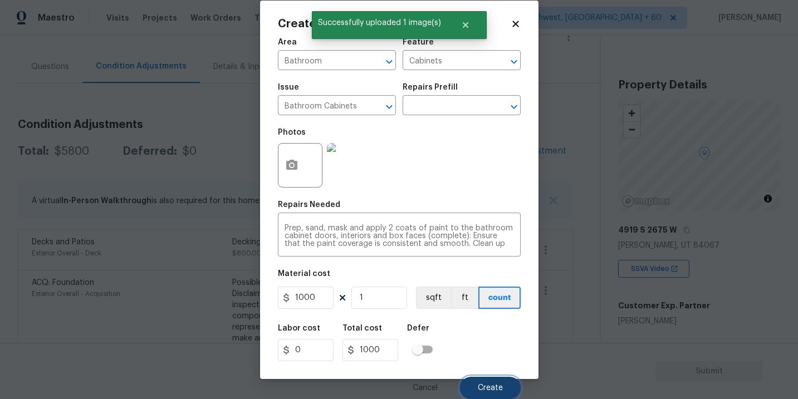
click at [488, 383] on button "Create" at bounding box center [490, 388] width 61 height 22
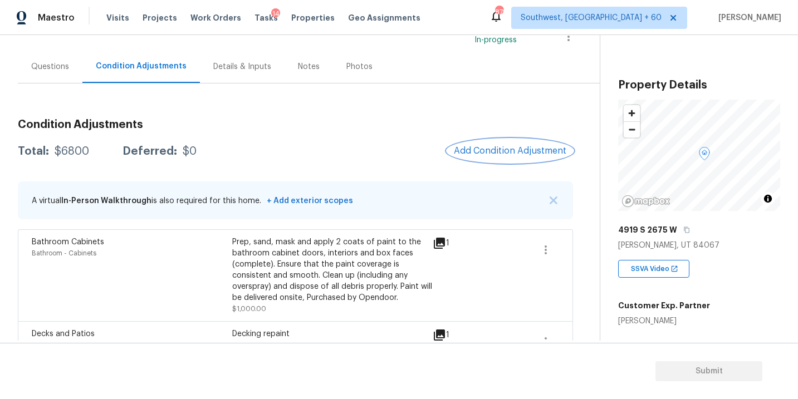
scroll to position [151, 0]
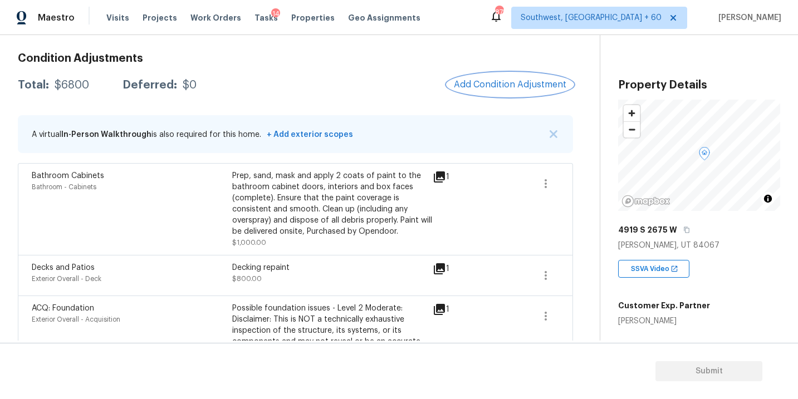
click at [503, 77] on button "Add Condition Adjustment" at bounding box center [510, 84] width 126 height 23
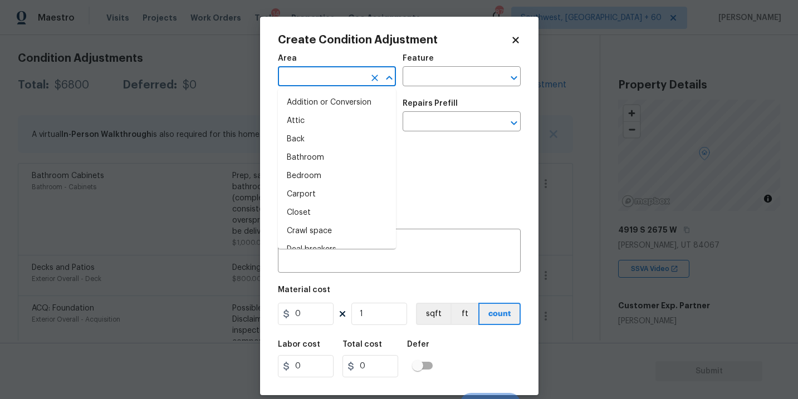
click at [333, 74] on input "text" at bounding box center [321, 77] width 87 height 17
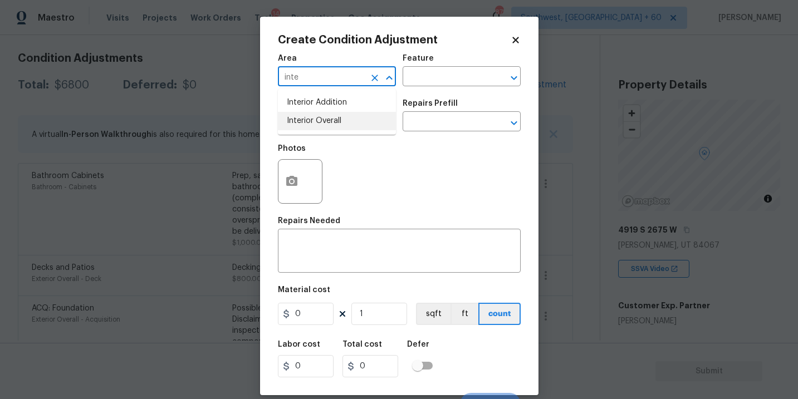
click at [335, 115] on li "Interior Overall" at bounding box center [337, 121] width 118 height 18
type input "Interior Overall"
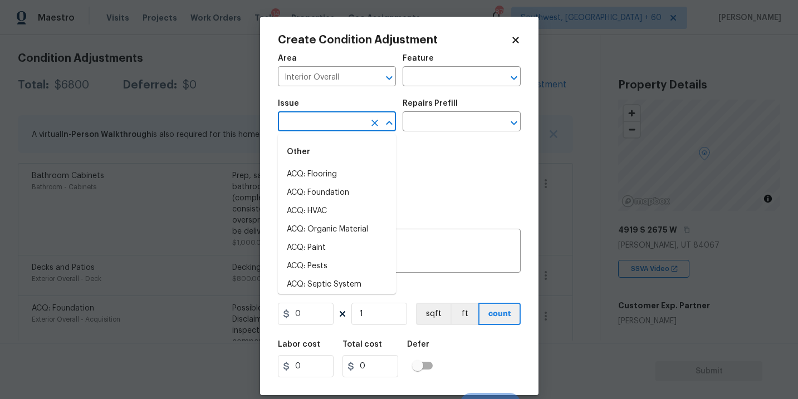
click at [335, 115] on input "text" at bounding box center [321, 122] width 87 height 17
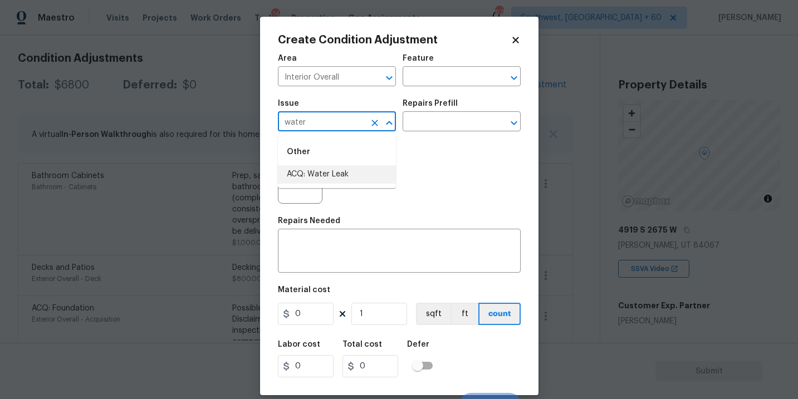
click at [335, 178] on li "ACQ: Water Leak" at bounding box center [337, 174] width 118 height 18
type input "ACQ: Water Leak"
click at [442, 132] on div "Issue ACQ: Water Leak ​ Repairs Prefill ​" at bounding box center [399, 115] width 243 height 45
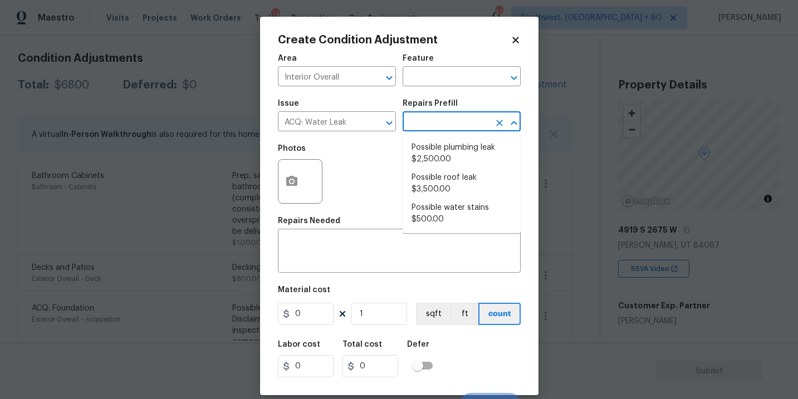
click at [468, 116] on input "text" at bounding box center [446, 122] width 87 height 17
click at [462, 144] on li "Possible plumbing leak $2,500.00" at bounding box center [462, 154] width 118 height 30
type input "Acquisition"
type textarea "Acquisition Scope: Possible plumbing leak"
type input "2500"
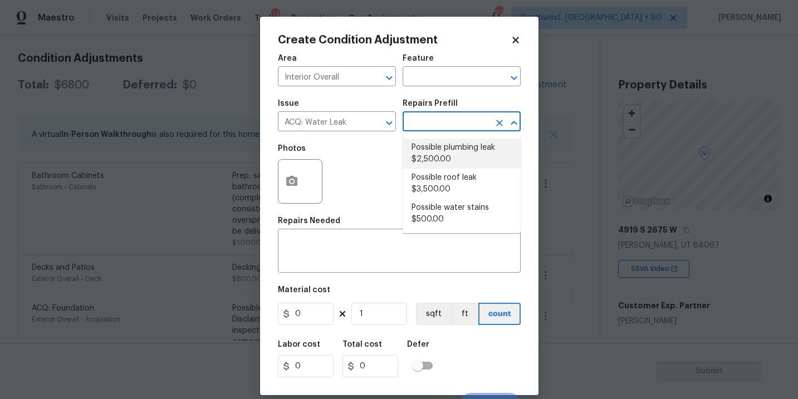
type input "2500"
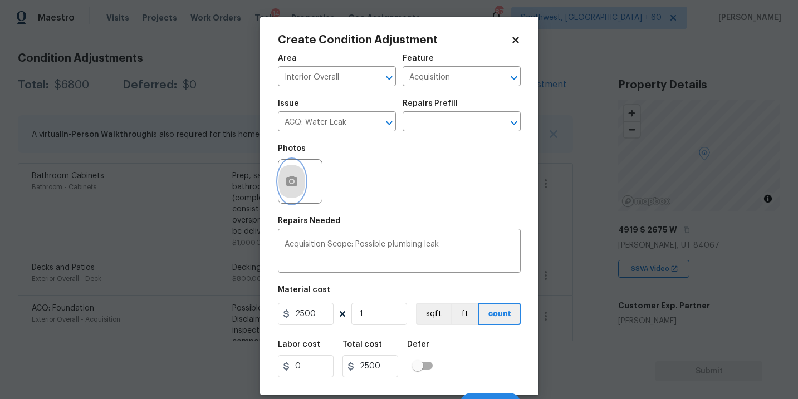
click at [296, 185] on icon "button" at bounding box center [291, 181] width 11 height 10
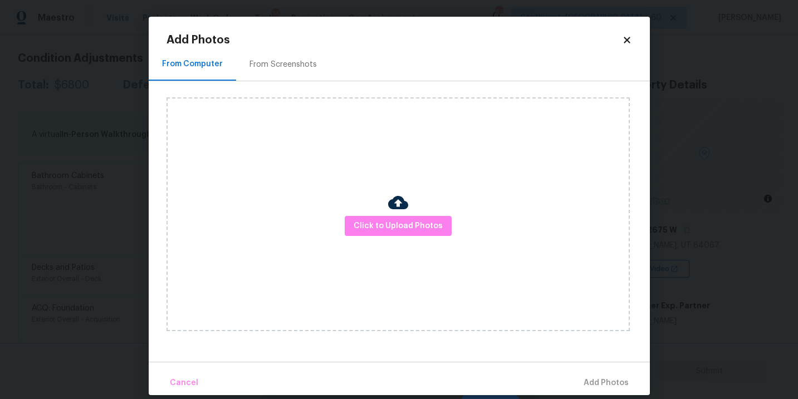
drag, startPoint x: 296, startPoint y: 185, endPoint x: 386, endPoint y: 246, distance: 109.5
click at [386, 246] on div "Click to Upload Photos" at bounding box center [397, 214] width 463 height 234
click at [400, 233] on button "Click to Upload Photos" at bounding box center [398, 226] width 107 height 21
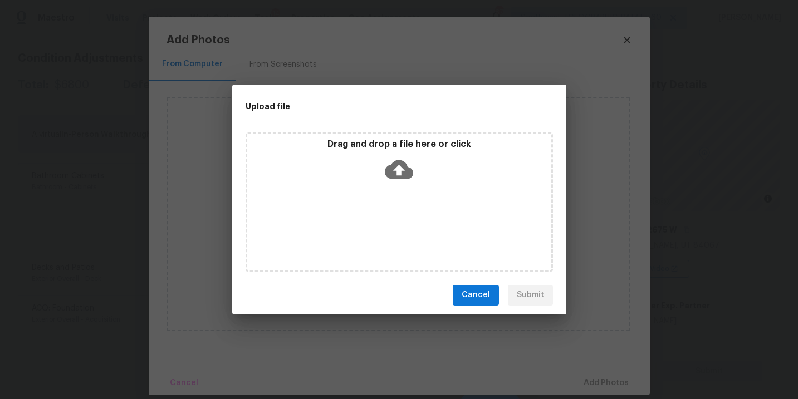
click at [404, 193] on div "Drag and drop a file here or click" at bounding box center [399, 202] width 307 height 139
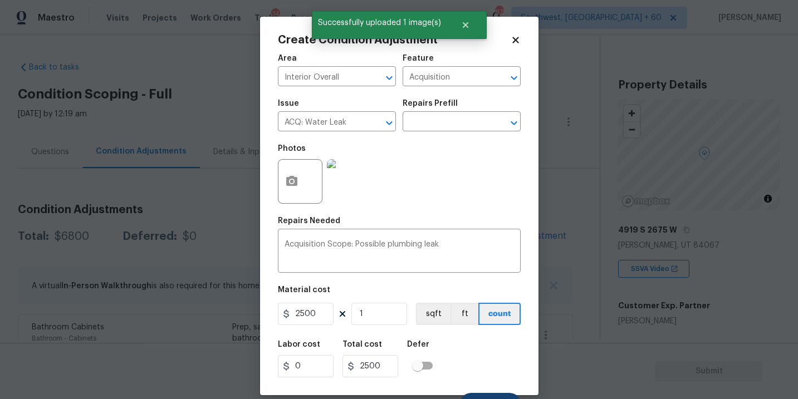
scroll to position [17, 0]
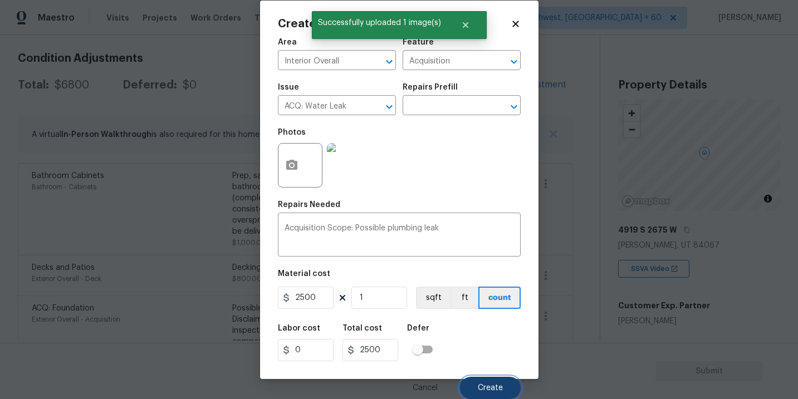
click at [495, 388] on span "Create" at bounding box center [490, 388] width 25 height 8
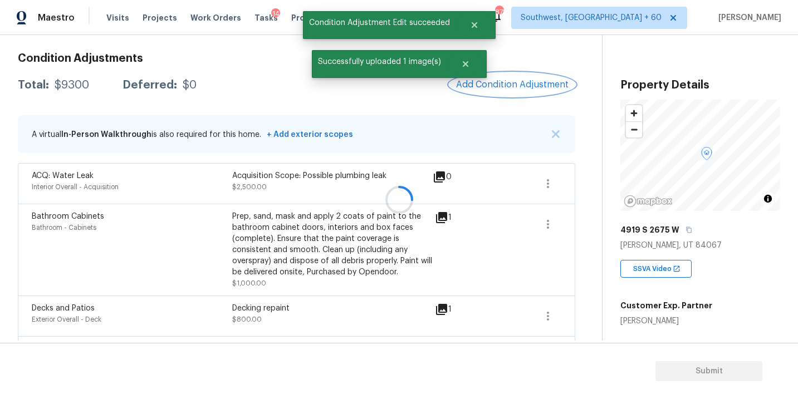
scroll to position [0, 0]
click at [512, 91] on button "Add Condition Adjustment" at bounding box center [510, 84] width 126 height 23
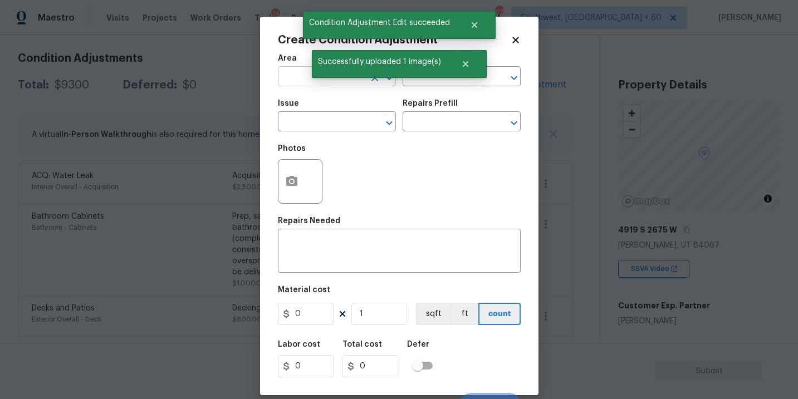
click at [303, 85] on input "text" at bounding box center [321, 77] width 87 height 17
click at [325, 117] on li "Interior Overall" at bounding box center [337, 121] width 118 height 18
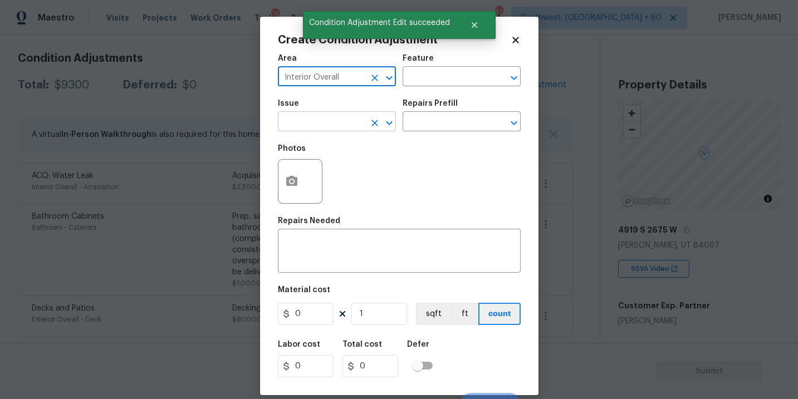
type input "Interior Overall"
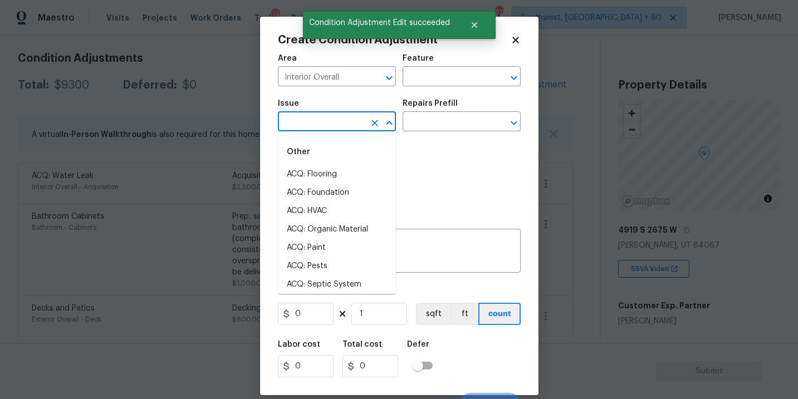
click at [324, 119] on input "text" at bounding box center [321, 122] width 87 height 17
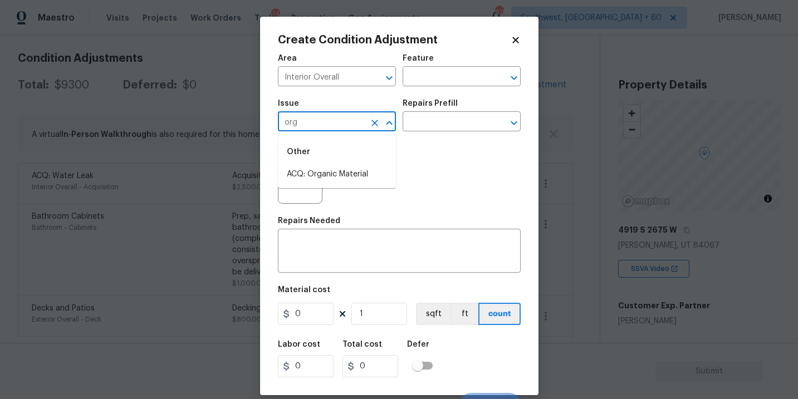
click at [327, 185] on ul "Other ACQ: Organic Material" at bounding box center [337, 161] width 118 height 54
click at [344, 176] on li "ACQ: Organic Material" at bounding box center [337, 174] width 118 height 18
type input "ACQ: Organic Material"
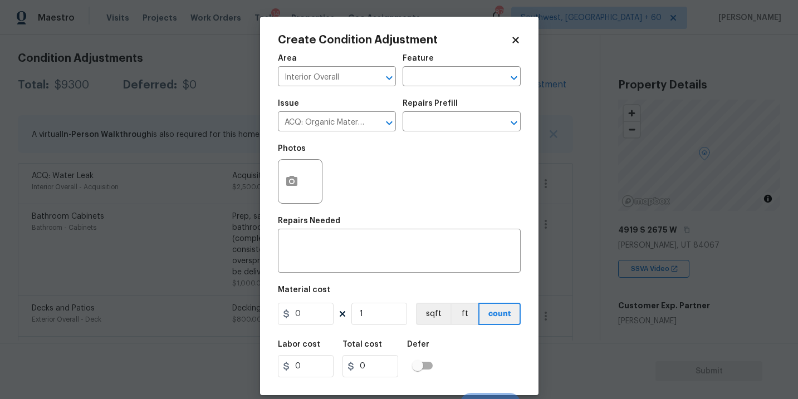
click at [430, 135] on div "Issue ACQ: Organic Material ​ Repairs Prefill ​" at bounding box center [399, 115] width 243 height 45
click at [448, 126] on input "text" at bounding box center [446, 122] width 87 height 17
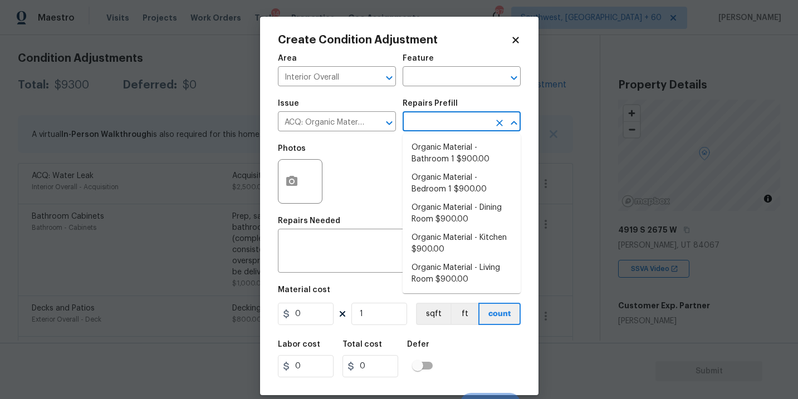
click at [447, 145] on li "Organic Material - Bathroom 1 $900.00" at bounding box center [462, 154] width 118 height 30
type input "Acquisition"
type textarea "Acquisition Scope: Conditions Conducive to Organic Material - Bathroom 1 Discla…"
type input "900"
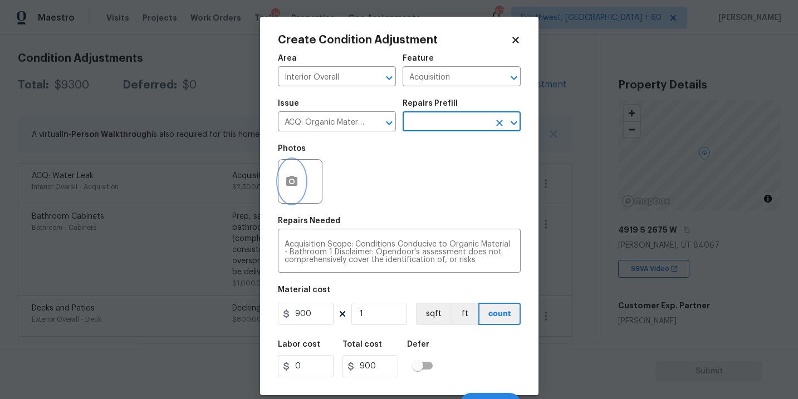
click at [296, 194] on button "button" at bounding box center [291, 181] width 27 height 43
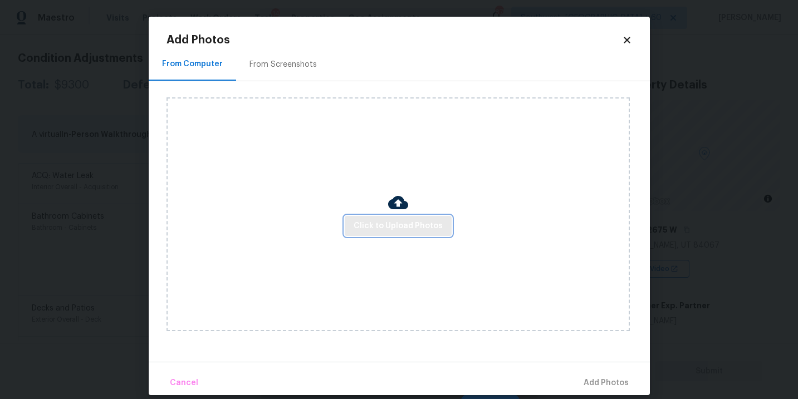
click at [381, 235] on button "Click to Upload Photos" at bounding box center [398, 226] width 107 height 21
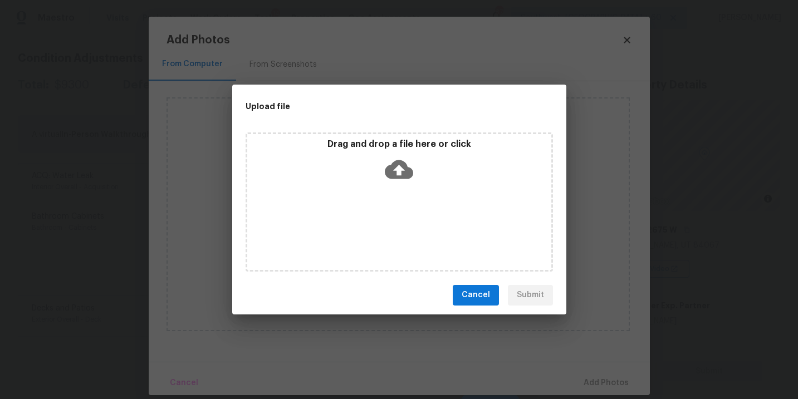
click at [399, 200] on div "Drag and drop a file here or click" at bounding box center [399, 202] width 307 height 139
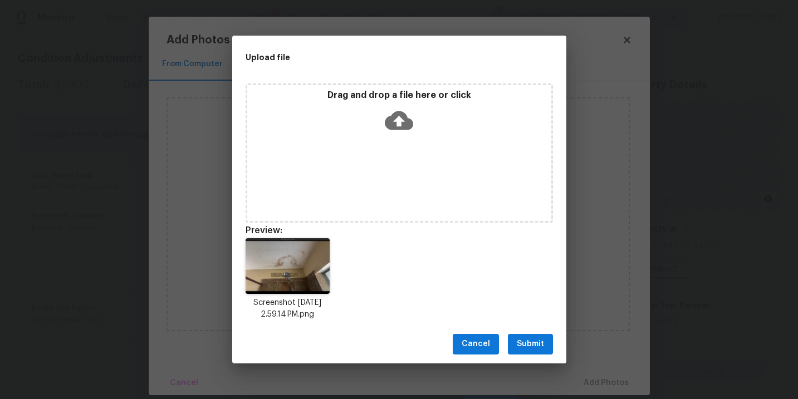
click at [538, 343] on span "Submit" at bounding box center [530, 344] width 27 height 14
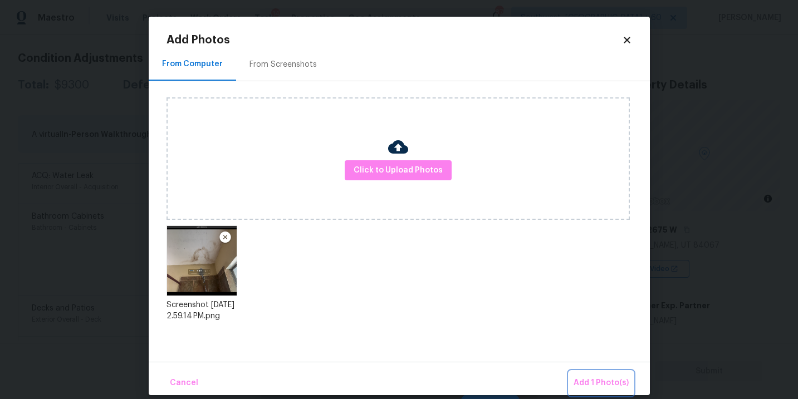
click at [611, 384] on span "Add 1 Photo(s)" at bounding box center [601, 383] width 55 height 14
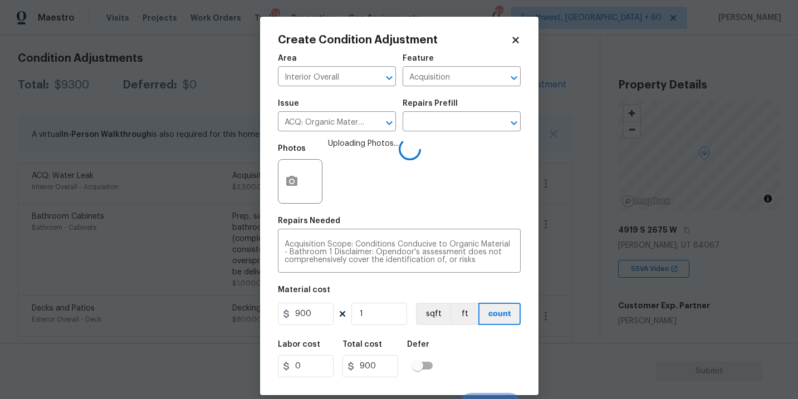
click at [474, 360] on div "Labor cost 0 Total cost 900 Defer" at bounding box center [399, 359] width 243 height 50
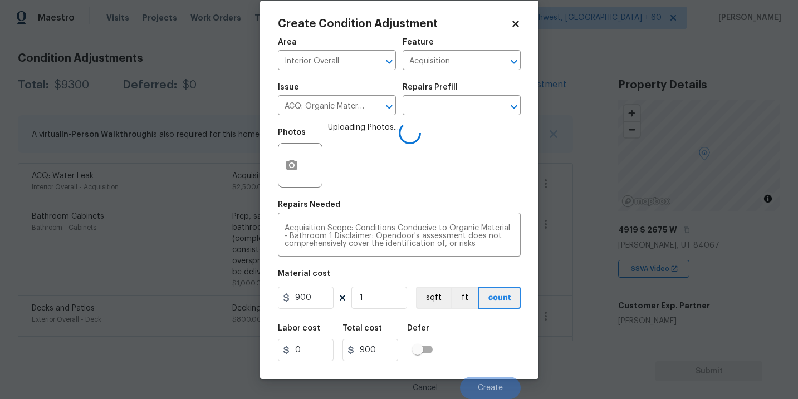
click at [484, 356] on div "Labor cost 0 Total cost 900 Defer" at bounding box center [399, 343] width 243 height 50
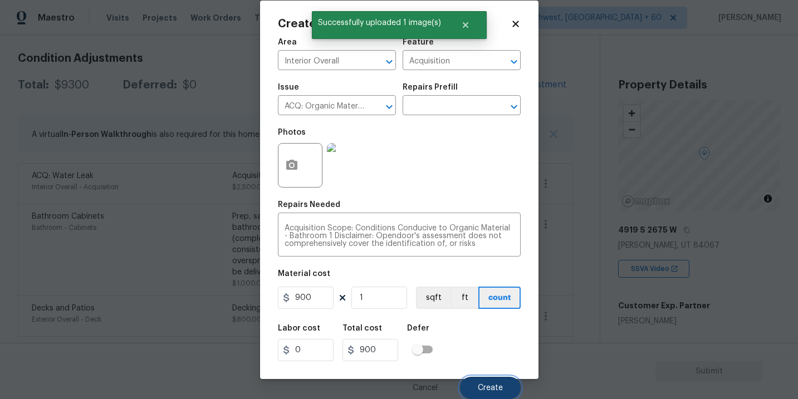
click at [494, 388] on span "Create" at bounding box center [490, 388] width 25 height 8
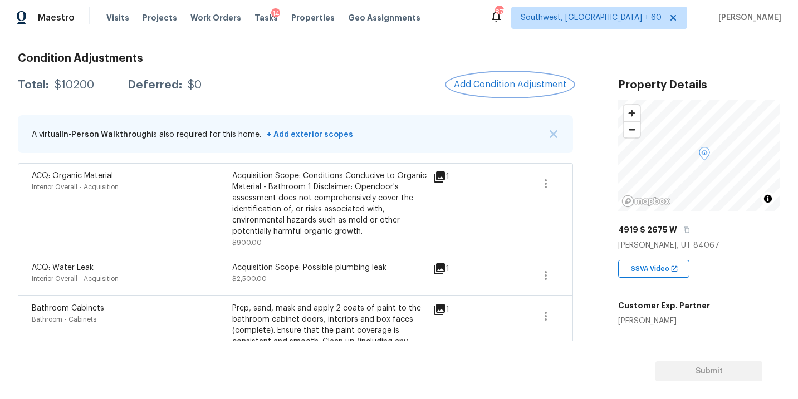
scroll to position [107, 0]
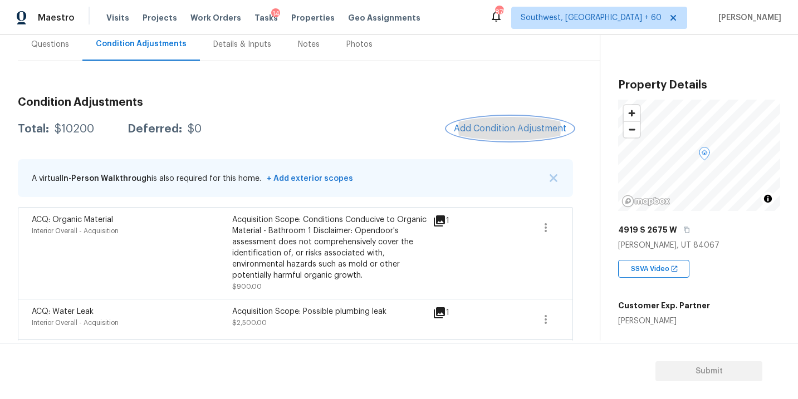
click at [504, 131] on span "Add Condition Adjustment" at bounding box center [510, 129] width 112 height 10
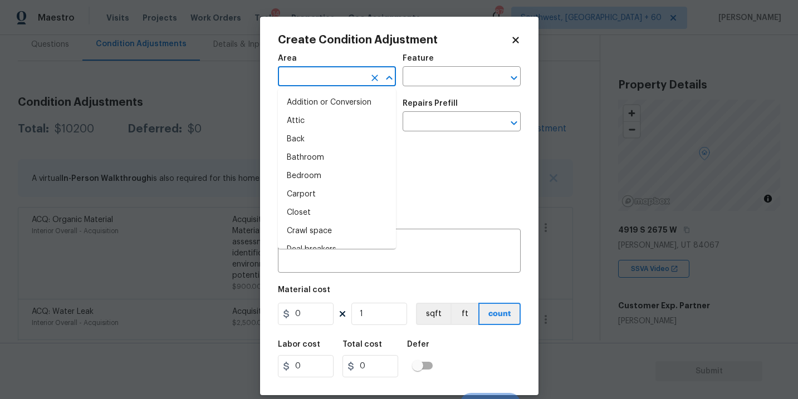
click at [335, 82] on input "text" at bounding box center [321, 77] width 87 height 17
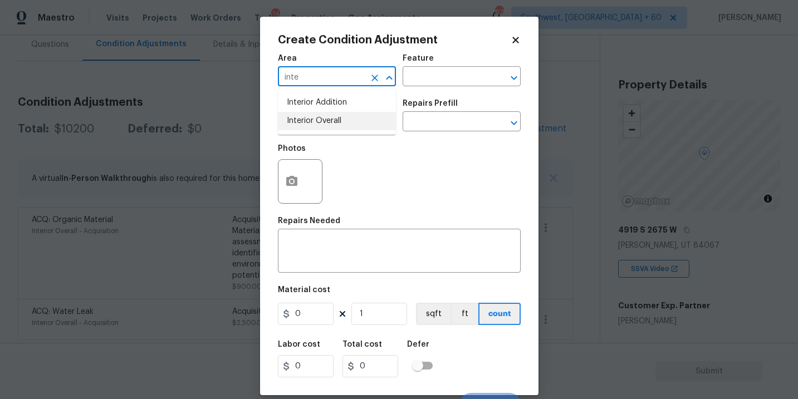
click at [349, 113] on li "Interior Overall" at bounding box center [337, 121] width 118 height 18
type input "Interior Overall"
click at [444, 76] on input "text" at bounding box center [446, 77] width 87 height 17
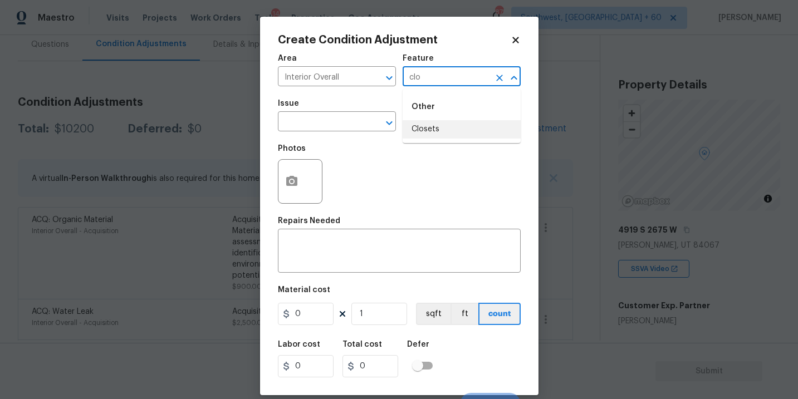
click at [428, 131] on li "Closets" at bounding box center [462, 129] width 118 height 18
type input "Closets"
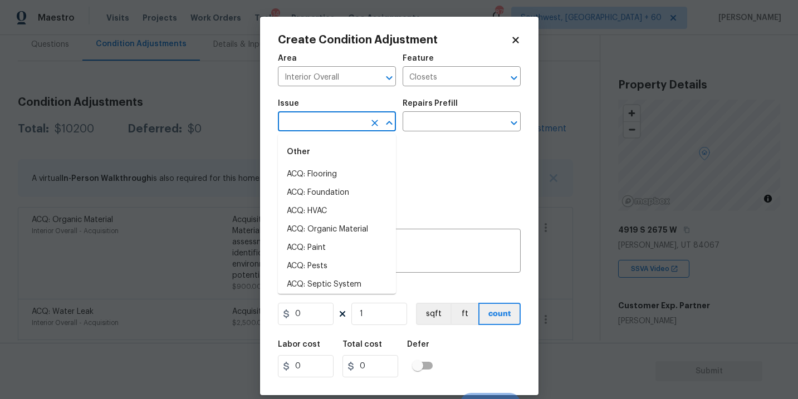
click at [348, 125] on input "text" at bounding box center [321, 122] width 87 height 17
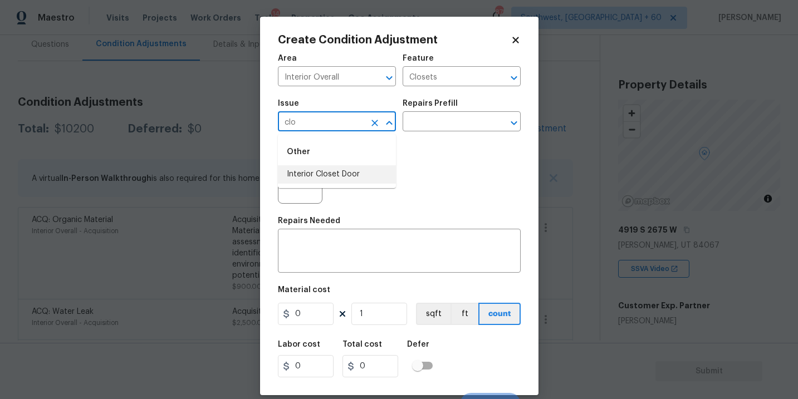
click at [340, 173] on li "Interior Closet Door" at bounding box center [337, 174] width 118 height 18
type input "Interior Closet Door"
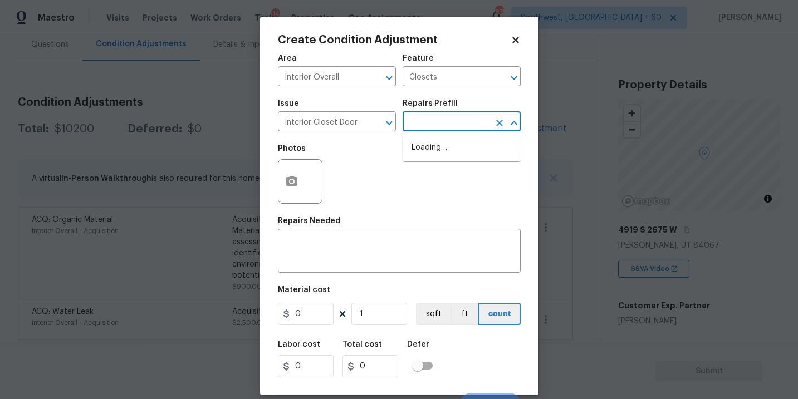
click at [454, 114] on figure "Repairs Prefill ​" at bounding box center [462, 116] width 118 height 32
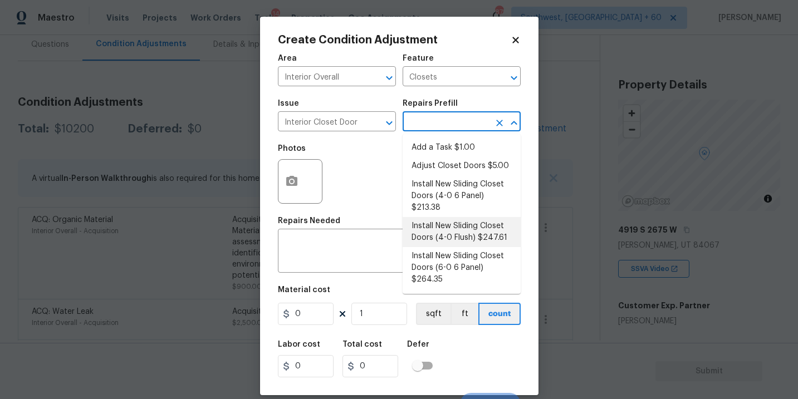
click at [450, 229] on li "Install New Sliding Closet Doors (4-0 Flush) $247.61" at bounding box center [462, 232] width 118 height 30
type input "Interior Door"
type textarea "Remove the existing door (if present). Install a new 4-0 bi-fold flush panel in…"
type input "247.61"
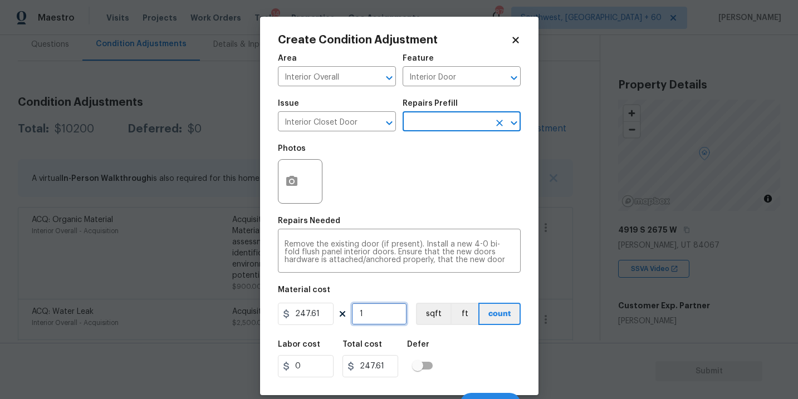
click at [378, 315] on input "1" at bounding box center [379, 314] width 56 height 22
type input "0"
type input "2"
type input "495.22"
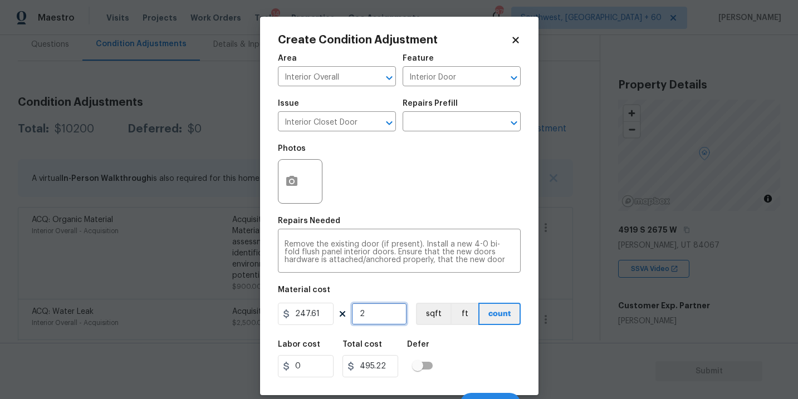
type input "2"
click at [301, 193] on button "button" at bounding box center [291, 181] width 27 height 43
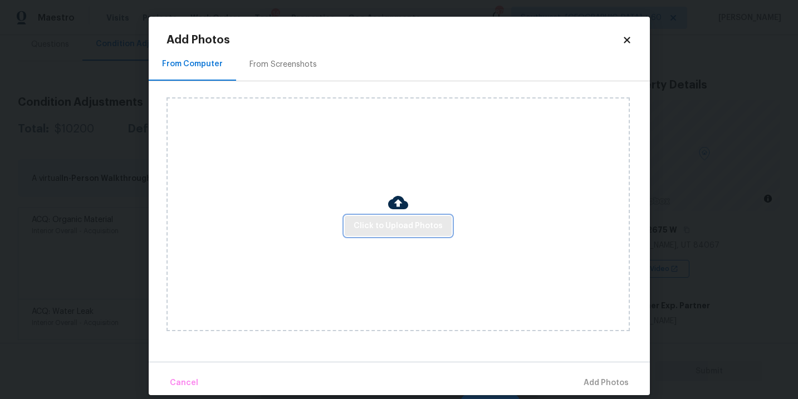
click at [405, 232] on span "Click to Upload Photos" at bounding box center [398, 226] width 89 height 14
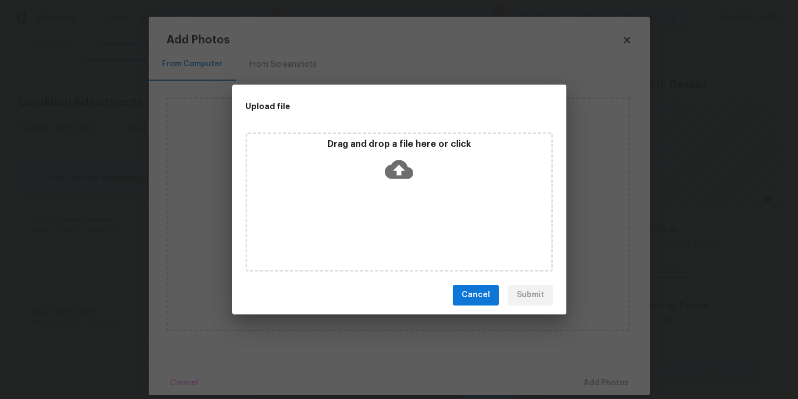
click at [405, 182] on icon at bounding box center [399, 169] width 28 height 28
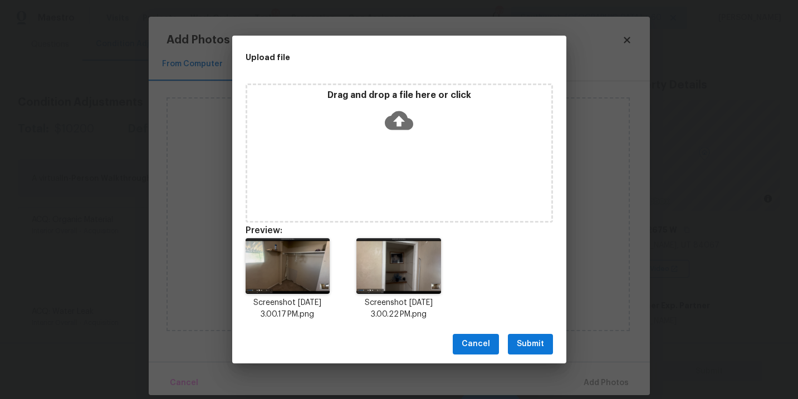
click at [531, 334] on button "Submit" at bounding box center [530, 344] width 45 height 21
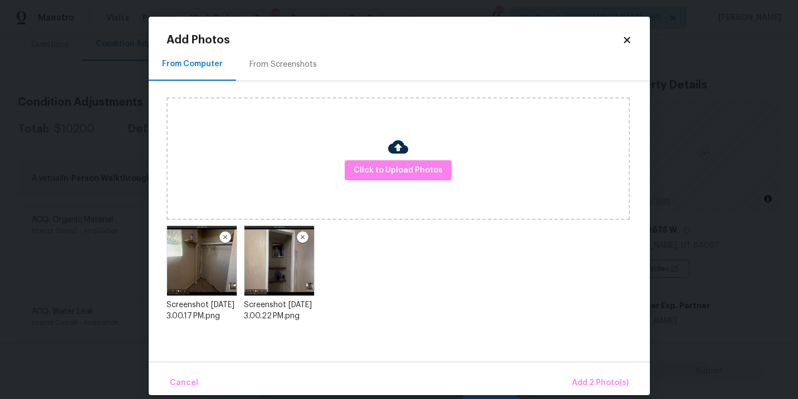
click at [580, 369] on div "Cancel Add 2 Photo(s)" at bounding box center [399, 378] width 501 height 33
click at [587, 376] on button "Add 2 Photo(s)" at bounding box center [600, 383] width 66 height 24
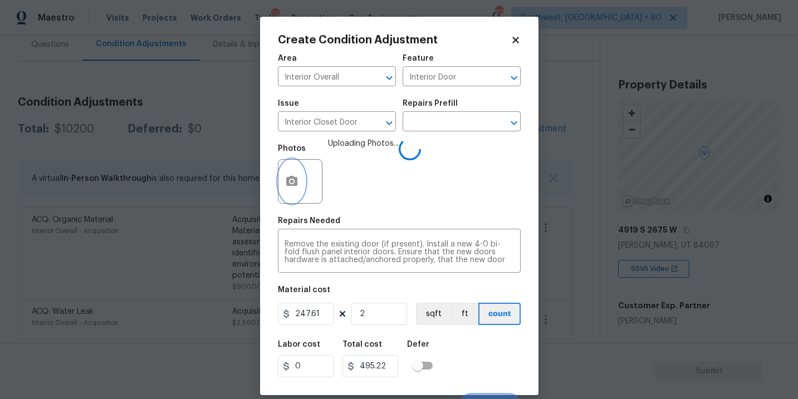
scroll to position [17, 0]
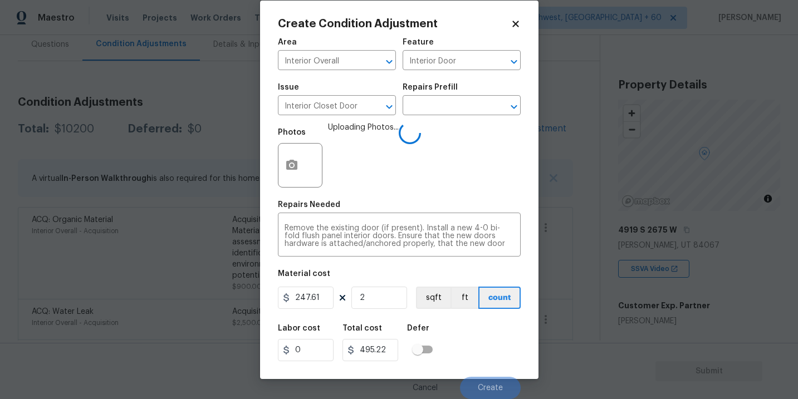
click at [478, 336] on div "Labor cost 0 Total cost 495.22 Defer" at bounding box center [399, 343] width 243 height 50
click at [486, 355] on div "Labor cost 0 Total cost 495.22 Defer" at bounding box center [399, 343] width 243 height 50
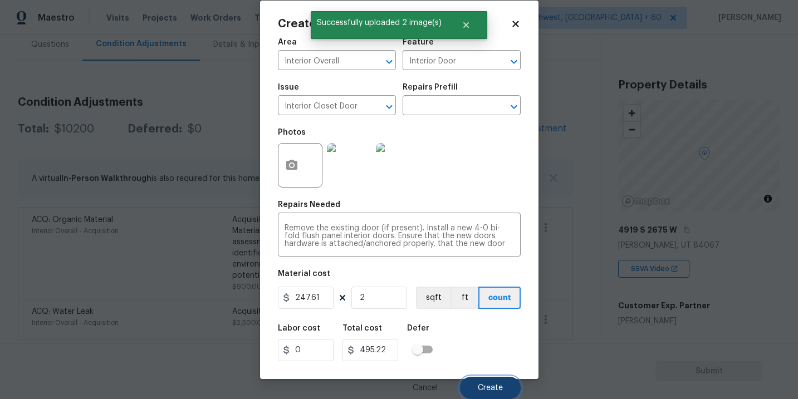
click at [488, 385] on span "Create" at bounding box center [490, 388] width 25 height 8
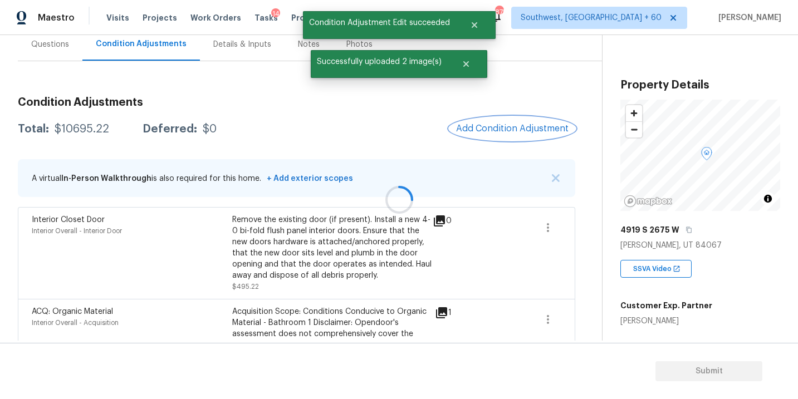
scroll to position [0, 0]
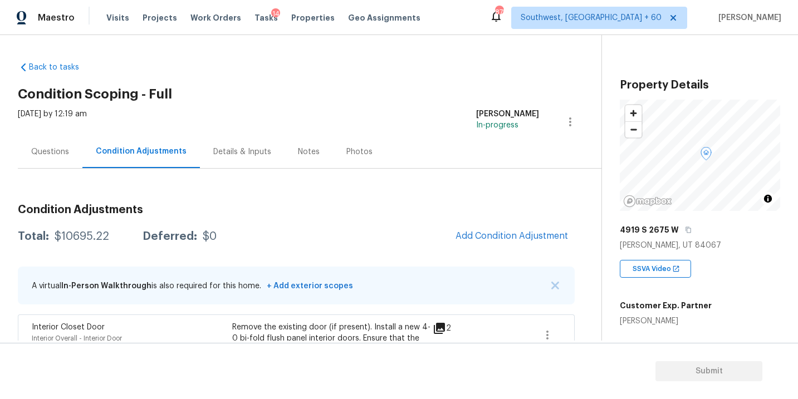
scroll to position [107, 0]
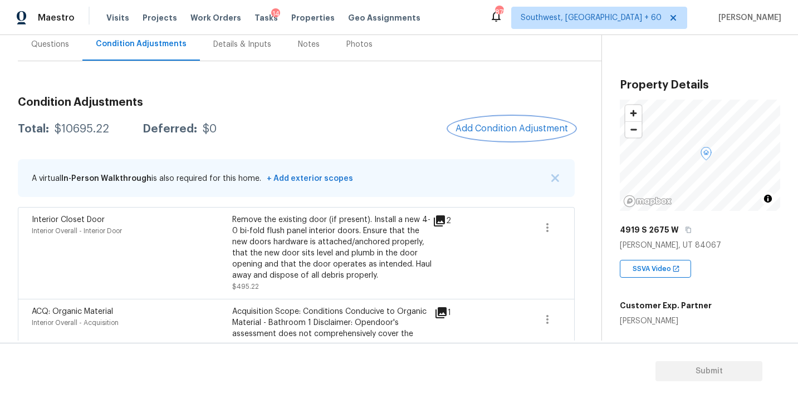
click at [491, 121] on button "Add Condition Adjustment" at bounding box center [512, 128] width 126 height 23
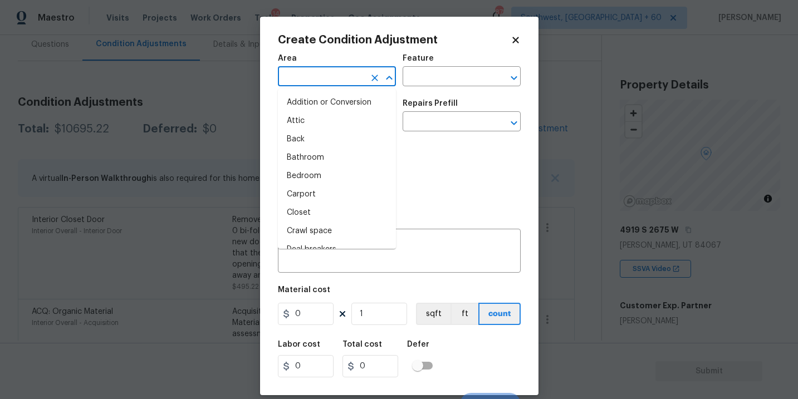
click at [359, 83] on input "text" at bounding box center [321, 77] width 87 height 17
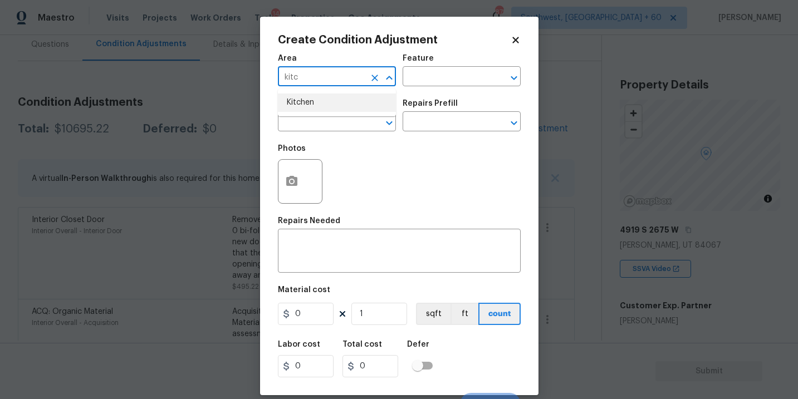
click at [358, 104] on li "Kitchen" at bounding box center [337, 103] width 118 height 18
type input "Kitchen"
click at [438, 82] on input "text" at bounding box center [446, 77] width 87 height 17
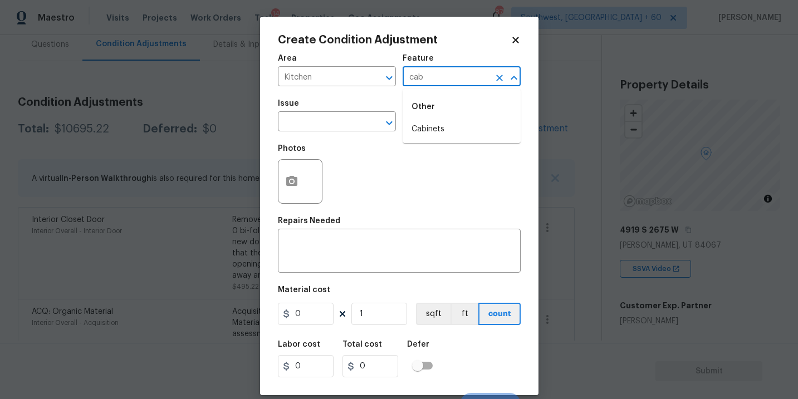
click at [446, 118] on div "Other" at bounding box center [462, 107] width 118 height 27
click at [435, 131] on li "Cabinets" at bounding box center [462, 129] width 118 height 18
type input "Cabinets"
click at [329, 124] on input "text" at bounding box center [321, 122] width 87 height 17
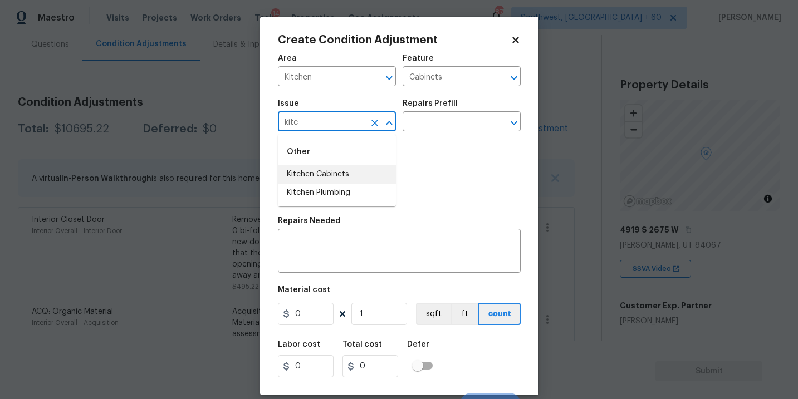
click at [339, 177] on li "Kitchen Cabinets" at bounding box center [337, 174] width 118 height 18
type input "Kitchen Cabinets"
click at [427, 115] on input "text" at bounding box center [446, 122] width 87 height 17
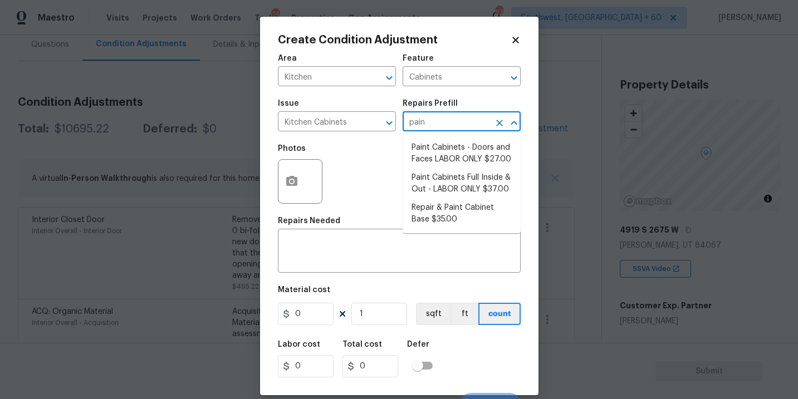
type input "paint"
click at [428, 173] on li "Paint Cabinets Full Inside & Out - LABOR ONLY $37.00" at bounding box center [462, 184] width 118 height 30
type textarea "Prep, sand, mask and apply 2 coats of paint to the kitchen cabinet doors, inter…"
type input "37"
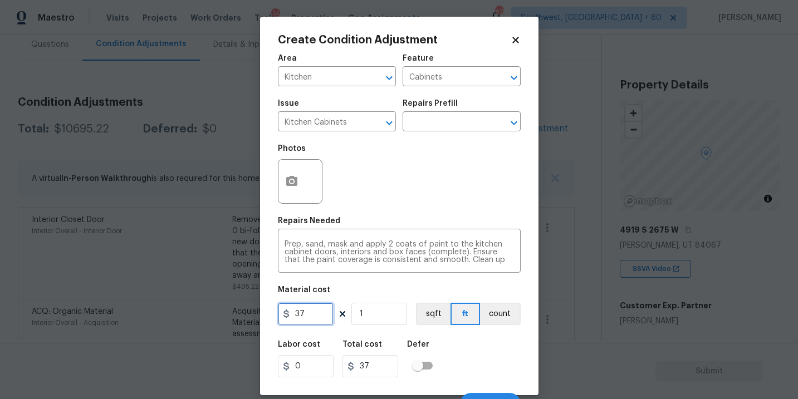
drag, startPoint x: 320, startPoint y: 314, endPoint x: 214, endPoint y: 314, distance: 105.2
click at [214, 314] on div "Create Condition Adjustment Area Kitchen ​ Feature Cabinets ​ Issue Kitchen Cab…" at bounding box center [399, 199] width 798 height 399
type input "1200"
click at [507, 312] on button "count" at bounding box center [500, 314] width 41 height 22
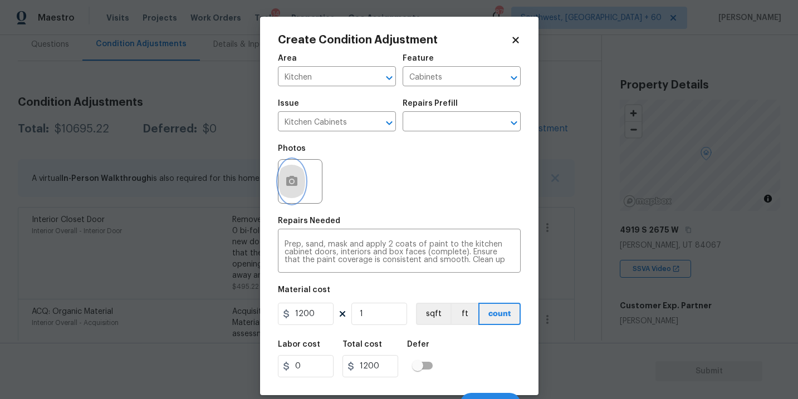
click at [299, 185] on button "button" at bounding box center [291, 181] width 27 height 43
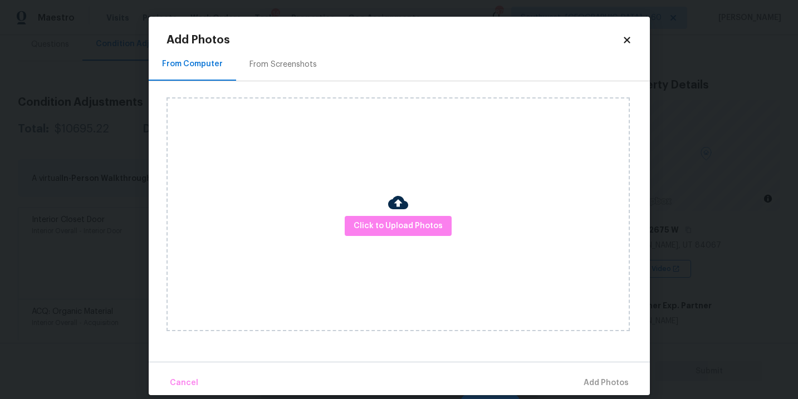
click at [369, 215] on div "Click to Upload Photos" at bounding box center [397, 214] width 463 height 234
click at [394, 220] on span "Click to Upload Photos" at bounding box center [398, 226] width 89 height 14
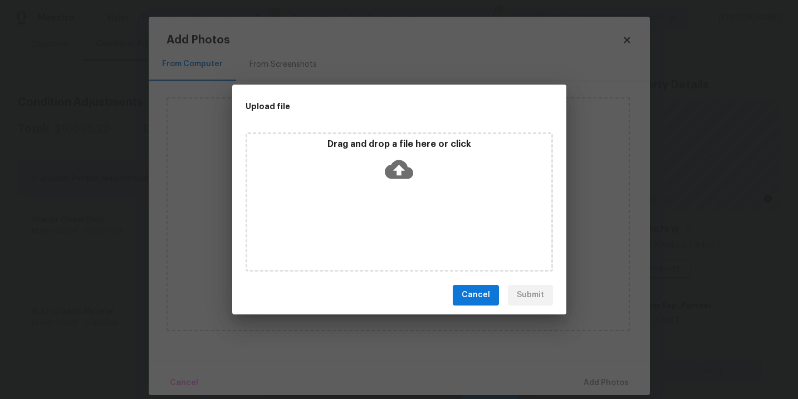
click at [407, 180] on icon at bounding box center [399, 169] width 28 height 28
